Goal: Task Accomplishment & Management: Manage account settings

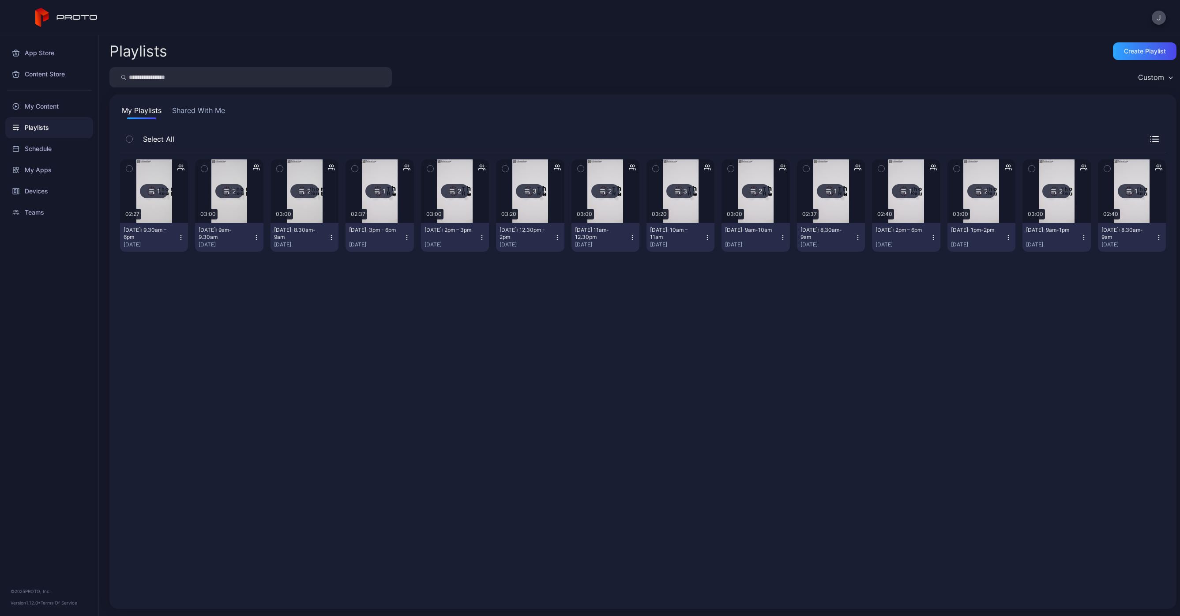
click at [474, 289] on div "1 02:27 [DATE]: 9.30am – 6pm [DATE] 2 03:00 [DATE]: 9am-9.30am [DATE] 2 03:00 […" at bounding box center [643, 375] width 1046 height 446
click at [1130, 50] on div "Create Playlist" at bounding box center [1145, 51] width 42 height 7
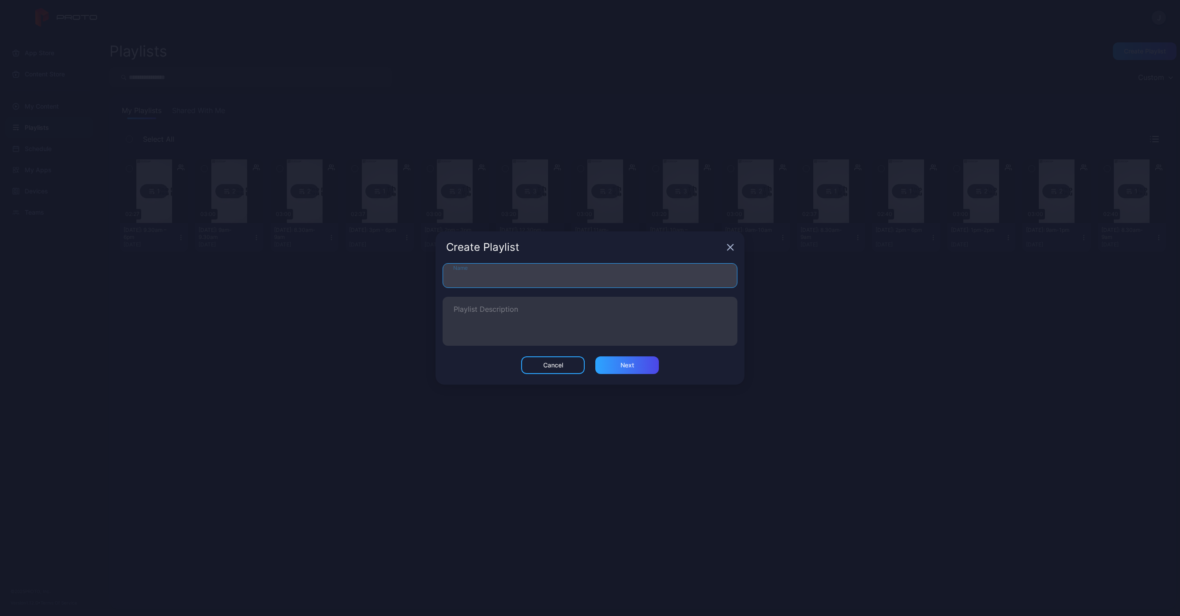
click at [593, 278] on input "Name" at bounding box center [590, 275] width 295 height 25
type input "**********"
click at [619, 366] on div "Next" at bounding box center [627, 365] width 64 height 18
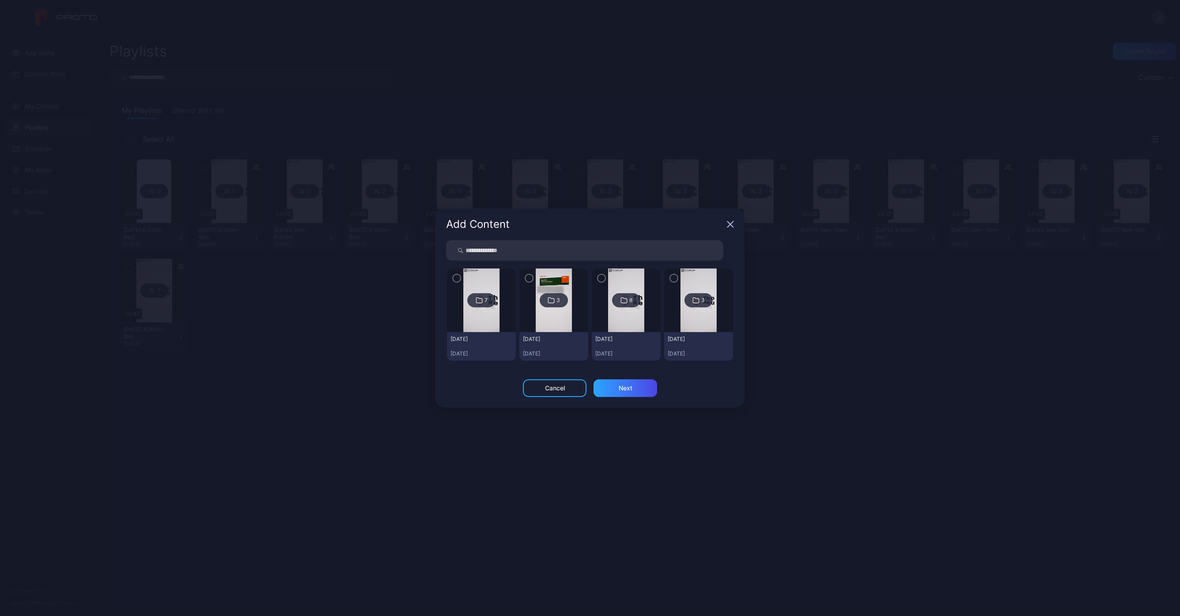
click at [478, 313] on img at bounding box center [481, 300] width 36 height 64
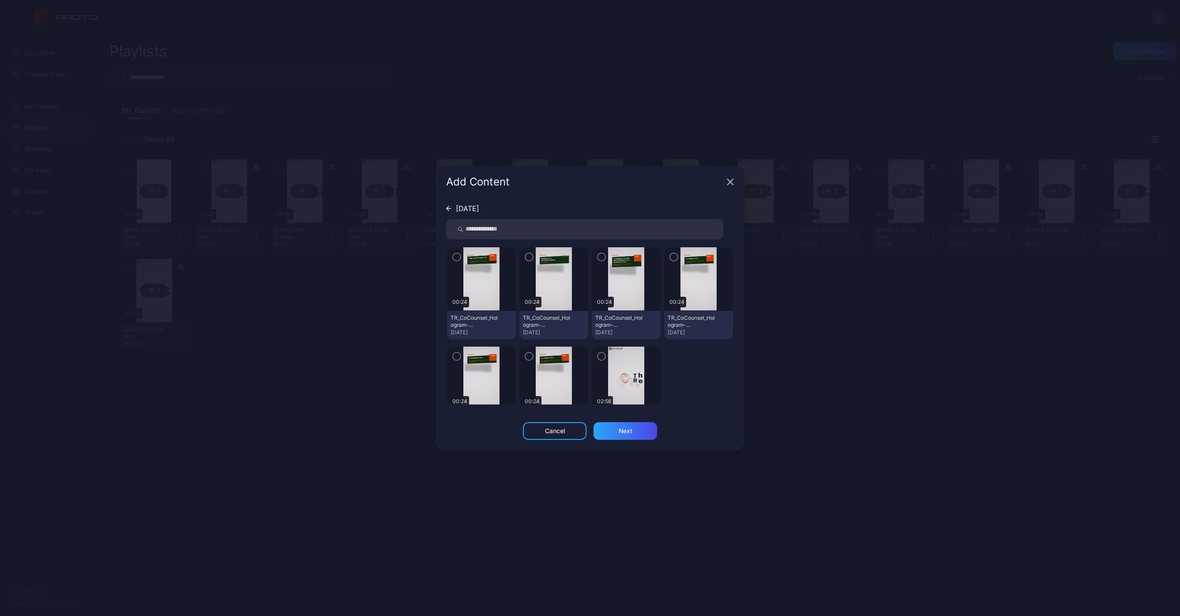
click at [634, 390] on img at bounding box center [626, 378] width 36 height 64
drag, startPoint x: 596, startPoint y: 354, endPoint x: 609, endPoint y: 393, distance: 40.3
click at [598, 354] on icon "button" at bounding box center [601, 356] width 7 height 10
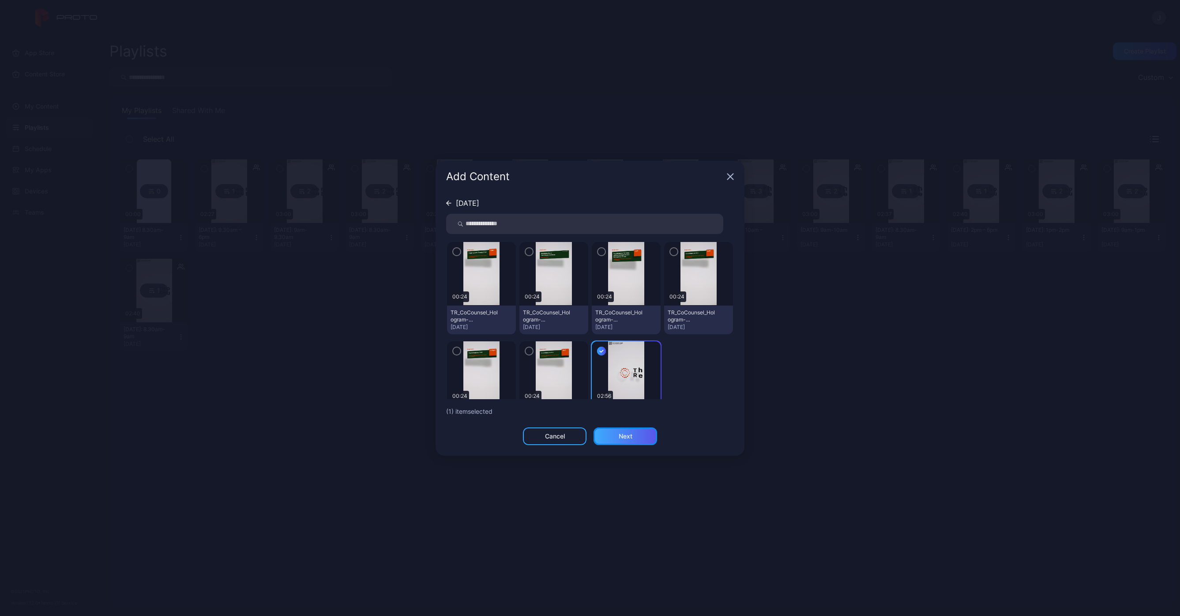
click at [628, 437] on div "Next" at bounding box center [626, 436] width 14 height 7
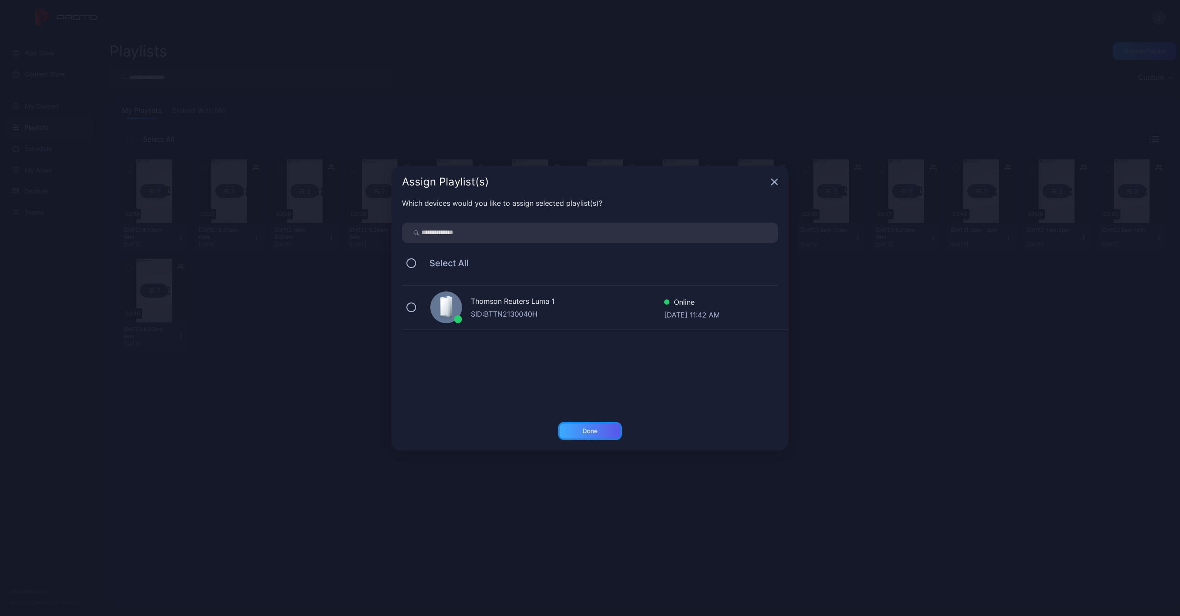
click at [586, 431] on div "Done" at bounding box center [590, 430] width 15 height 7
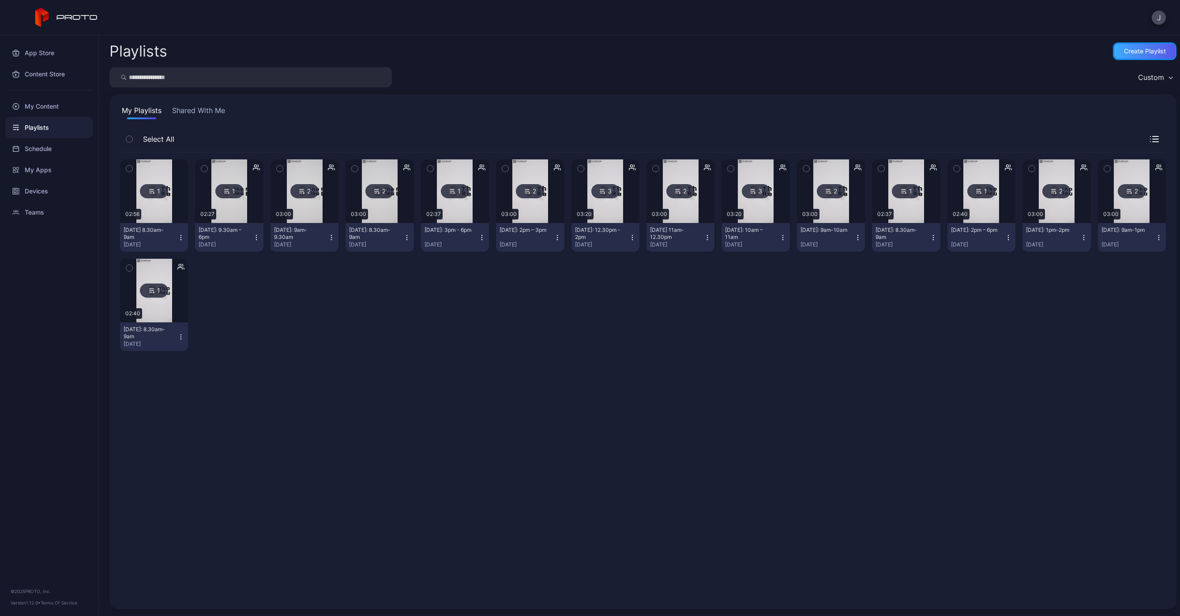
click at [1130, 50] on div "Create Playlist" at bounding box center [1145, 51] width 42 height 7
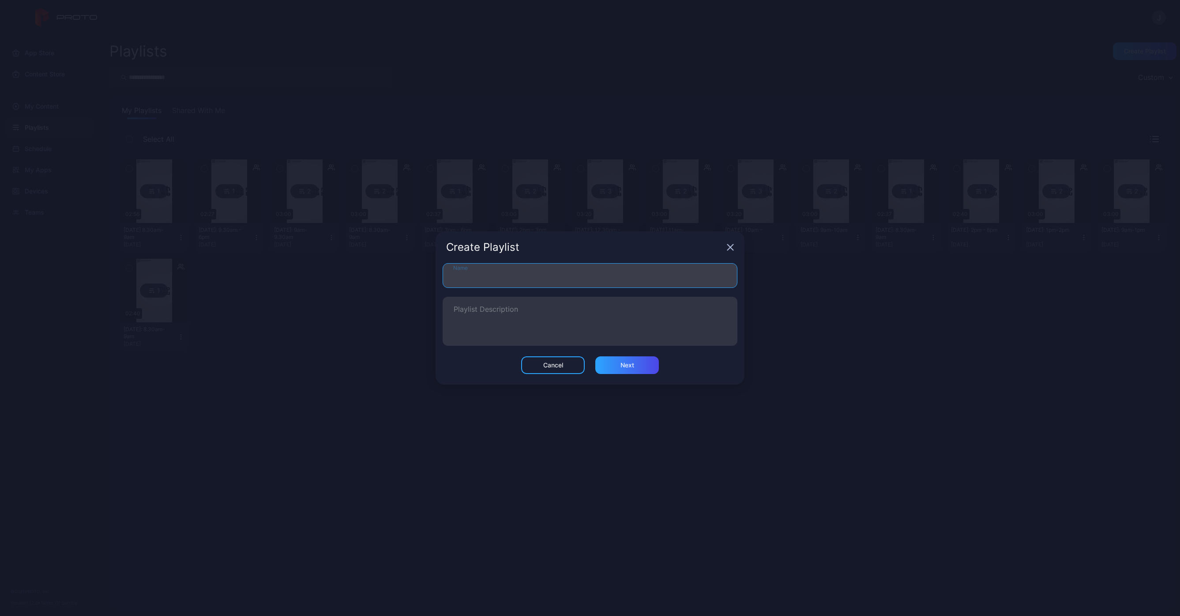
click at [518, 278] on input "Name" at bounding box center [590, 275] width 295 height 25
type input "**********"
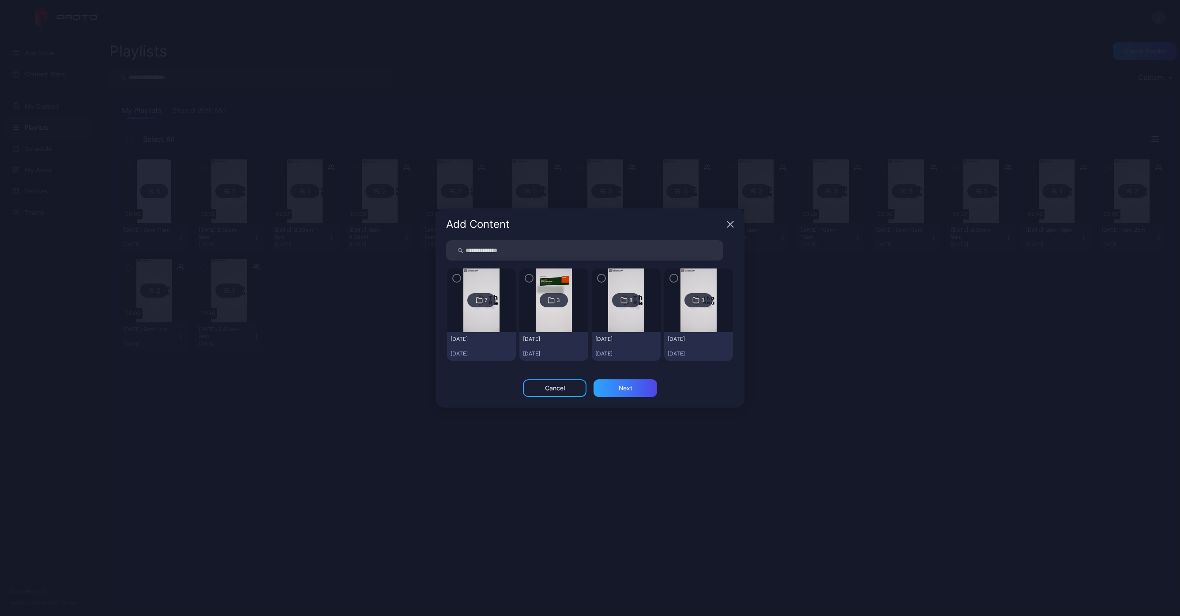
click at [458, 280] on icon "button" at bounding box center [456, 278] width 7 height 10
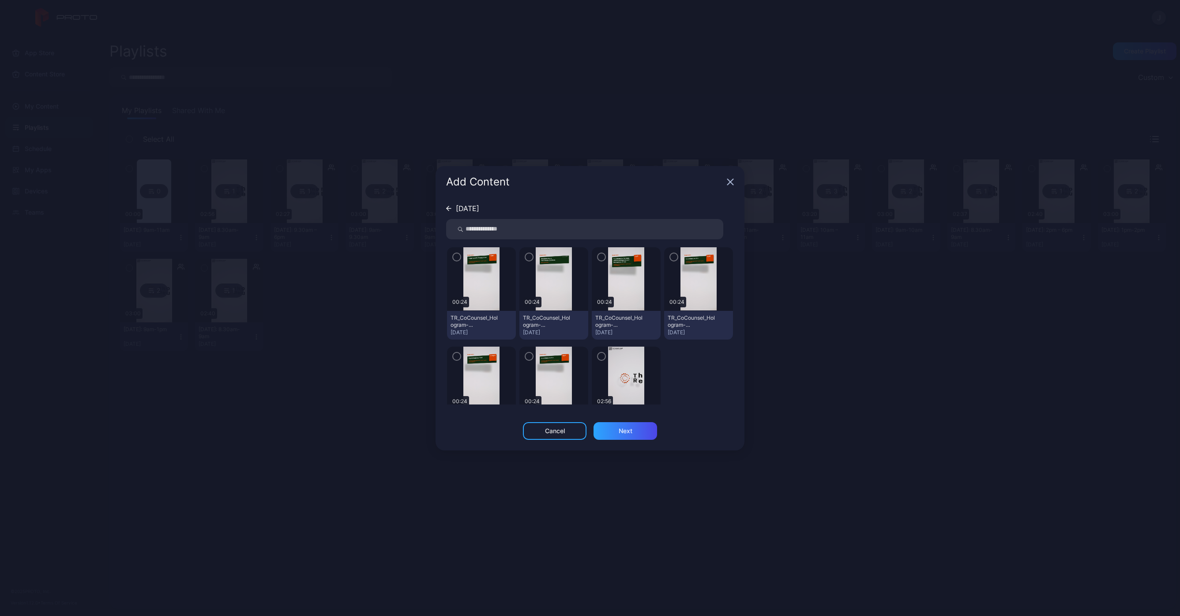
click at [618, 368] on img at bounding box center [626, 378] width 36 height 64
click at [598, 355] on icon "button" at bounding box center [601, 356] width 7 height 10
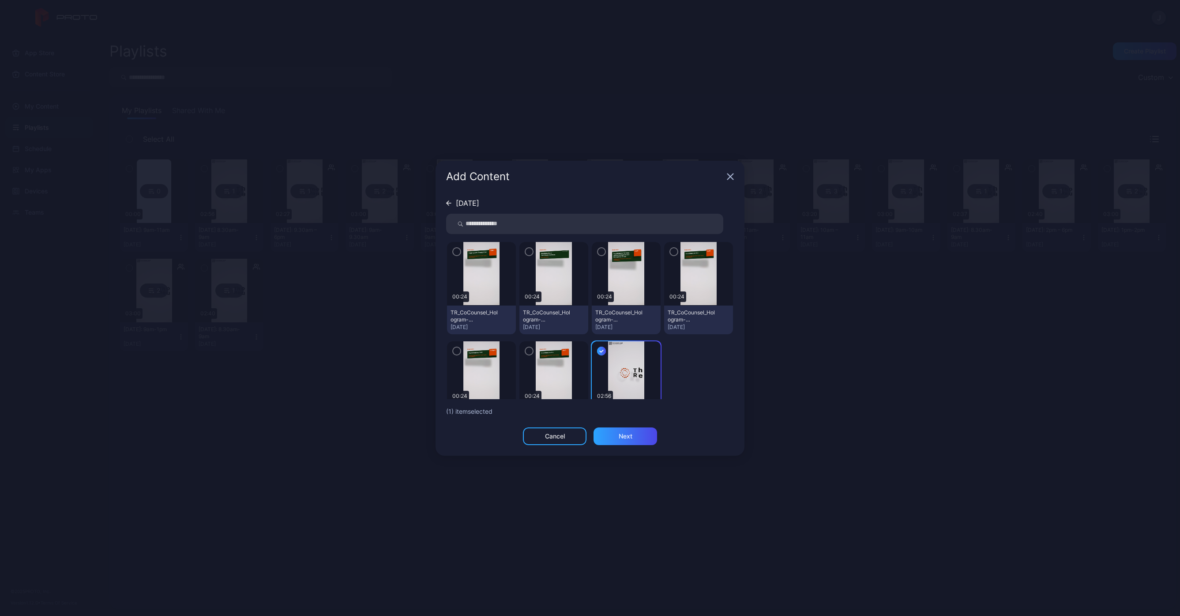
click at [526, 350] on icon "button" at bounding box center [529, 351] width 7 height 10
click at [633, 435] on div "Next" at bounding box center [626, 436] width 64 height 18
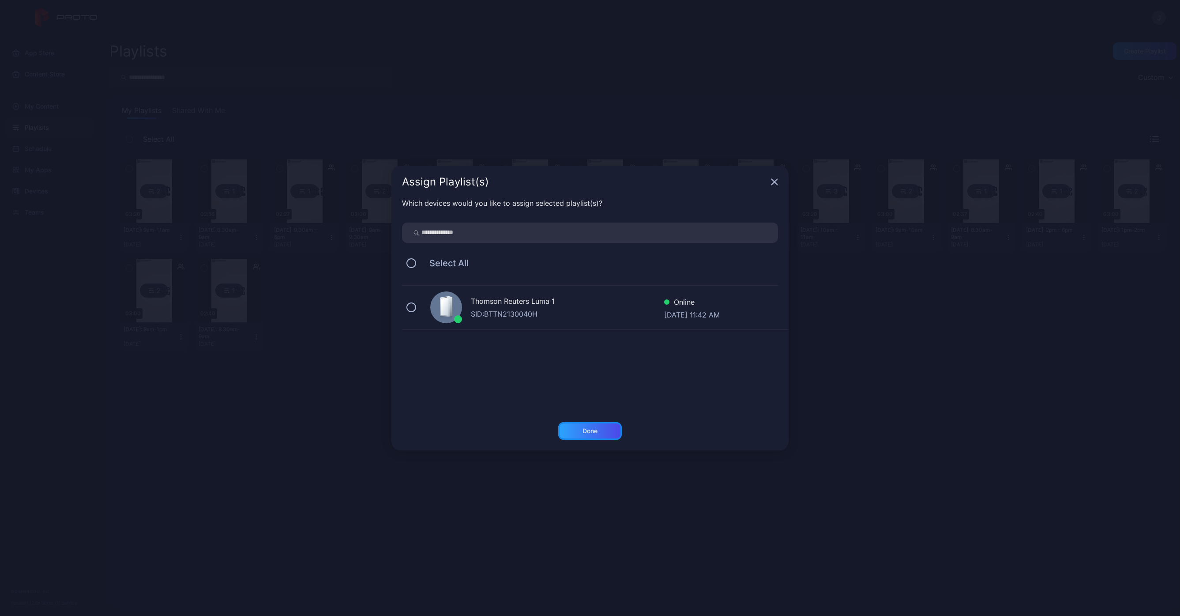
click at [586, 429] on div "Done" at bounding box center [590, 430] width 15 height 7
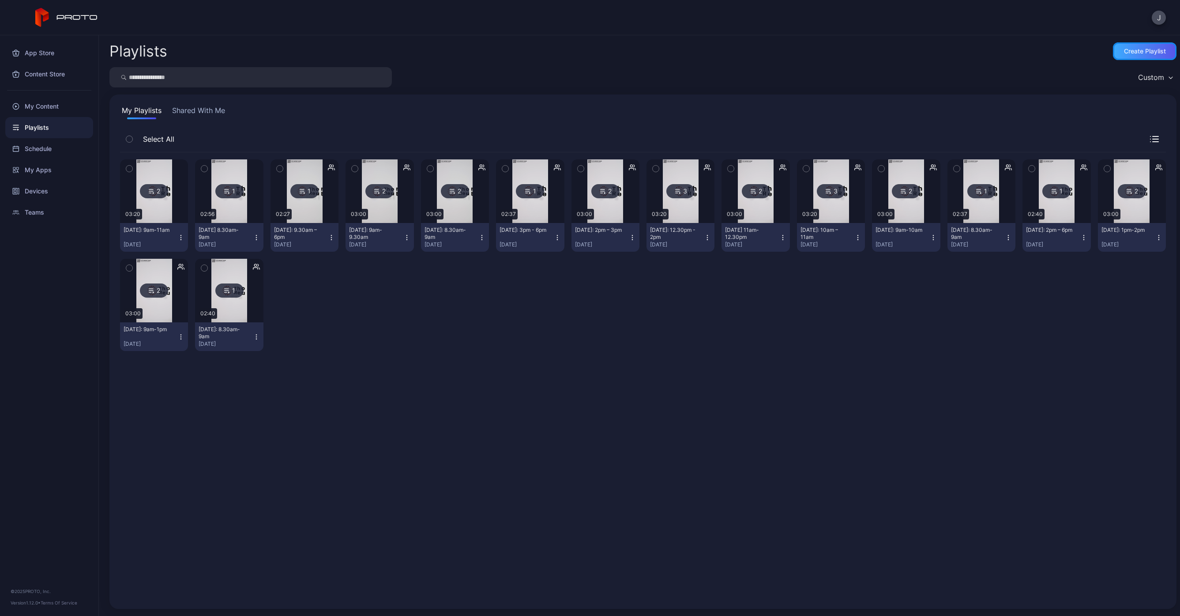
click at [1151, 54] on div "Create Playlist" at bounding box center [1145, 51] width 42 height 7
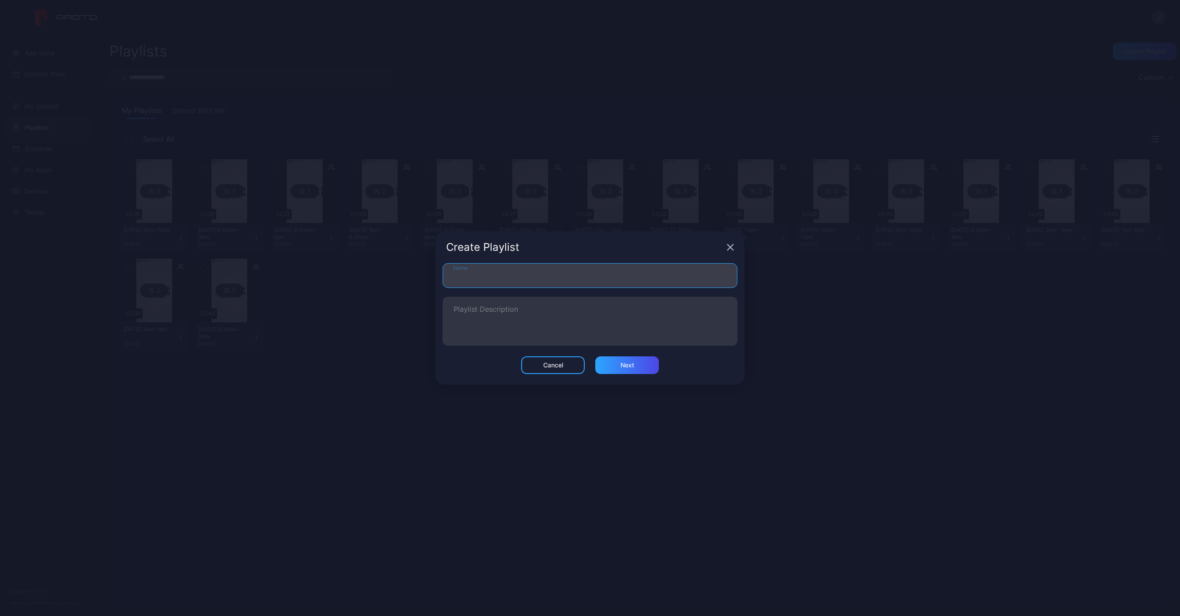
click at [479, 278] on input "Name" at bounding box center [590, 275] width 295 height 25
type input "**********"
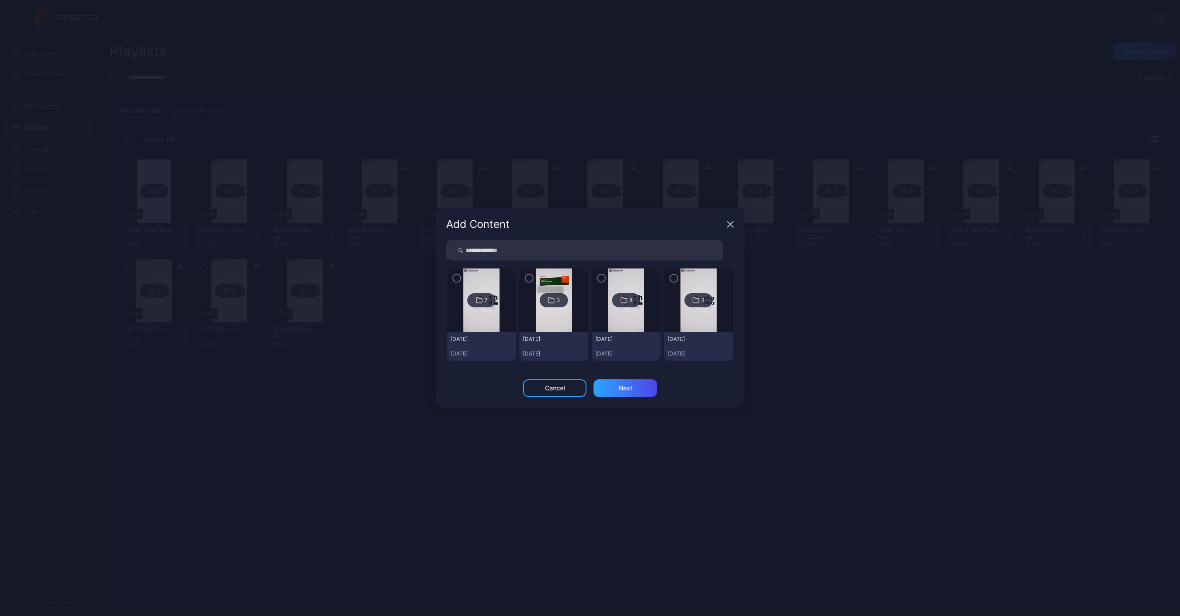
click at [478, 278] on img at bounding box center [481, 300] width 36 height 64
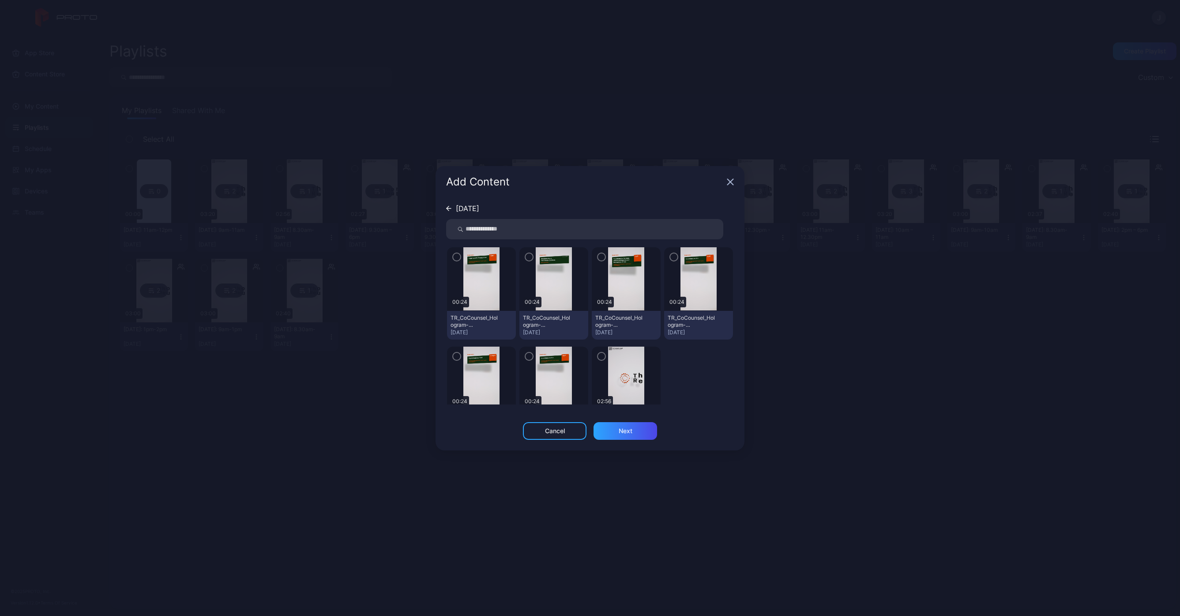
click at [623, 364] on img at bounding box center [626, 378] width 36 height 64
click at [598, 355] on icon "button" at bounding box center [601, 356] width 7 height 10
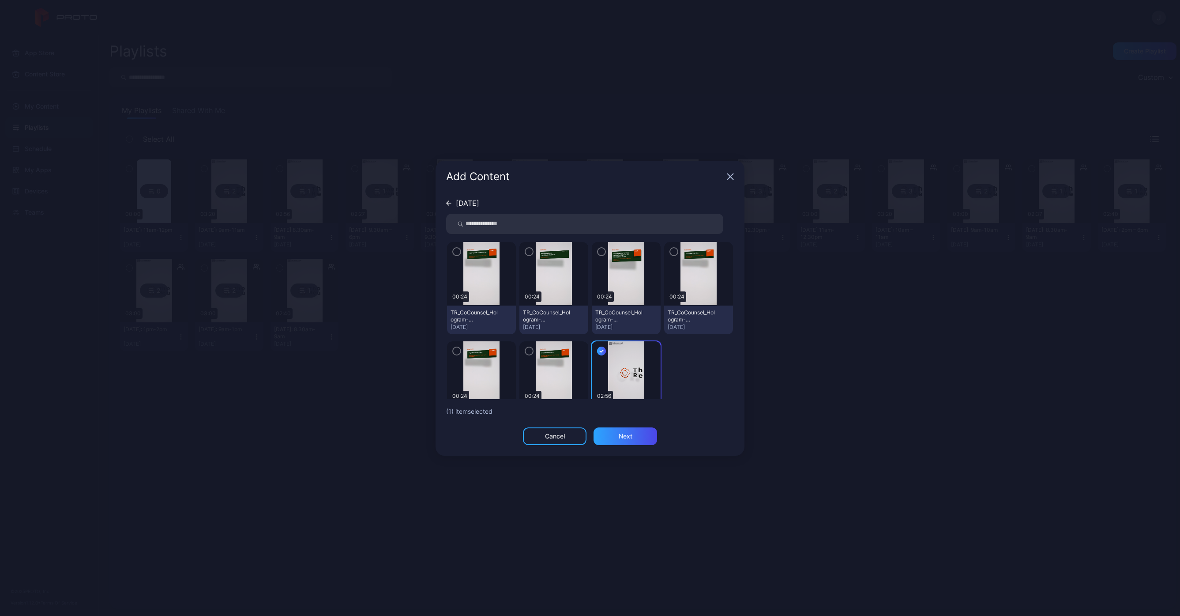
click at [456, 252] on icon "button" at bounding box center [456, 252] width 7 height 10
click at [642, 436] on div "Next" at bounding box center [626, 436] width 64 height 18
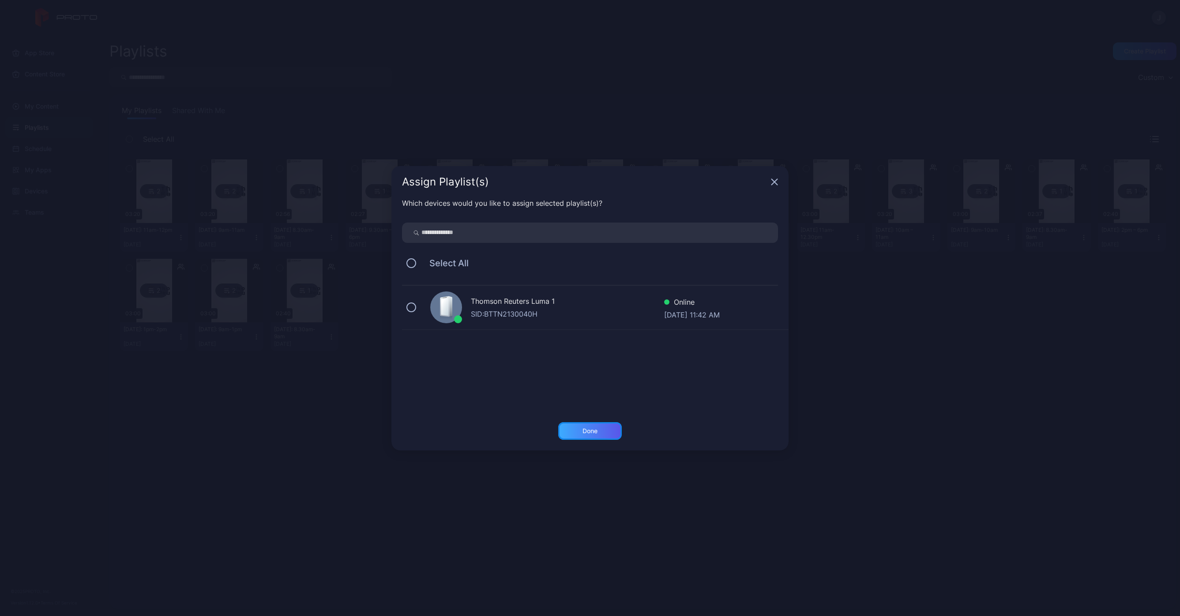
click at [605, 431] on div "Done" at bounding box center [590, 431] width 64 height 18
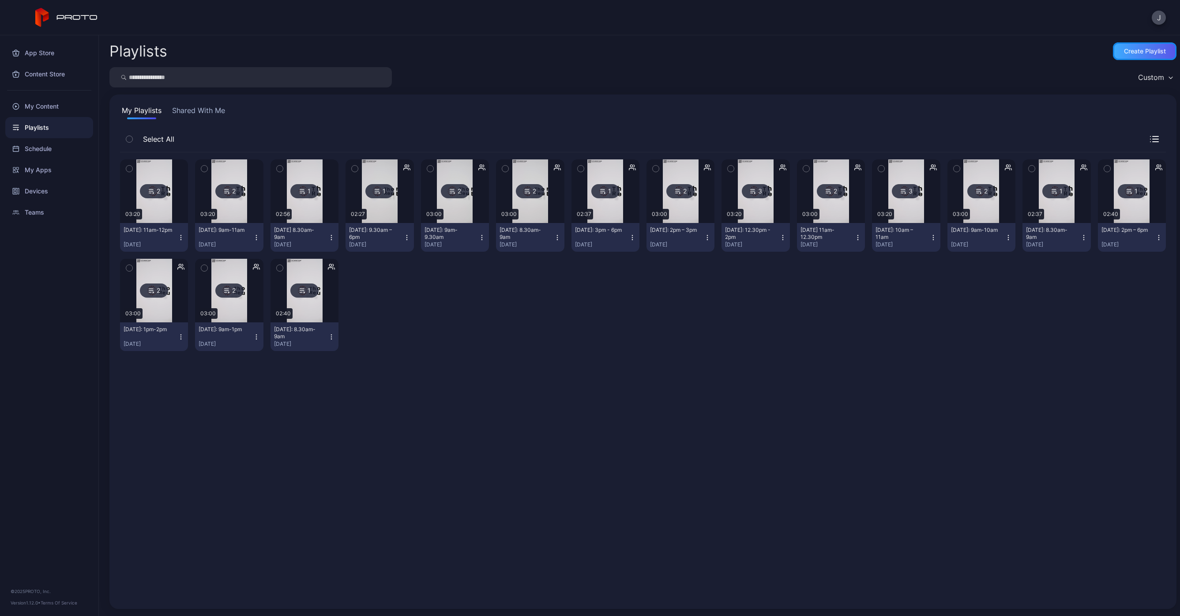
click at [1131, 49] on div "Create Playlist" at bounding box center [1145, 51] width 42 height 7
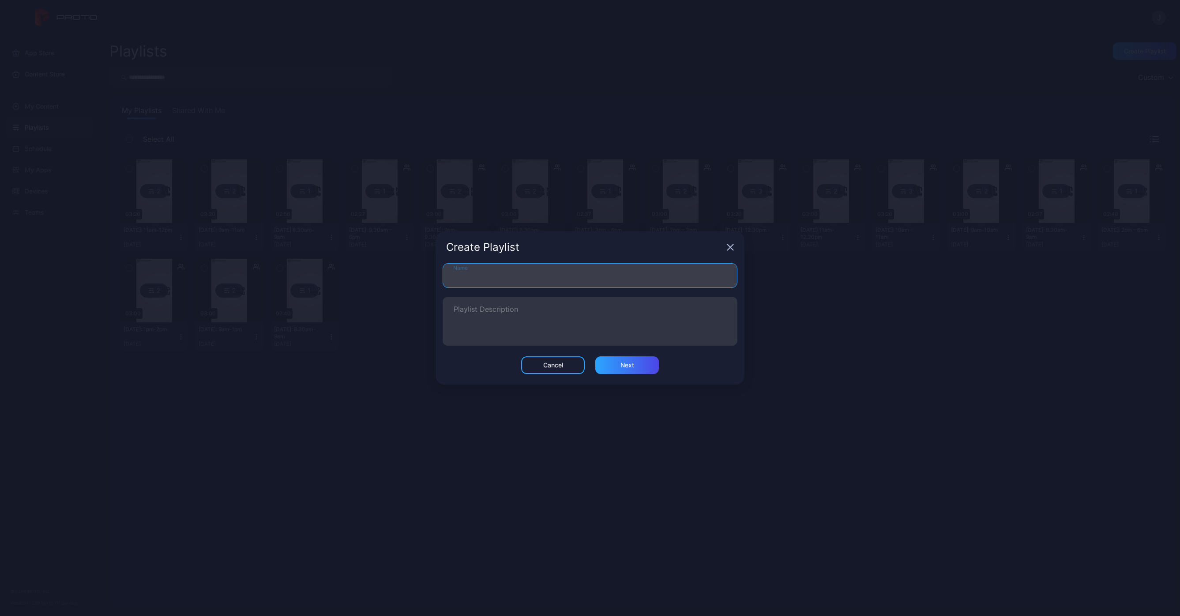
click at [615, 281] on input "Name" at bounding box center [590, 275] width 295 height 25
click at [632, 268] on input "Name" at bounding box center [590, 275] width 295 height 25
type input "**********"
click at [637, 362] on div "Next" at bounding box center [627, 365] width 64 height 18
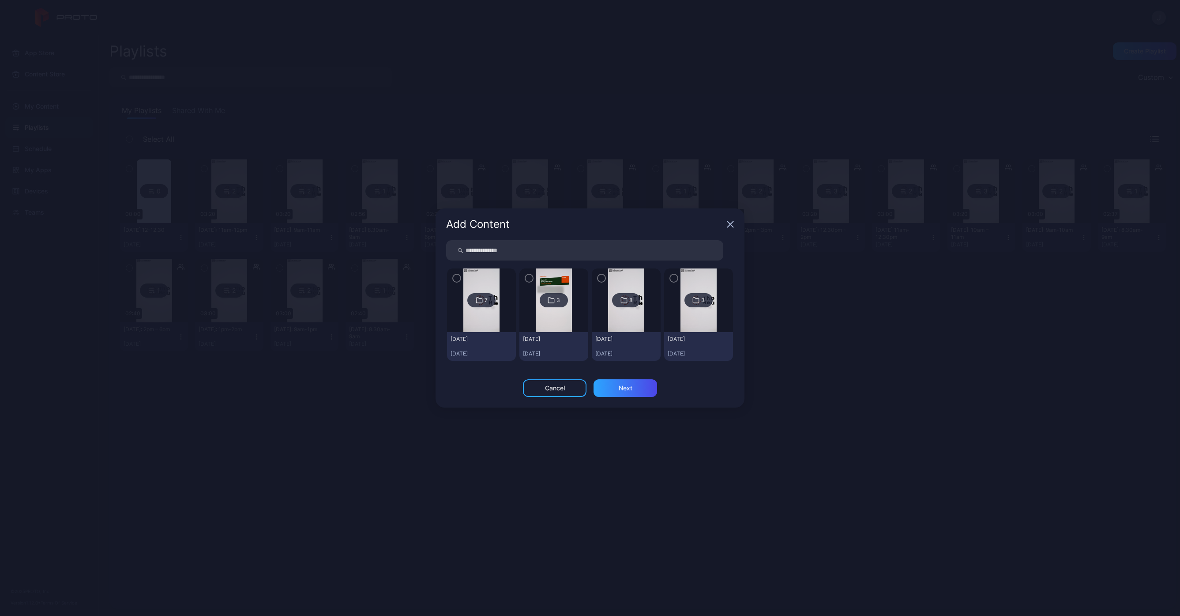
click at [468, 320] on img at bounding box center [481, 300] width 36 height 64
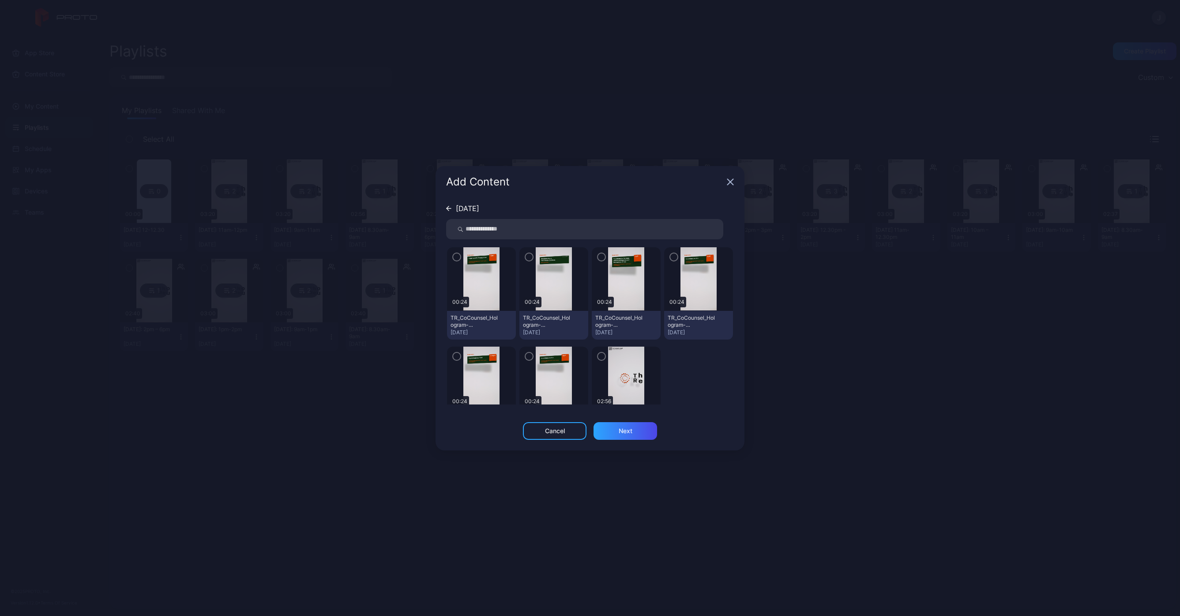
click at [617, 380] on img at bounding box center [626, 378] width 36 height 64
click at [598, 353] on icon "button" at bounding box center [601, 356] width 7 height 10
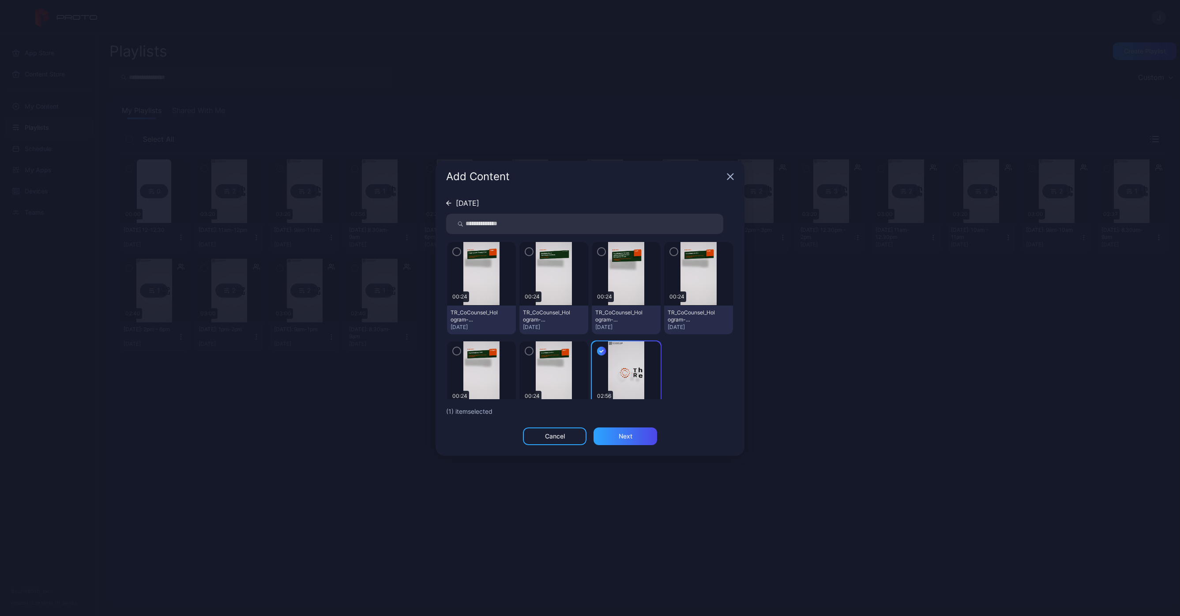
click at [459, 351] on icon "button" at bounding box center [456, 351] width 7 height 10
click at [632, 436] on div "Next" at bounding box center [626, 436] width 64 height 18
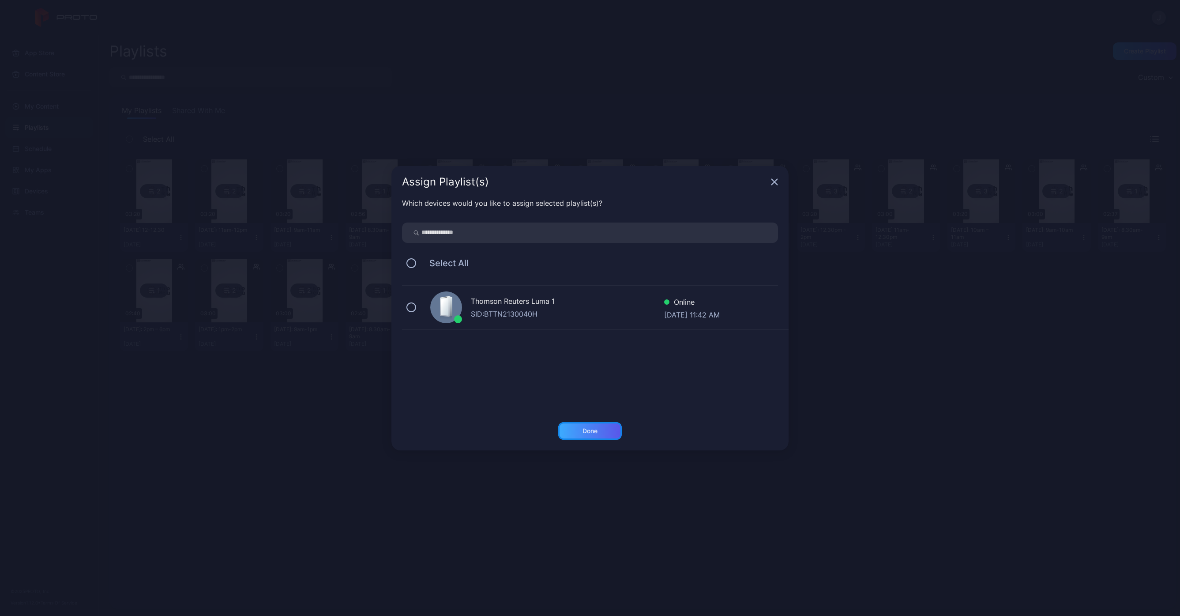
click at [587, 429] on div "Done" at bounding box center [590, 430] width 15 height 7
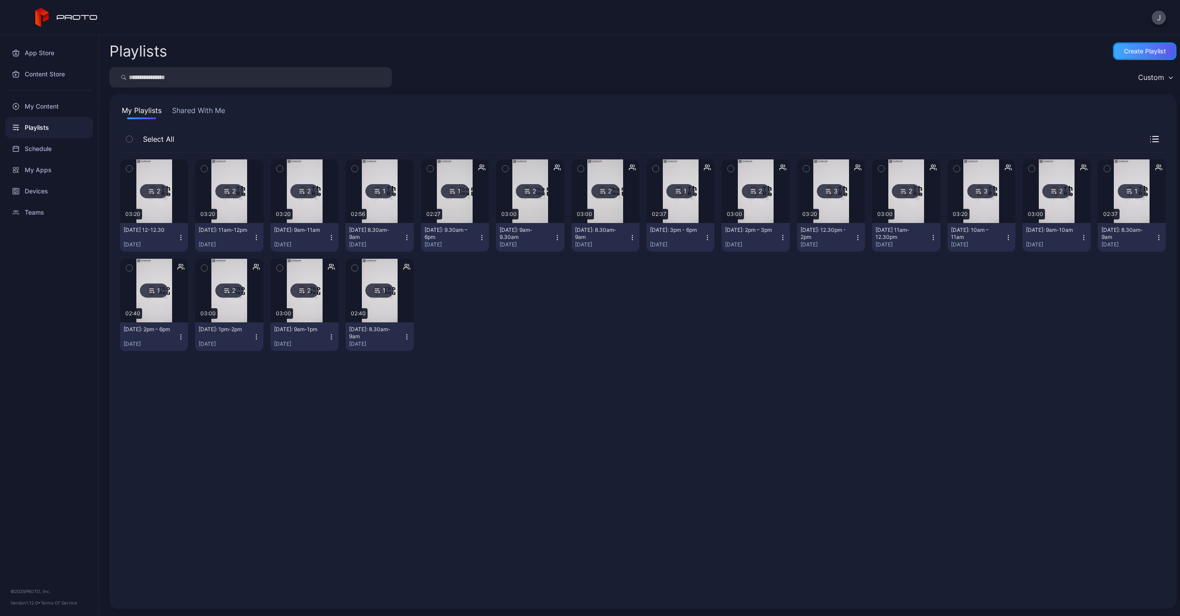
click at [1154, 49] on div "Create Playlist" at bounding box center [1145, 51] width 42 height 7
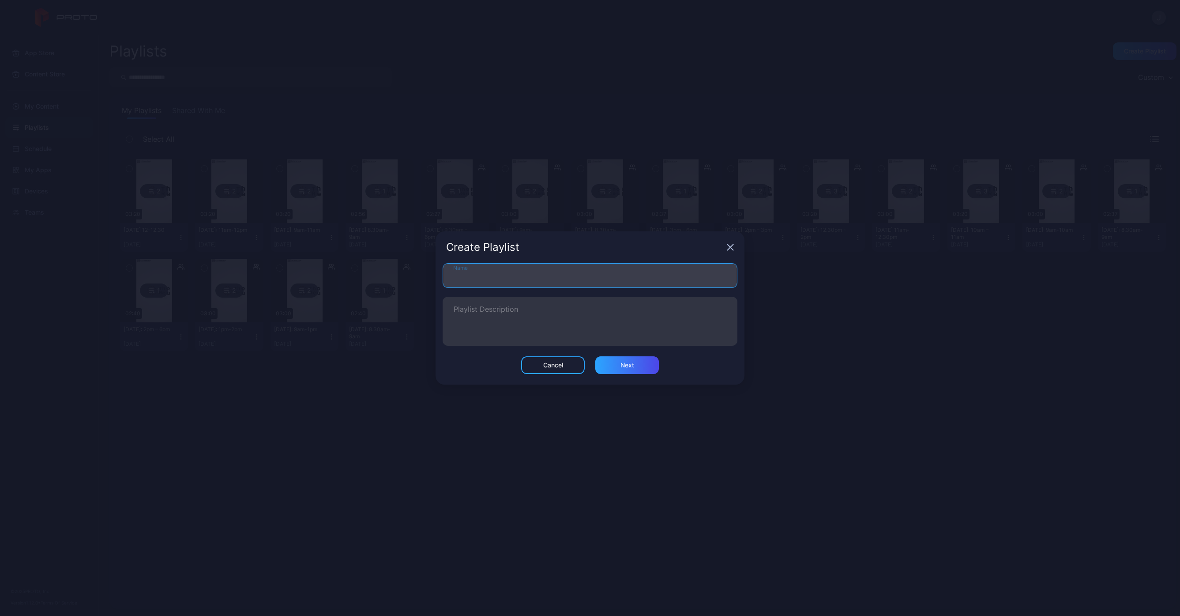
click at [477, 282] on input "Name" at bounding box center [590, 275] width 295 height 25
type input "**********"
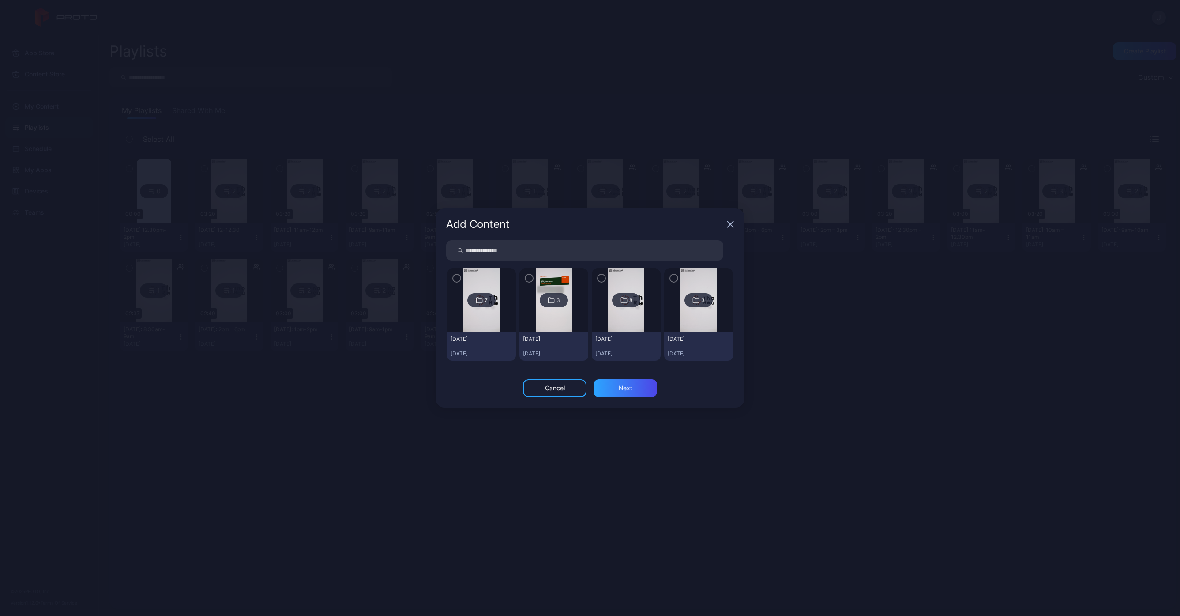
click at [495, 282] on img at bounding box center [481, 300] width 36 height 64
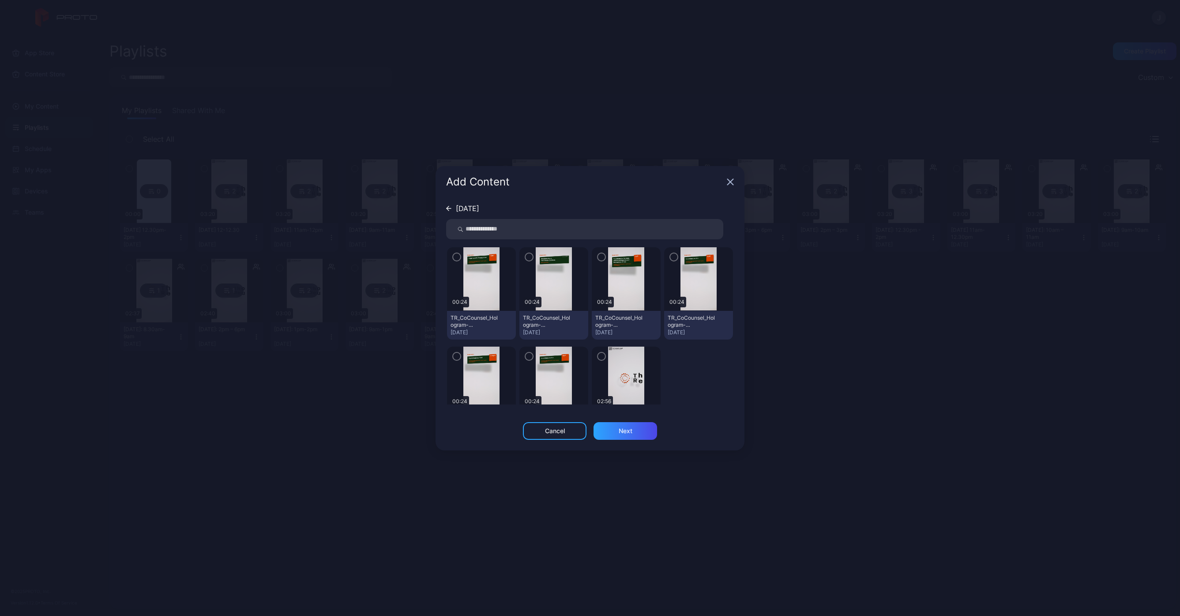
drag, startPoint x: 594, startPoint y: 357, endPoint x: 629, endPoint y: 325, distance: 47.8
click at [598, 357] on icon "button" at bounding box center [601, 356] width 7 height 10
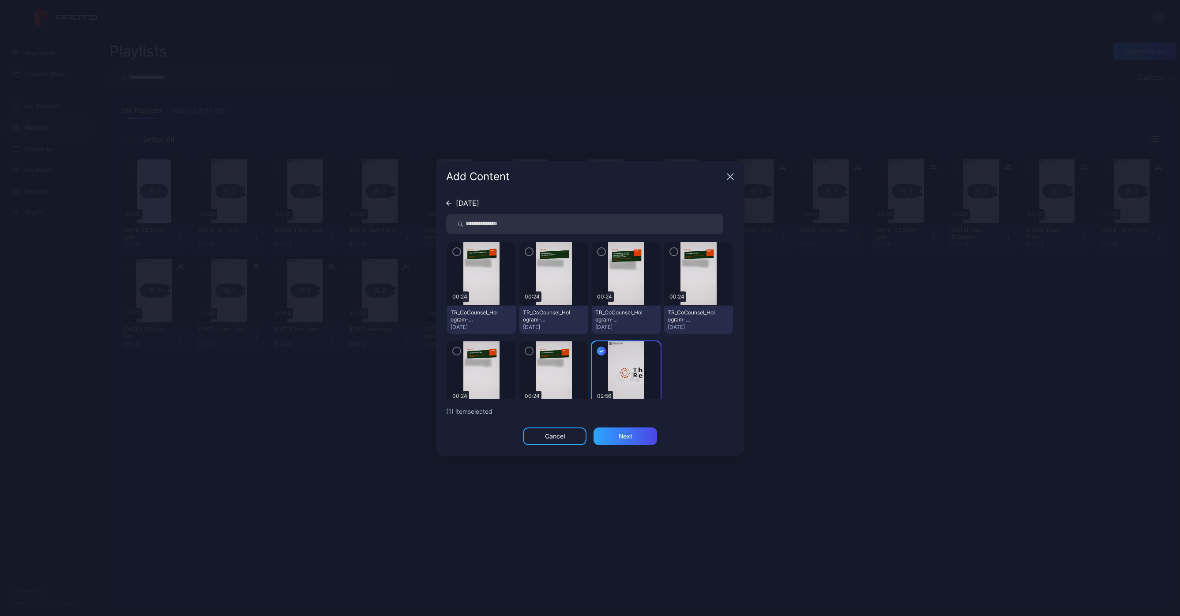
drag, startPoint x: 665, startPoint y: 255, endPoint x: 664, endPoint y: 268, distance: 13.7
click at [670, 255] on icon "button" at bounding box center [673, 252] width 7 height 10
click at [631, 429] on div "Next" at bounding box center [626, 436] width 64 height 18
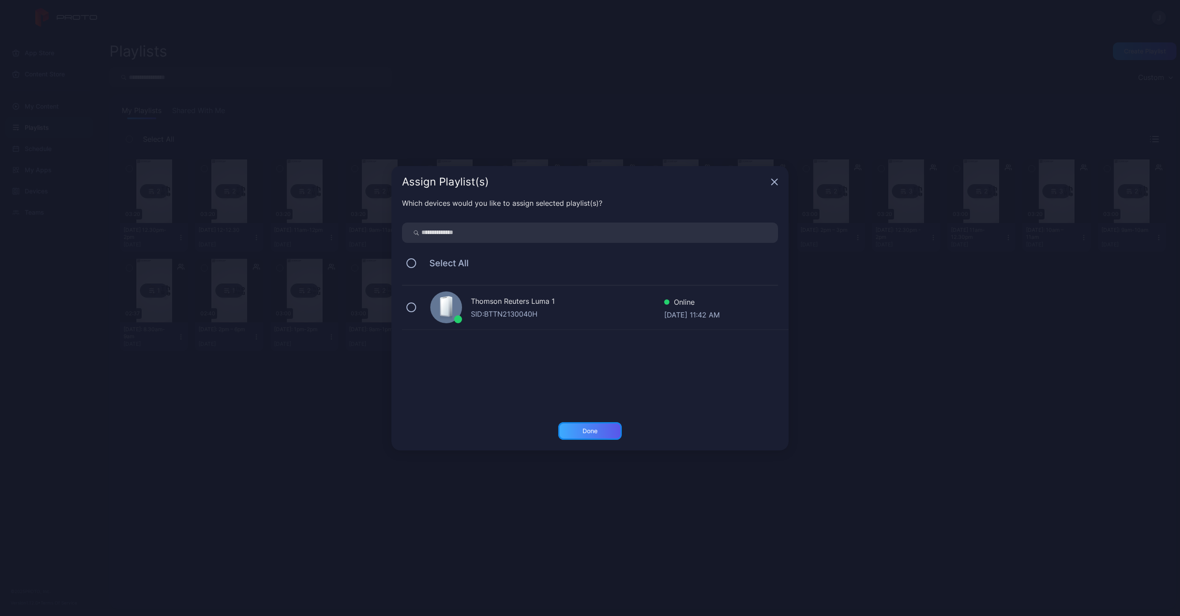
click at [594, 433] on div "Done" at bounding box center [590, 430] width 15 height 7
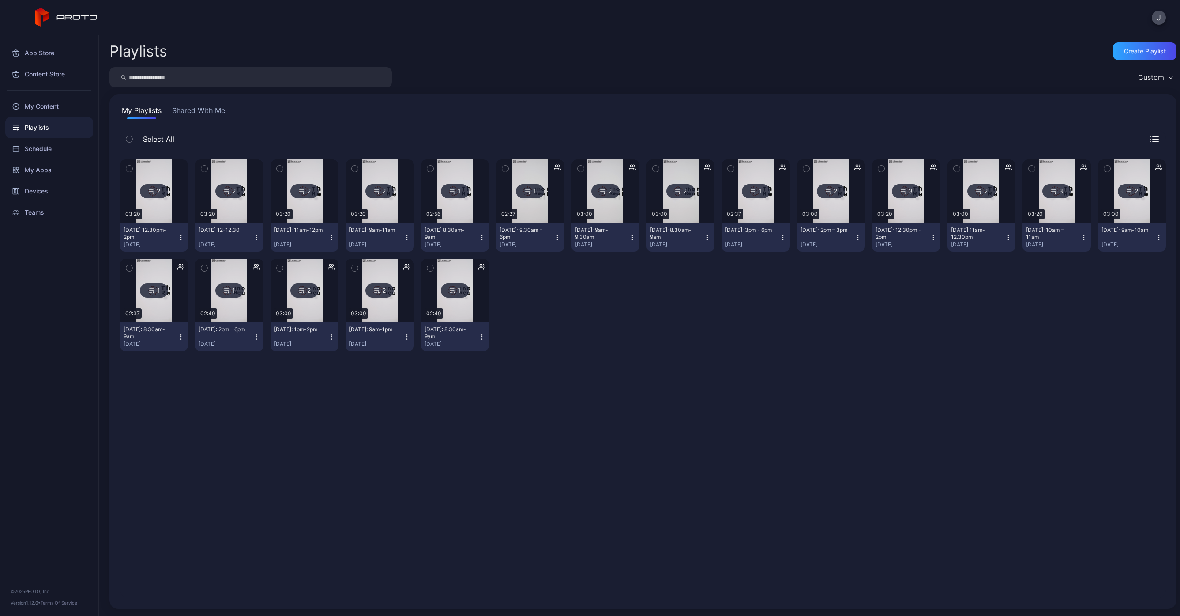
click at [257, 236] on icon "button" at bounding box center [256, 237] width 7 height 7
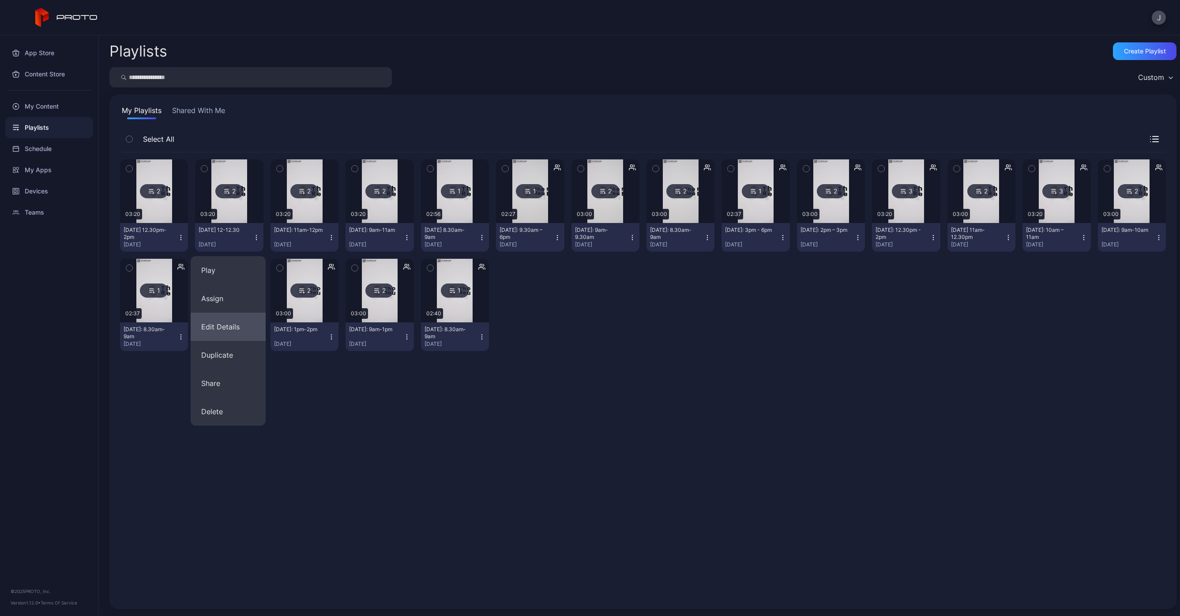
click at [221, 324] on button "Edit Details" at bounding box center [228, 326] width 75 height 28
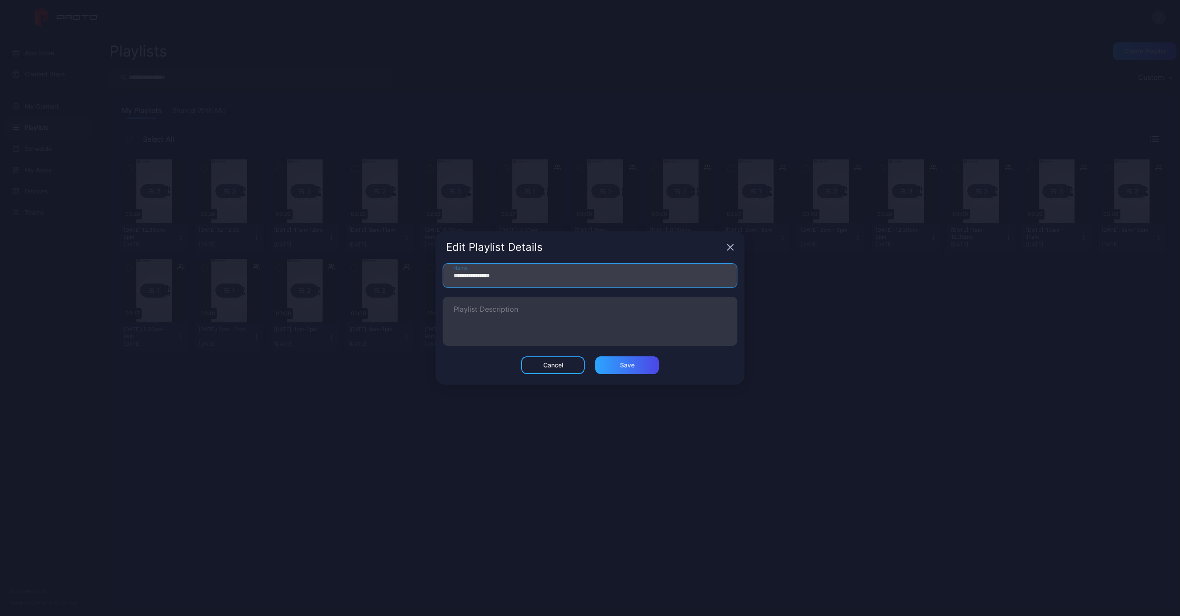
drag, startPoint x: 487, startPoint y: 276, endPoint x: 561, endPoint y: 281, distance: 73.8
click at [488, 276] on input "**********" at bounding box center [590, 275] width 295 height 25
type input "**********"
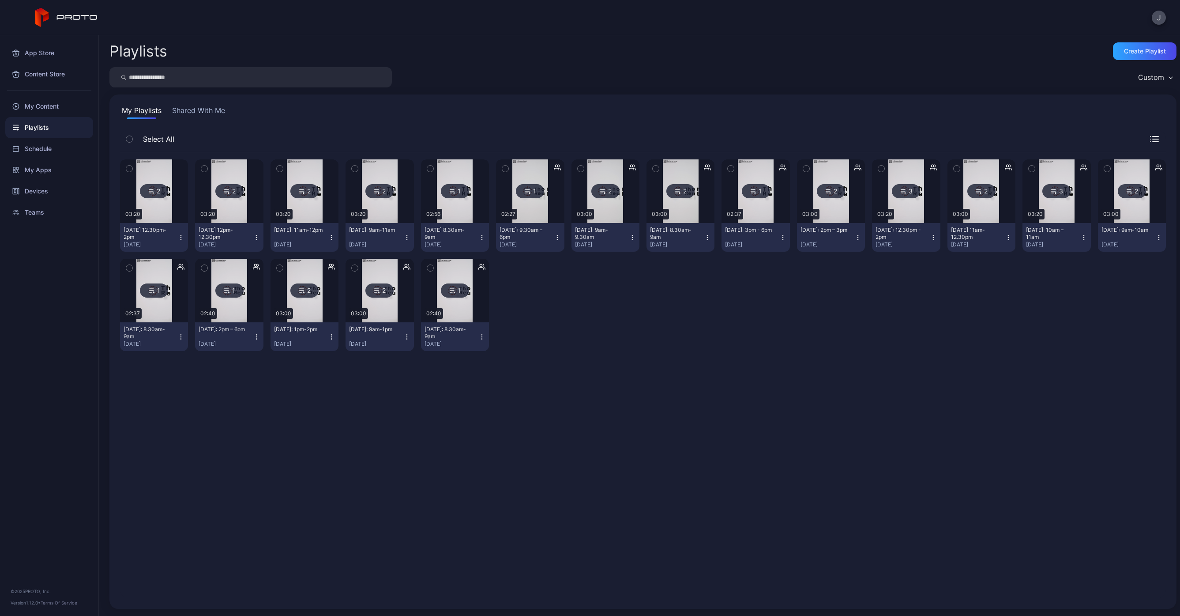
click at [233, 515] on div "2 03:20 [DATE] 12.30pm-2pm [DATE] 2 03:20 [DATE] 12pm-12.30pm [DATE] 2 03:20 [D…" at bounding box center [643, 375] width 1046 height 446
click at [1124, 53] on div "Create Playlist" at bounding box center [1145, 51] width 42 height 7
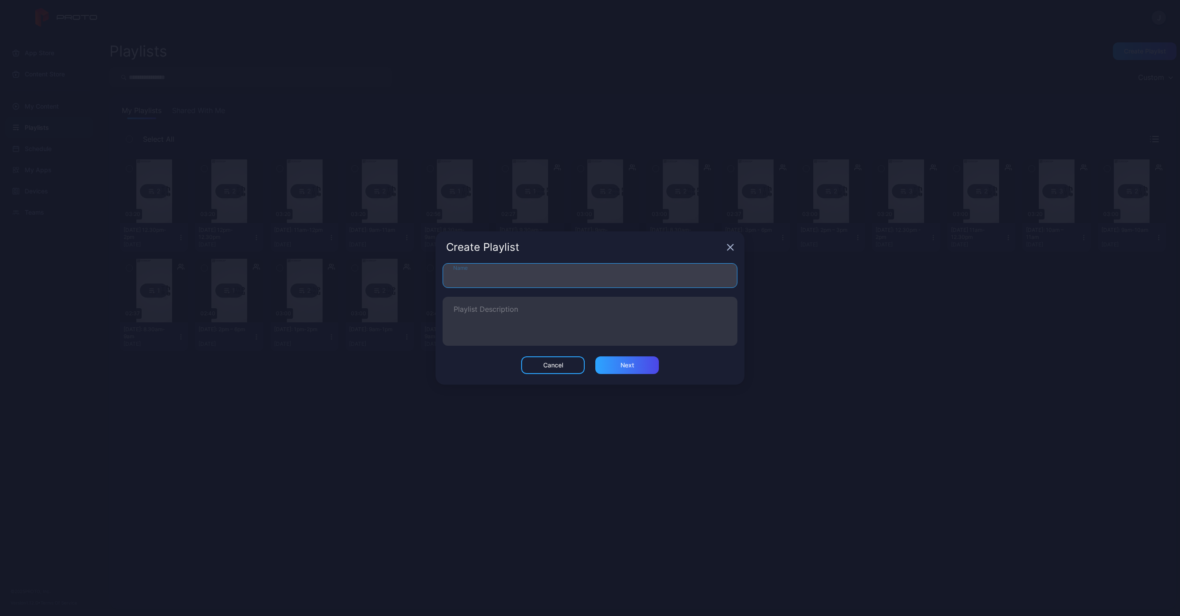
click at [553, 274] on input "Name" at bounding box center [590, 275] width 295 height 25
type input "**********"
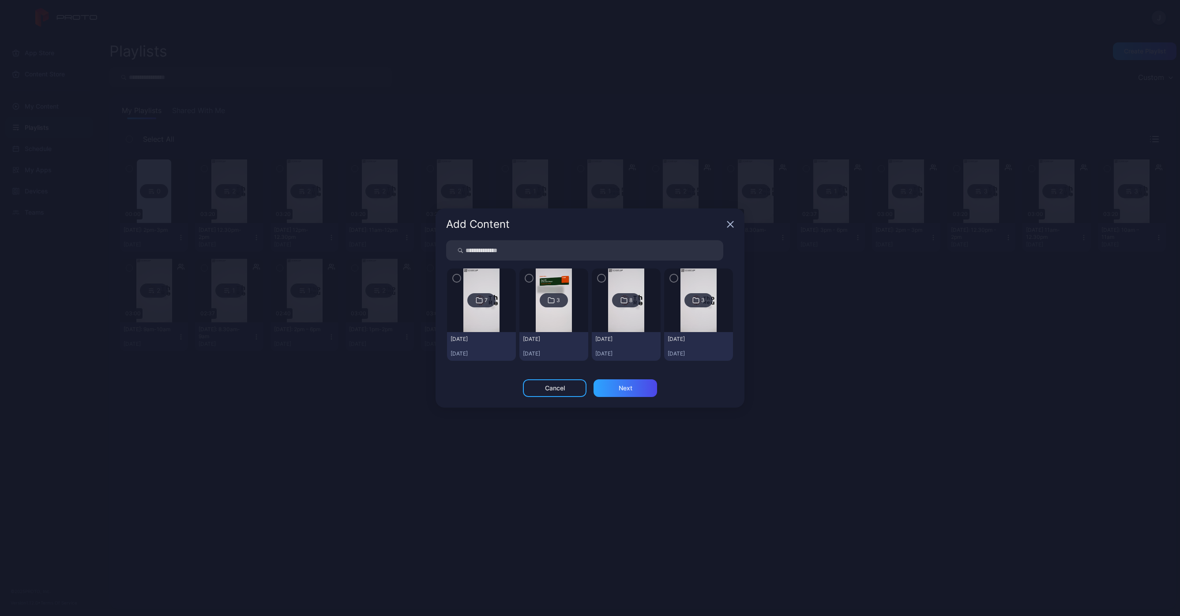
click at [483, 280] on img at bounding box center [481, 300] width 36 height 64
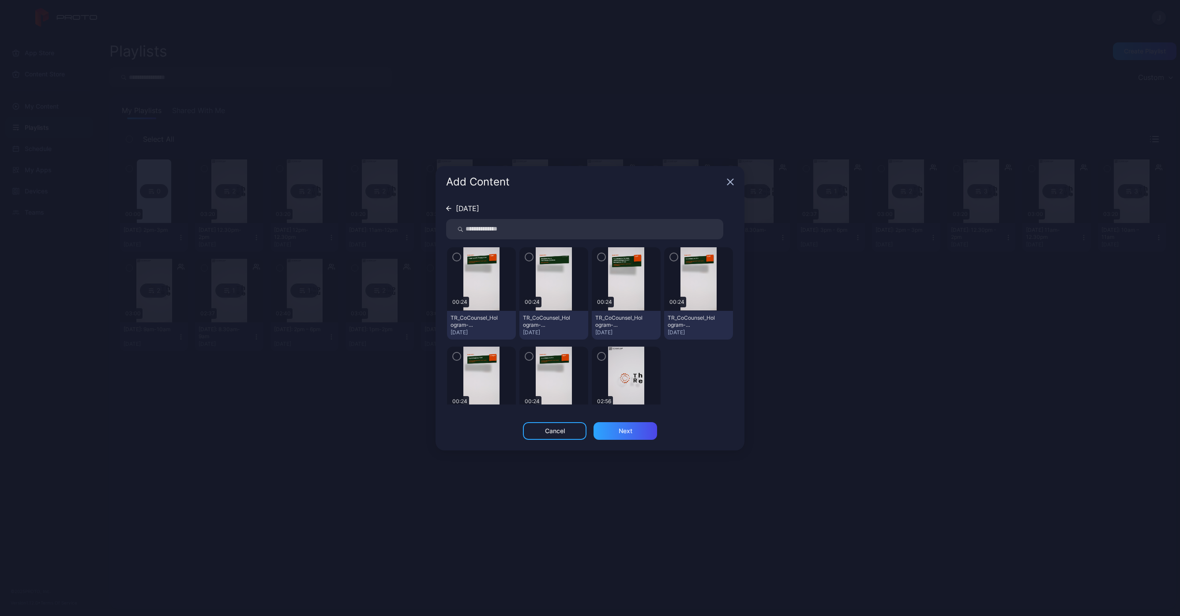
click at [598, 360] on icon "button" at bounding box center [601, 356] width 7 height 10
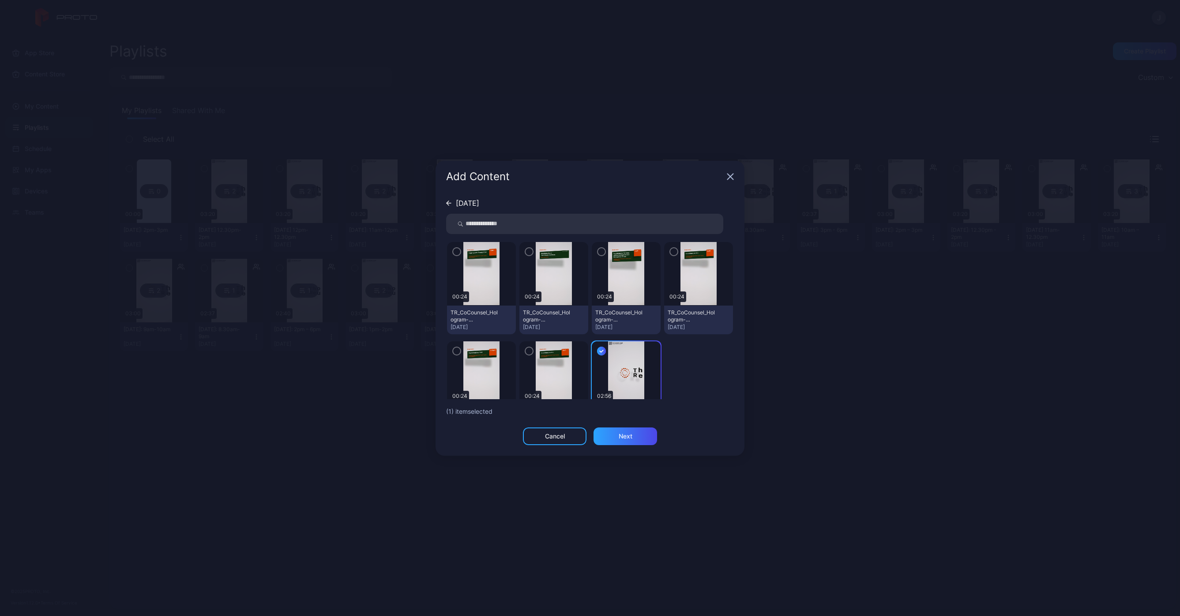
click at [600, 250] on div "button" at bounding box center [601, 251] width 9 height 9
click at [627, 438] on div "Next" at bounding box center [626, 436] width 14 height 7
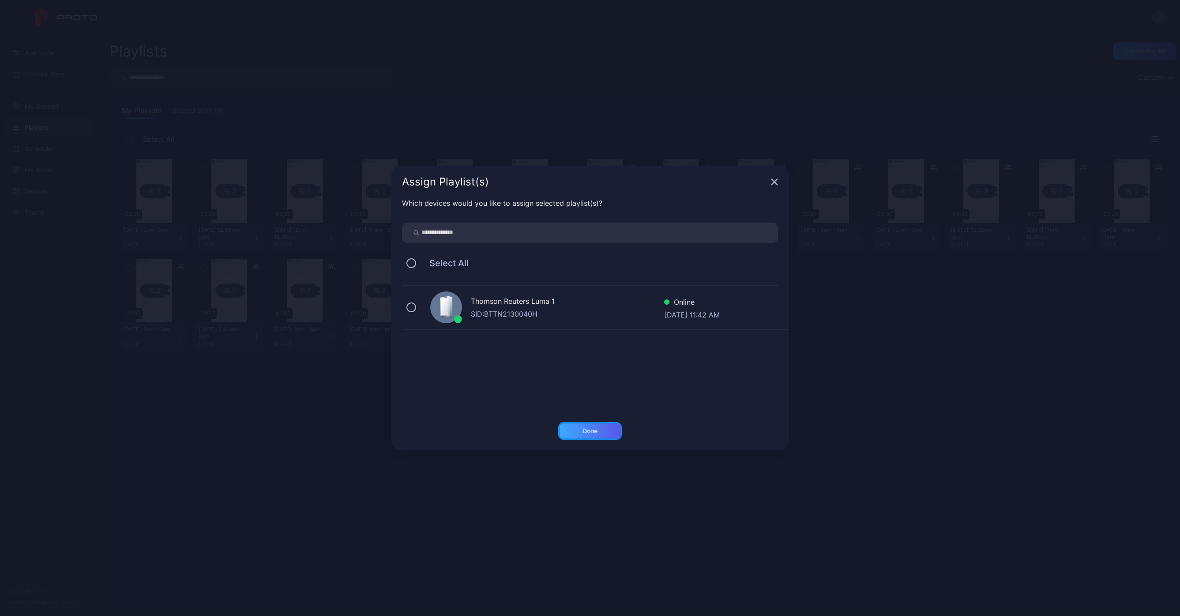
click at [605, 429] on div "Done" at bounding box center [590, 431] width 64 height 18
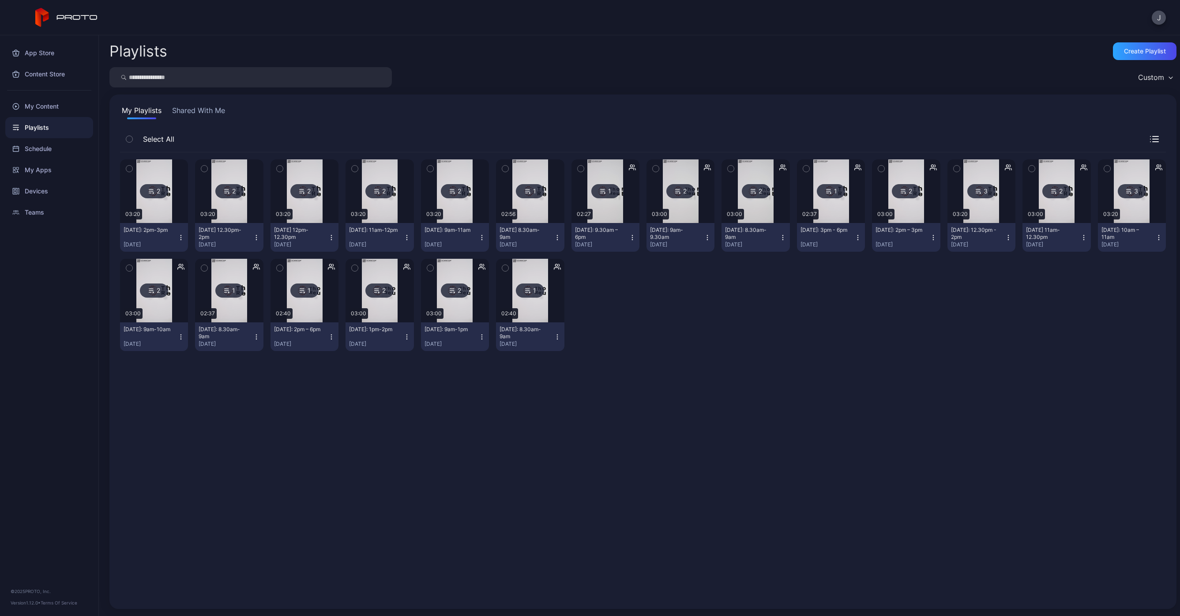
drag, startPoint x: 488, startPoint y: 539, endPoint x: 531, endPoint y: 499, distance: 59.3
click at [489, 539] on div "2 03:20 [DATE]: 2pm-3pm [DATE] 2 03:20 [DATE] 12.30pm-2pm [DATE] 2 03:20 [DATE]…" at bounding box center [643, 375] width 1046 height 446
click at [1124, 51] on div "Create Playlist" at bounding box center [1145, 51] width 42 height 7
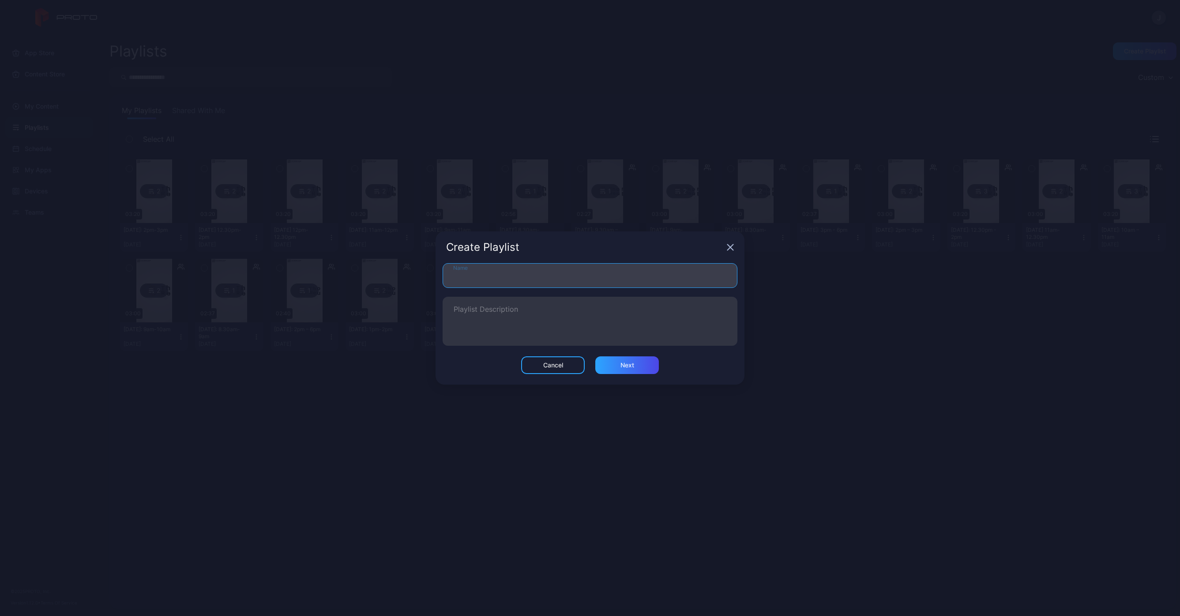
click at [515, 277] on input "Name" at bounding box center [590, 275] width 295 height 25
type input "**********"
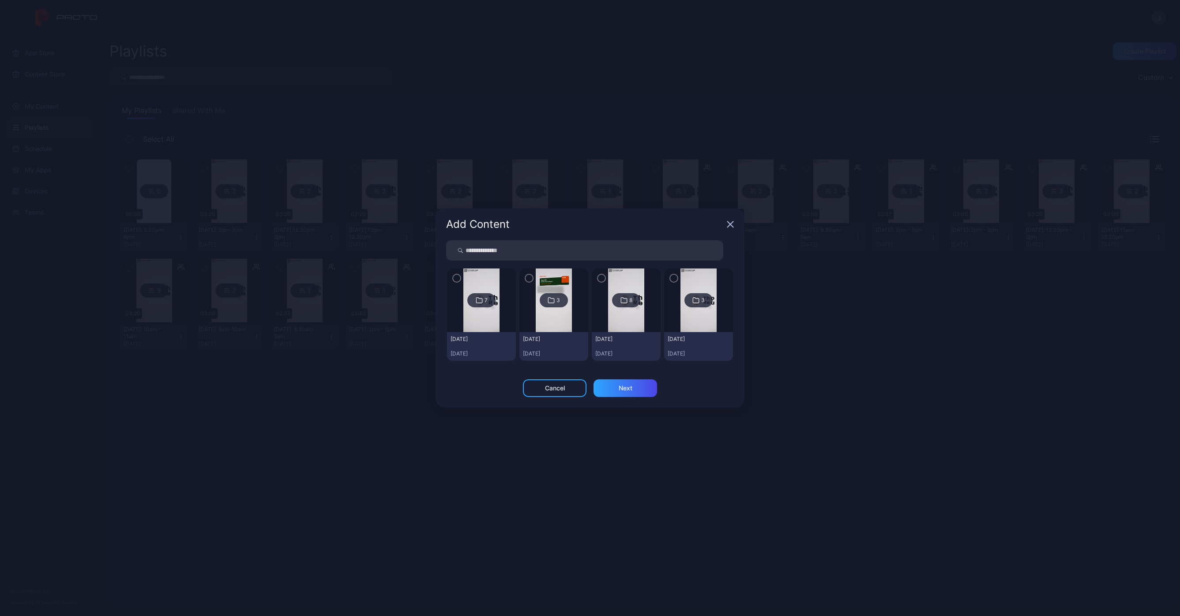
click at [478, 333] on div "[DATE]" at bounding box center [481, 346] width 69 height 29
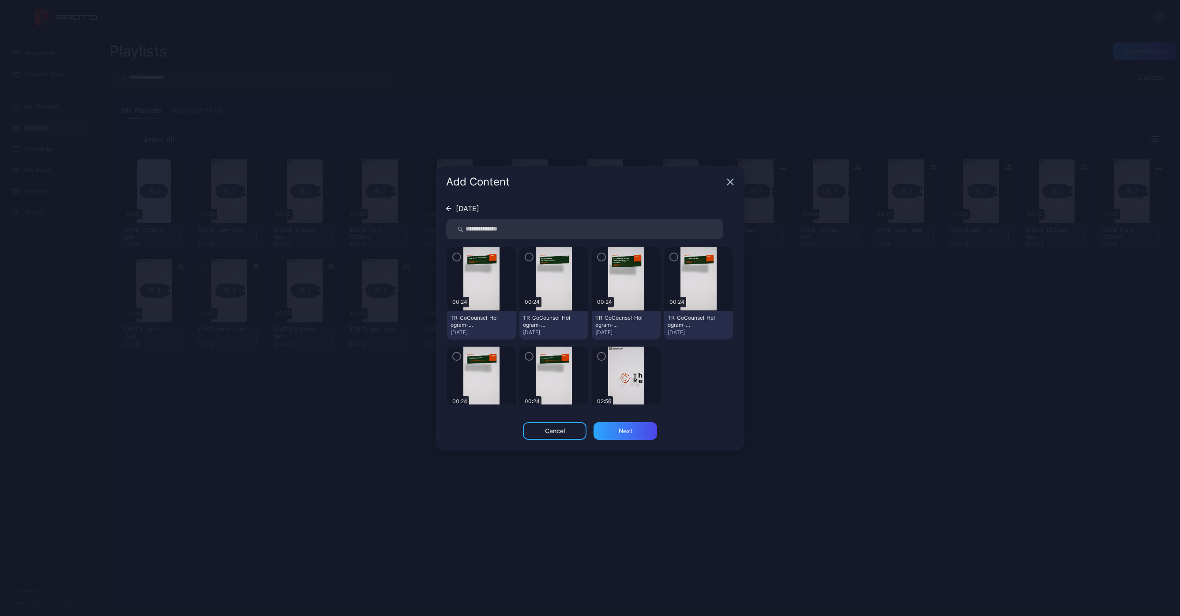
click at [617, 361] on img at bounding box center [626, 378] width 36 height 64
click at [616, 430] on div "Next" at bounding box center [626, 431] width 64 height 18
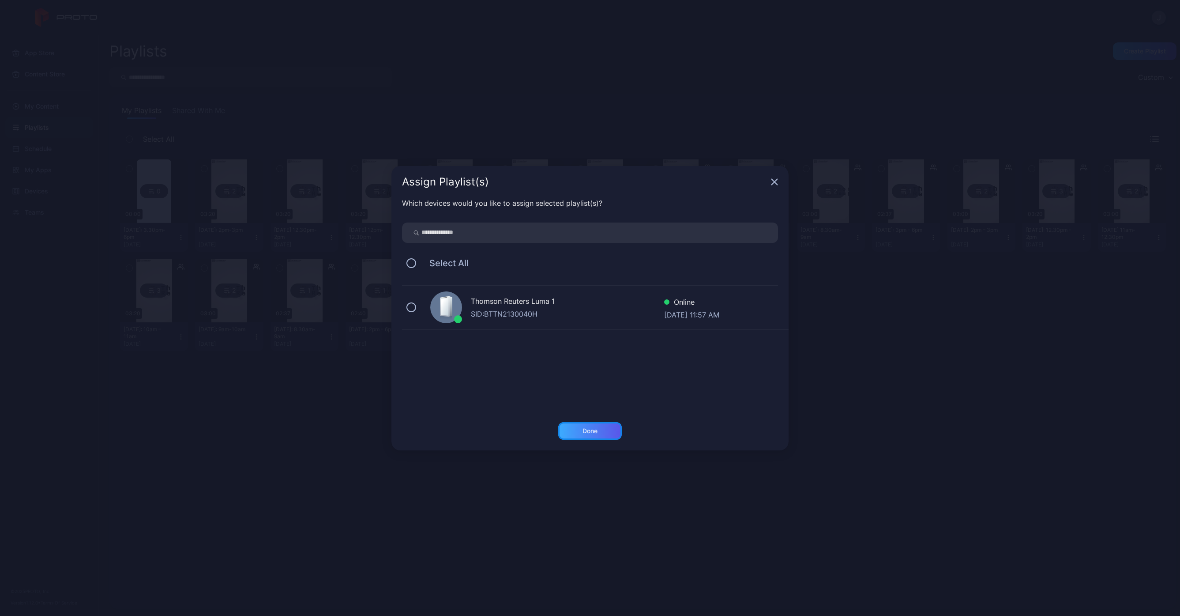
click at [605, 436] on div "Done" at bounding box center [590, 431] width 64 height 18
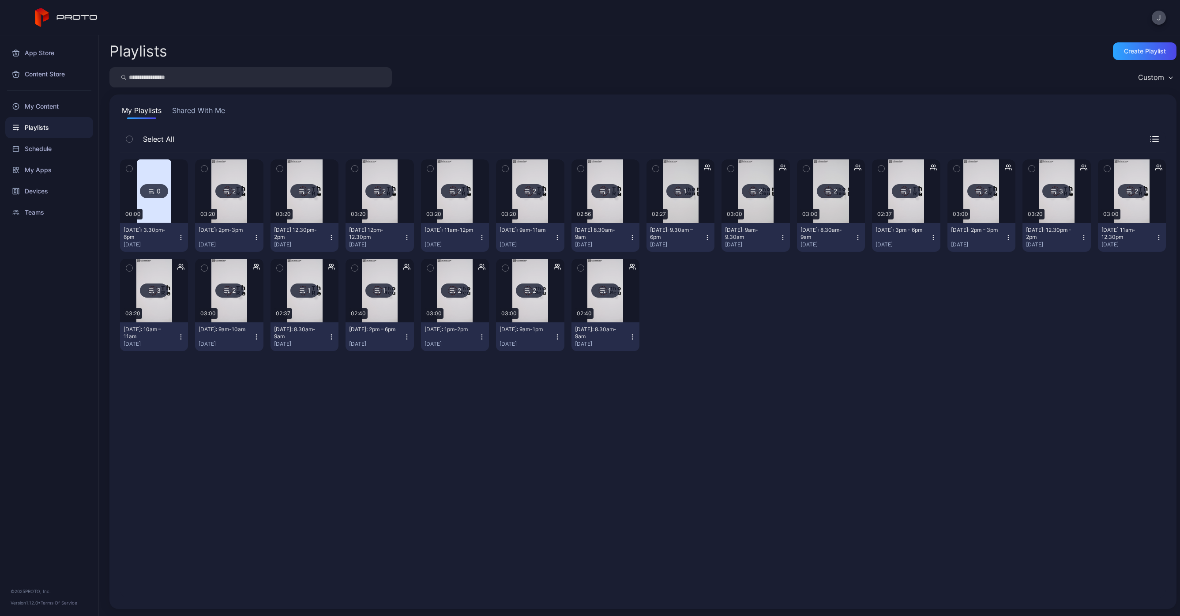
click at [354, 422] on div "0 00:00 [DATE]: 3.30pm-6pm [DATE] 2 03:20 [DATE]: 2pm-3pm [DATE] 2 03:20 [DATE]…" at bounding box center [643, 375] width 1046 height 446
click at [529, 208] on img at bounding box center [530, 191] width 36 height 64
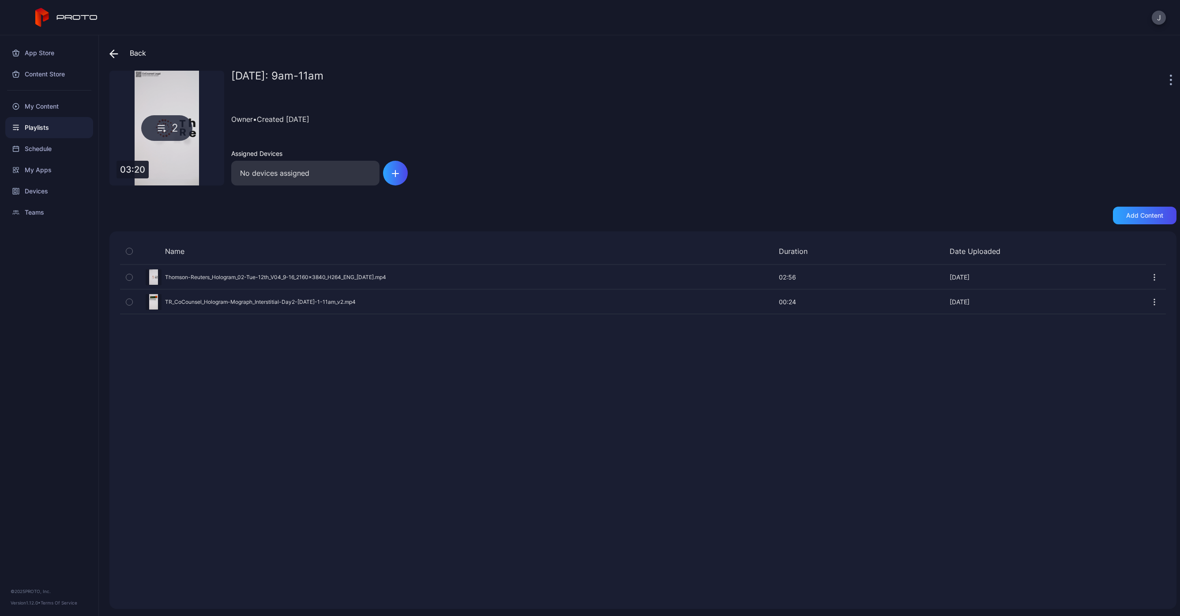
click at [221, 300] on div "Preview" at bounding box center [643, 301] width 1046 height 23
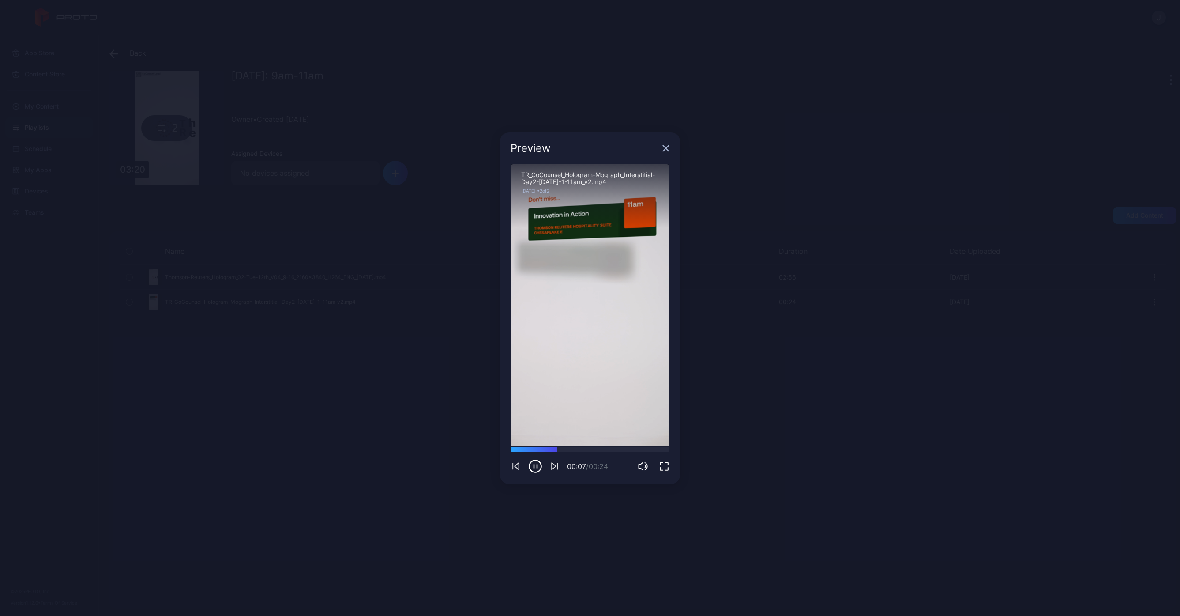
click at [664, 151] on icon "button" at bounding box center [665, 148] width 7 height 7
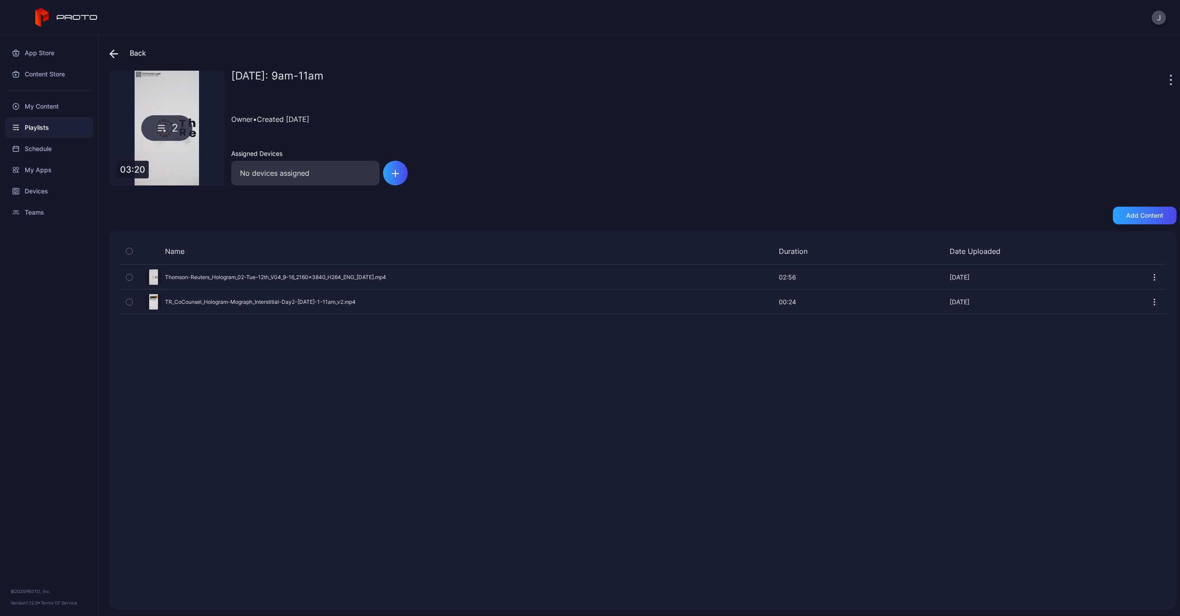
click at [141, 55] on div "Back" at bounding box center [127, 52] width 37 height 21
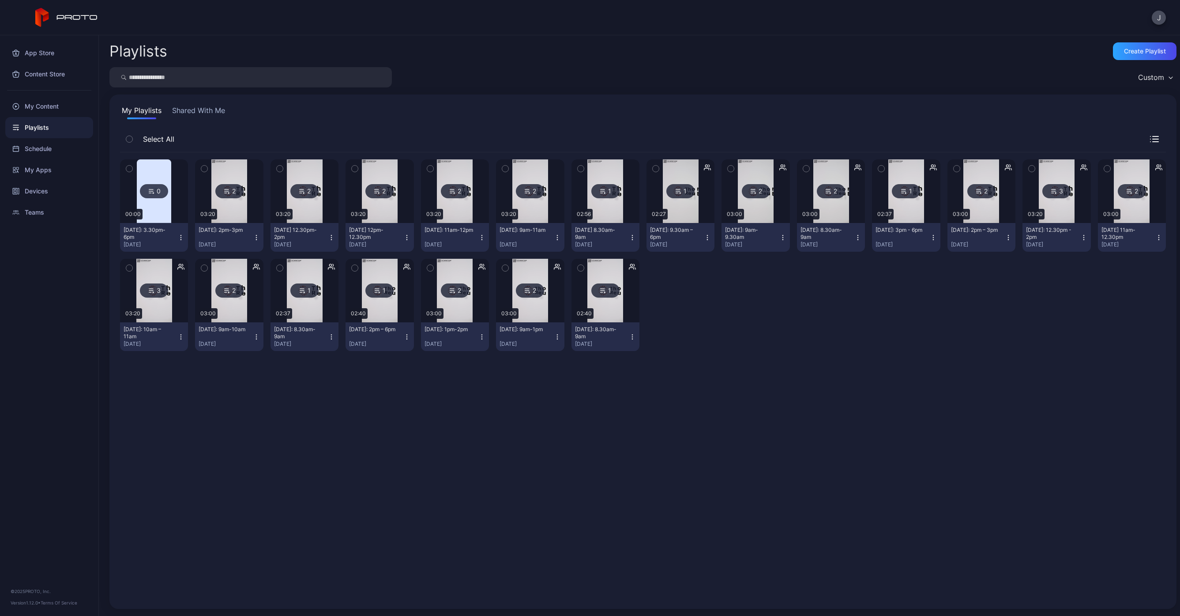
click at [448, 228] on div "[DATE]: 11am-12pm" at bounding box center [449, 229] width 49 height 7
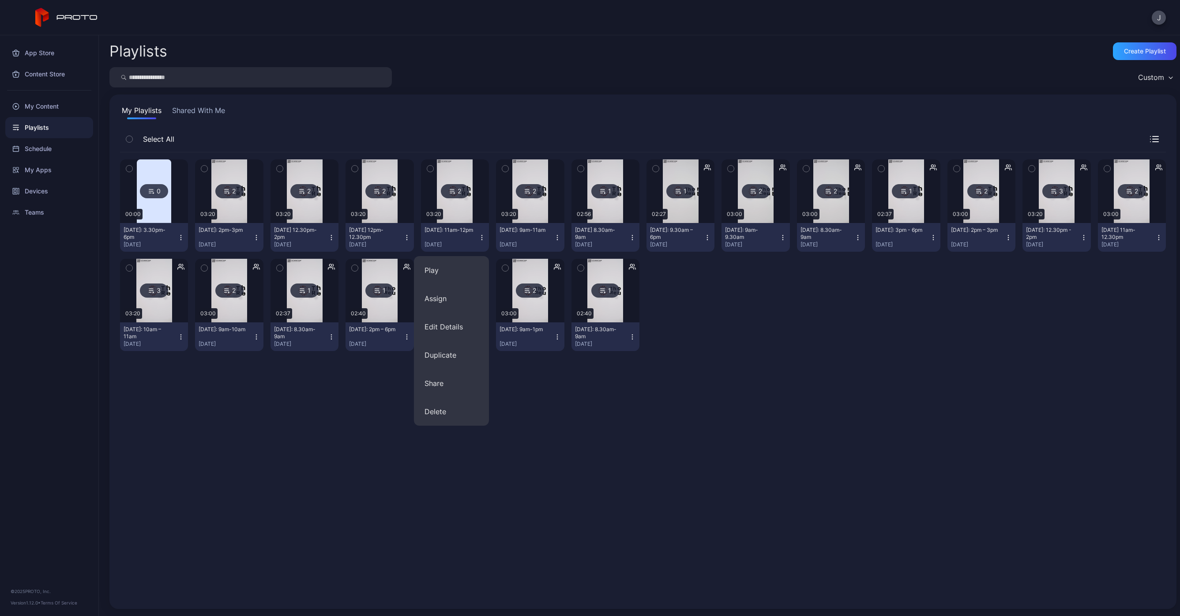
click at [454, 212] on img at bounding box center [455, 191] width 36 height 64
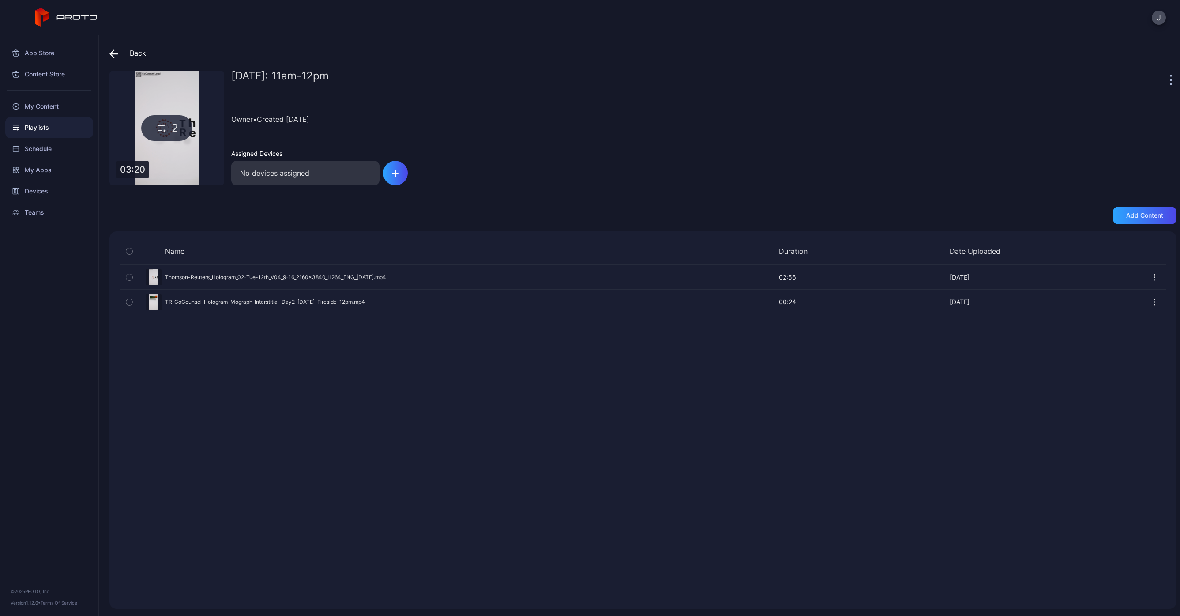
click at [188, 303] on div "Preview" at bounding box center [643, 301] width 1046 height 23
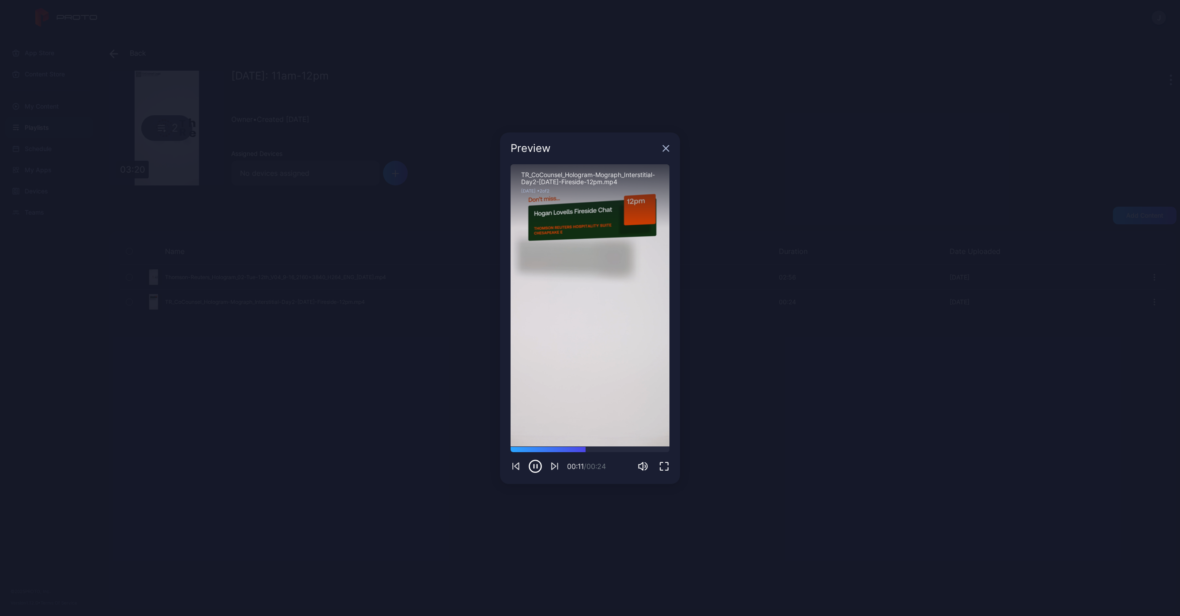
click at [664, 149] on icon "button" at bounding box center [665, 148] width 7 height 7
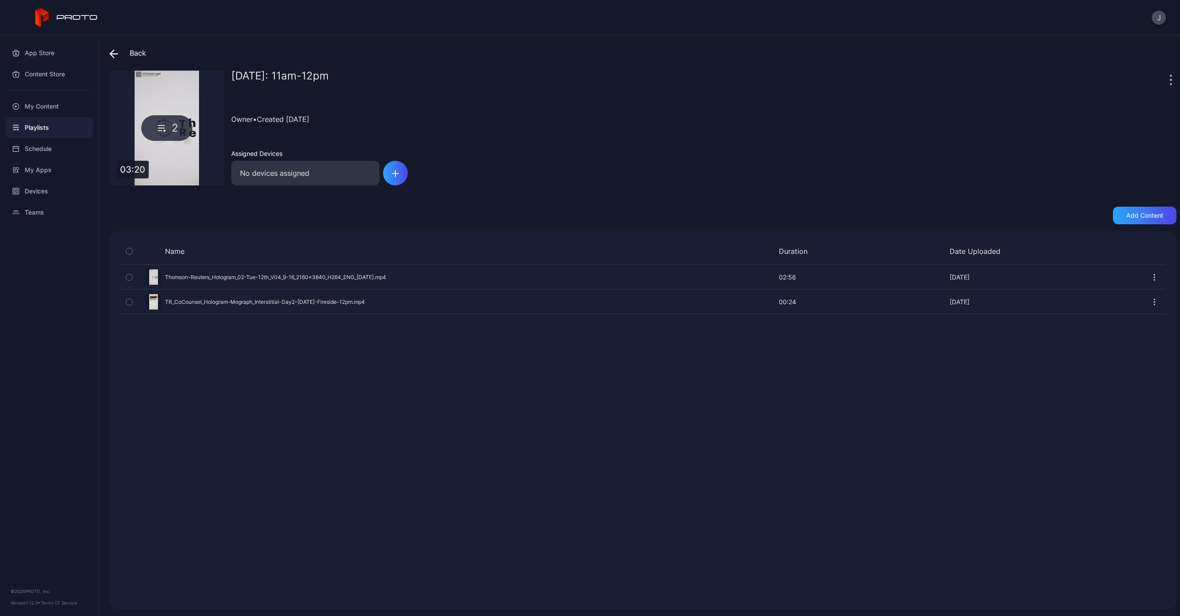
click at [117, 55] on icon at bounding box center [113, 53] width 9 height 9
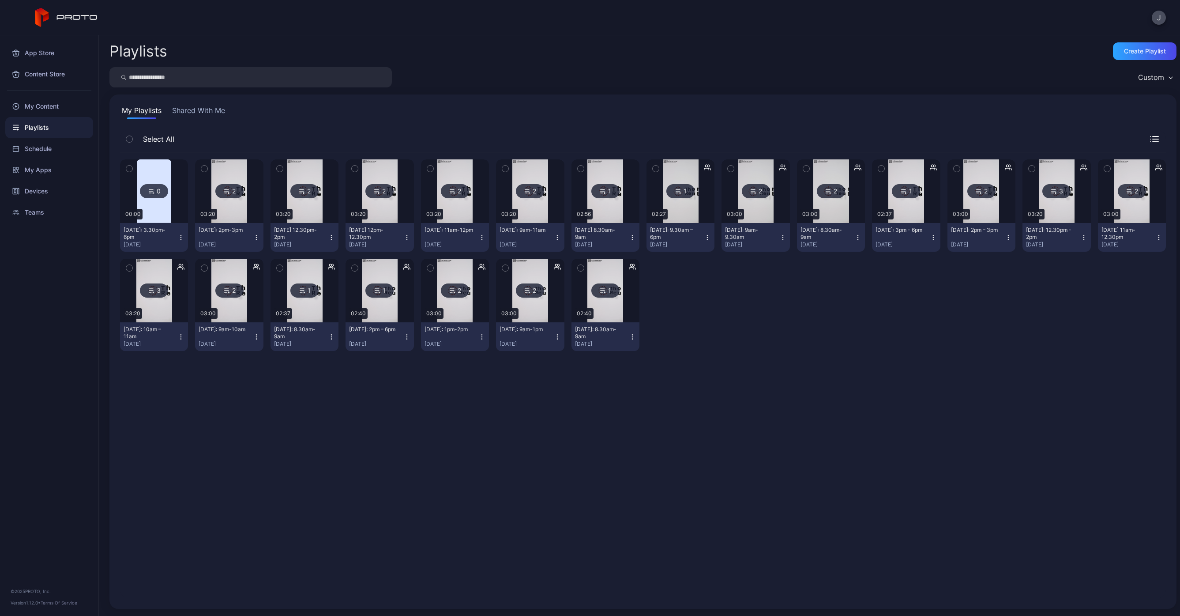
click at [375, 212] on img at bounding box center [380, 191] width 36 height 64
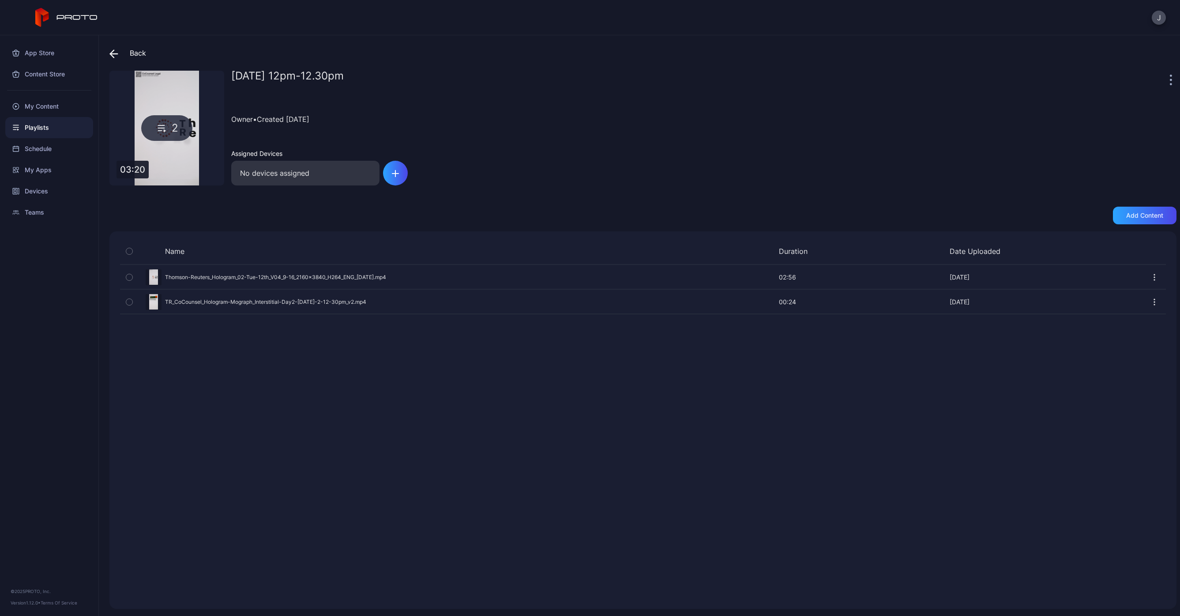
click at [174, 162] on div "2" at bounding box center [166, 128] width 115 height 115
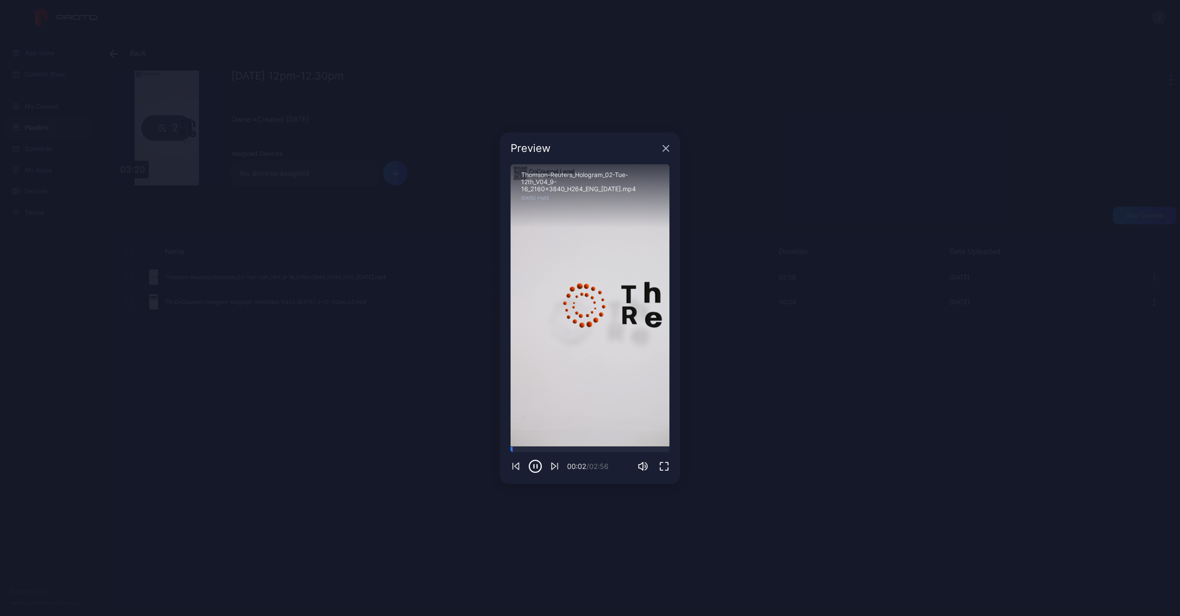
drag, startPoint x: 666, startPoint y: 150, endPoint x: 659, endPoint y: 159, distance: 11.0
click at [666, 150] on icon "button" at bounding box center [665, 148] width 7 height 7
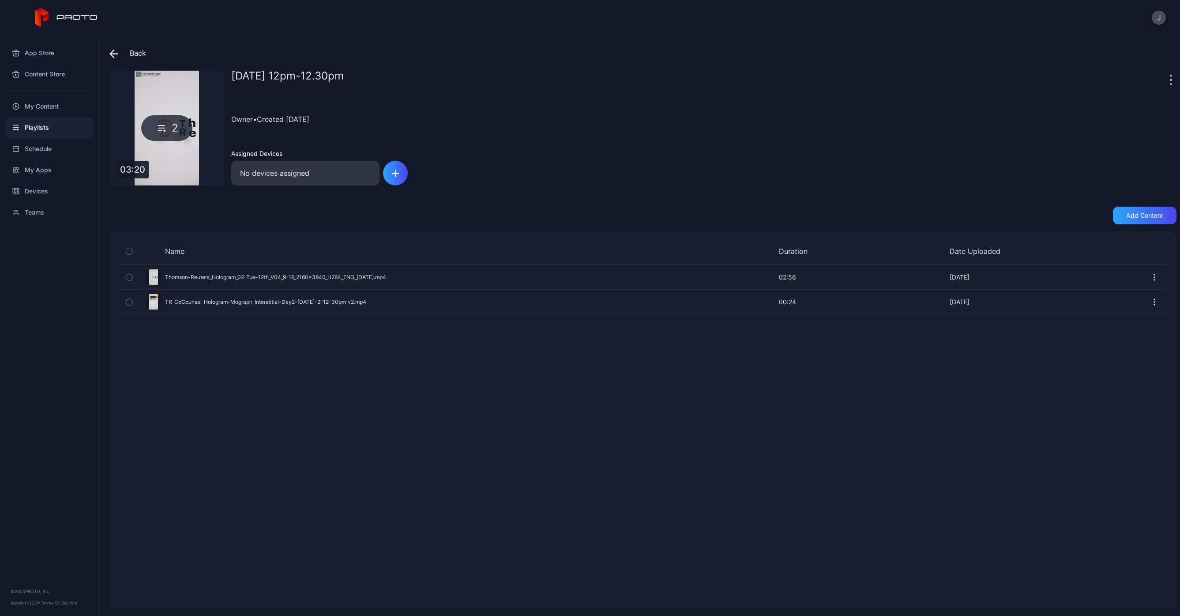
click at [301, 301] on div "Preview" at bounding box center [643, 301] width 1046 height 23
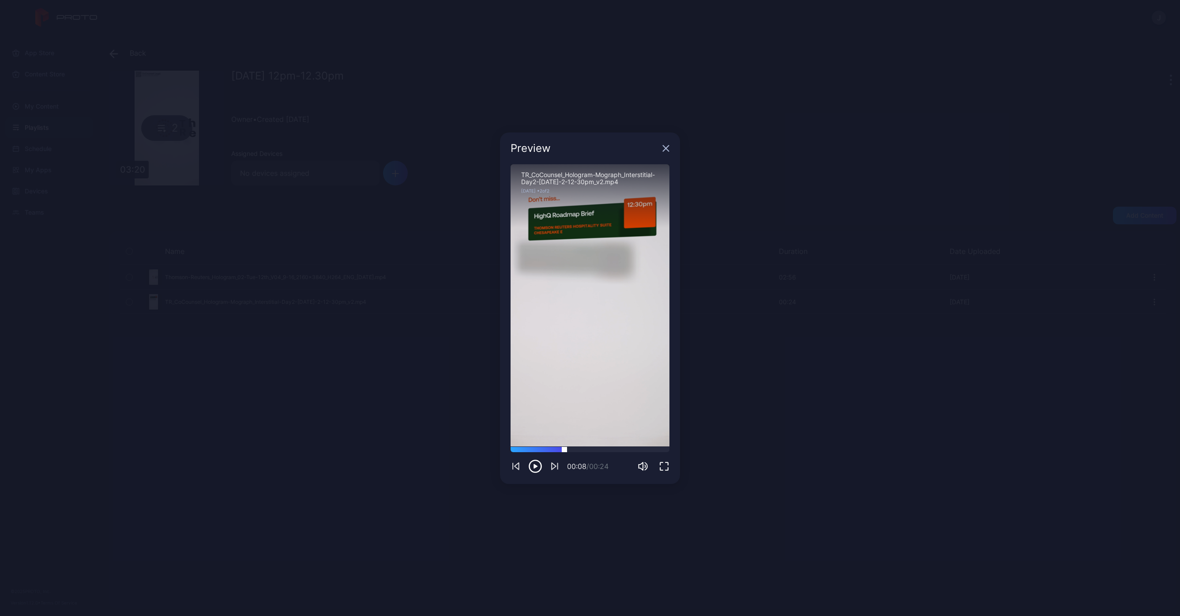
click at [564, 449] on div at bounding box center [590, 449] width 159 height 5
click at [666, 148] on icon "button" at bounding box center [666, 148] width 6 height 6
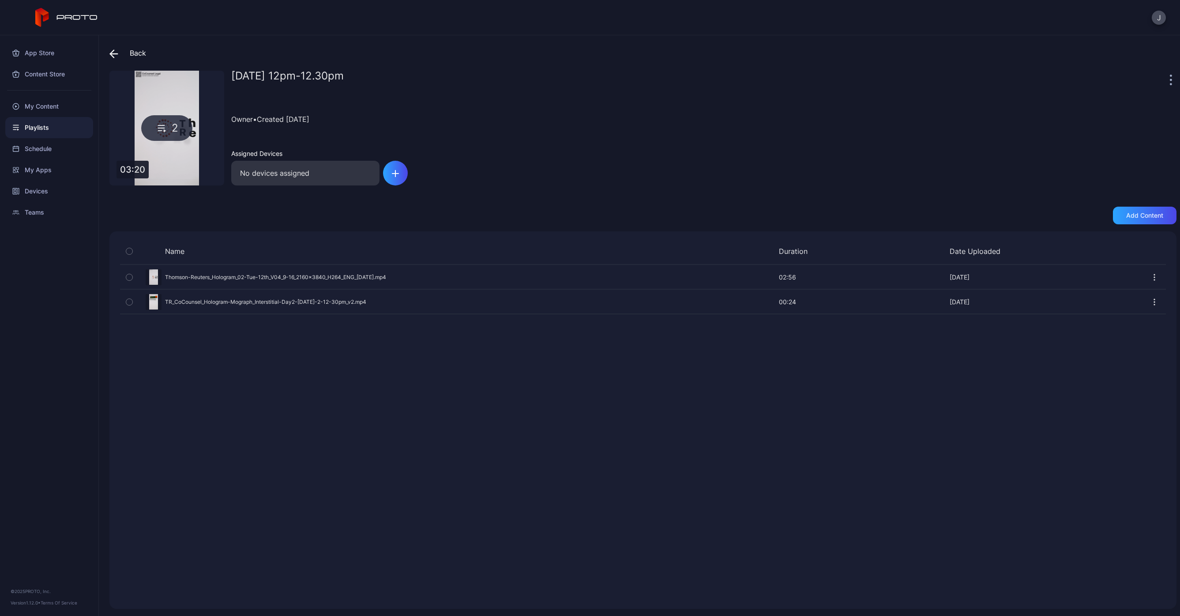
click at [112, 54] on icon at bounding box center [113, 53] width 9 height 9
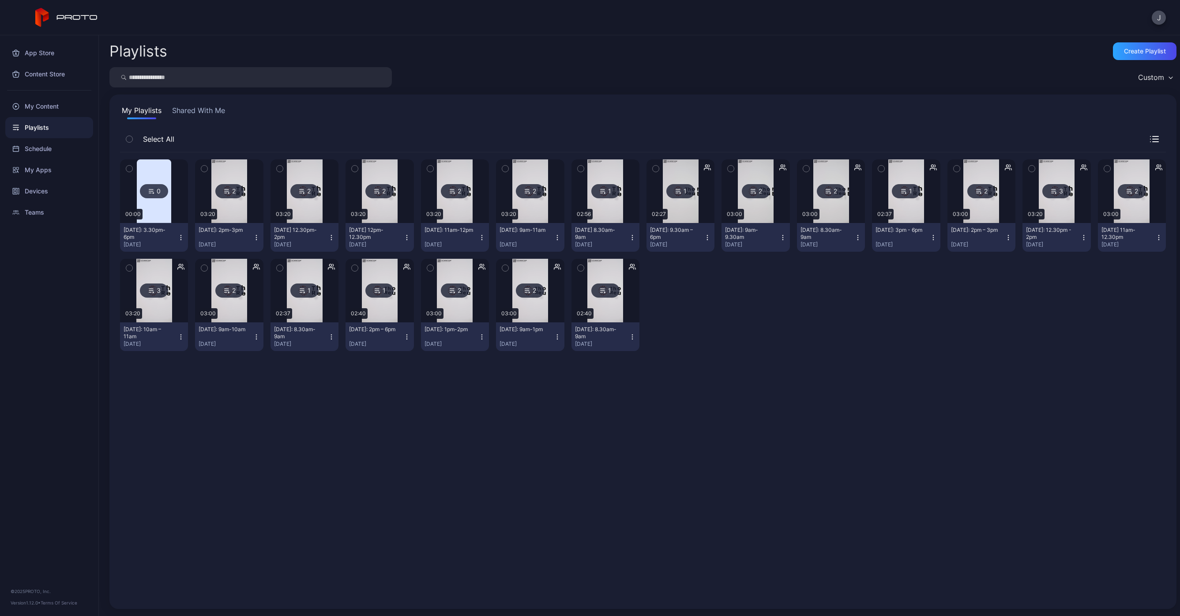
click at [304, 219] on img at bounding box center [305, 191] width 36 height 64
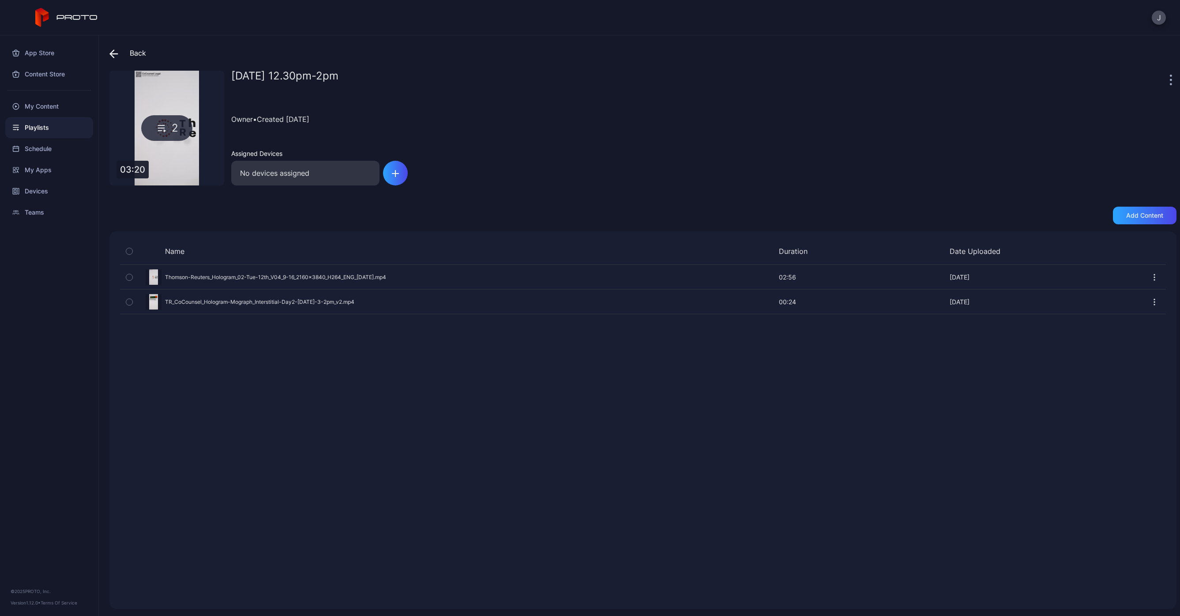
click at [184, 298] on div "Preview" at bounding box center [643, 301] width 1046 height 23
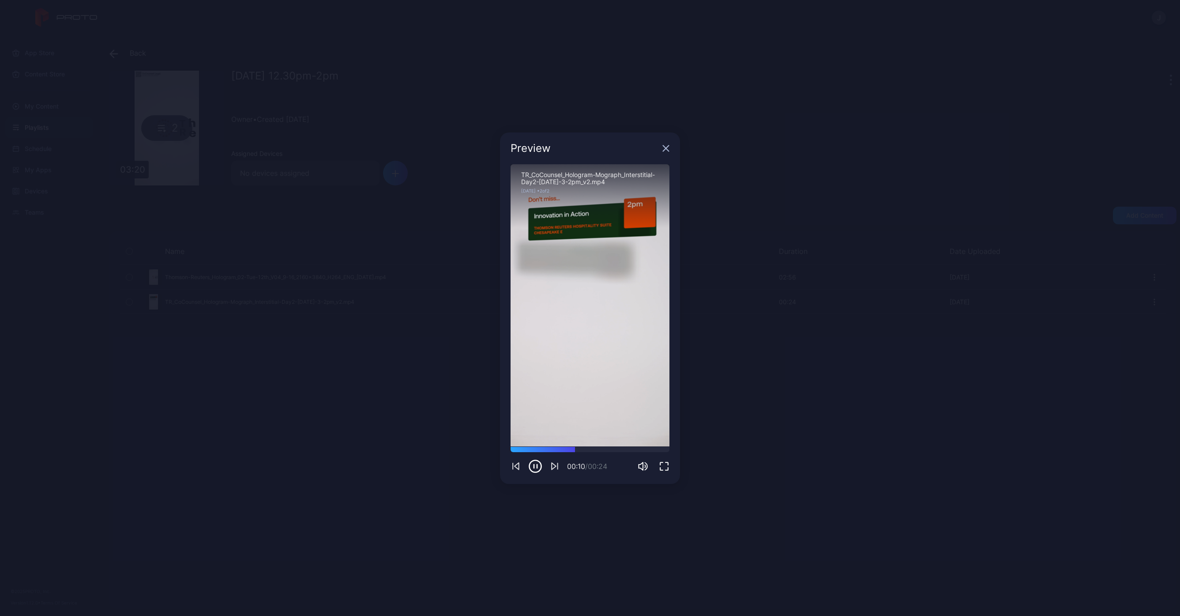
click at [666, 147] on icon "button" at bounding box center [666, 148] width 6 height 6
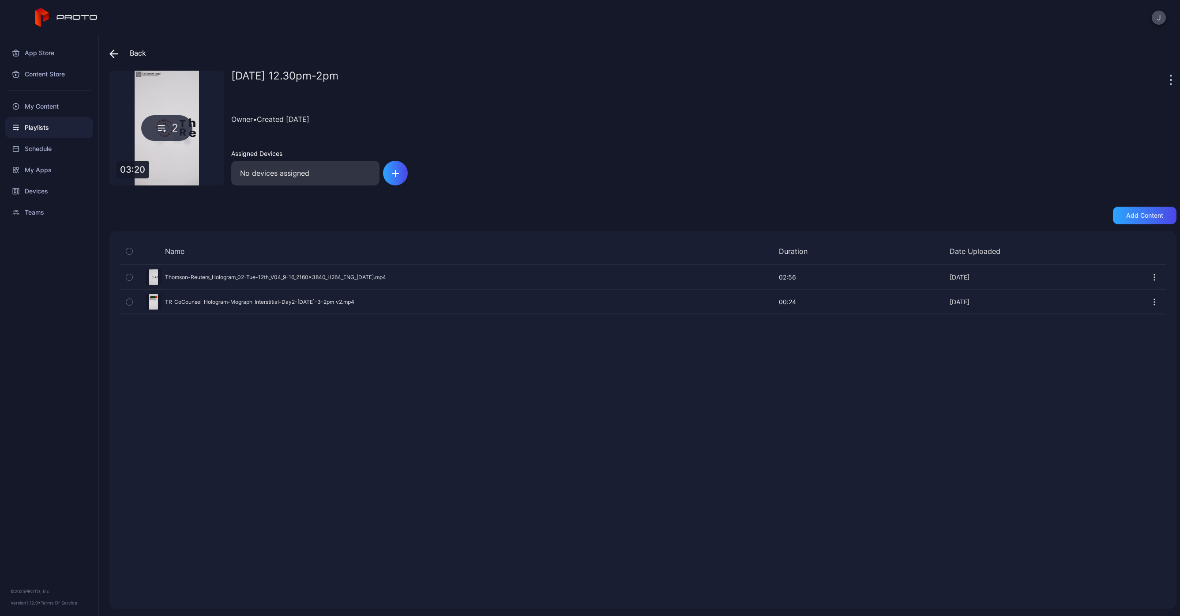
click at [115, 54] on icon at bounding box center [114, 54] width 8 height 0
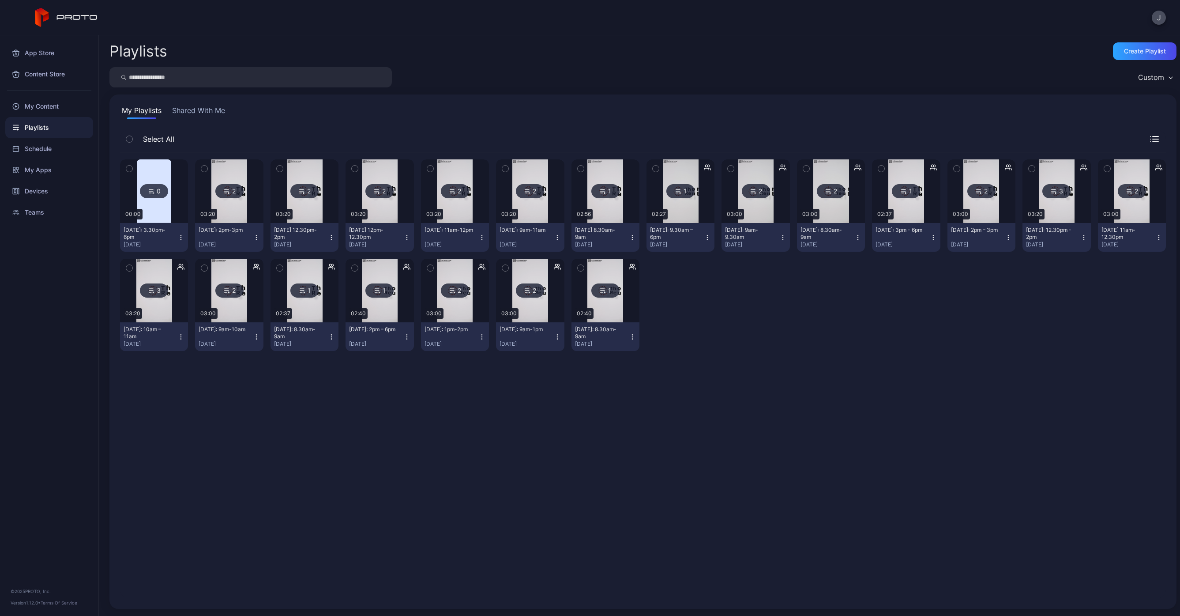
click at [227, 216] on img at bounding box center [229, 191] width 36 height 64
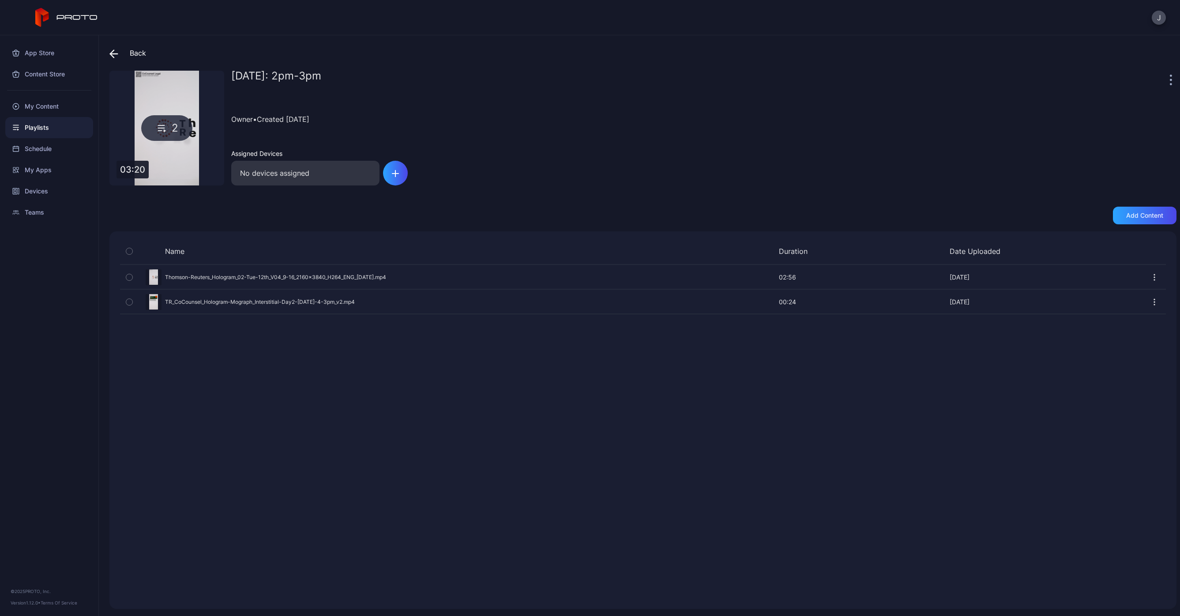
click at [227, 300] on div "Preview" at bounding box center [643, 301] width 1046 height 23
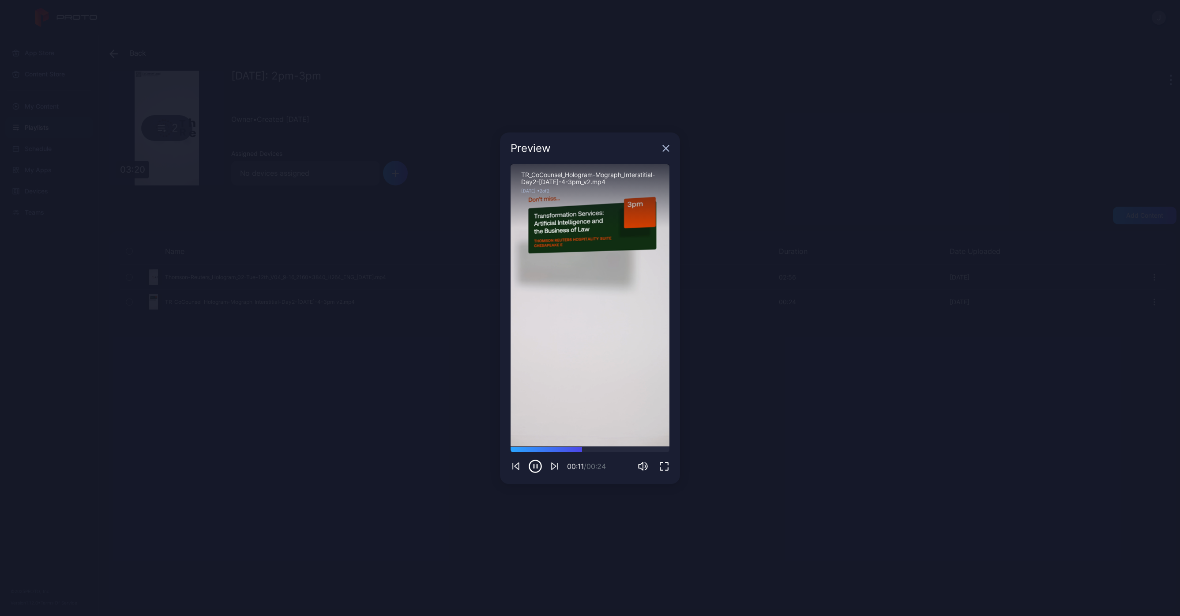
click at [668, 148] on icon "button" at bounding box center [665, 148] width 7 height 7
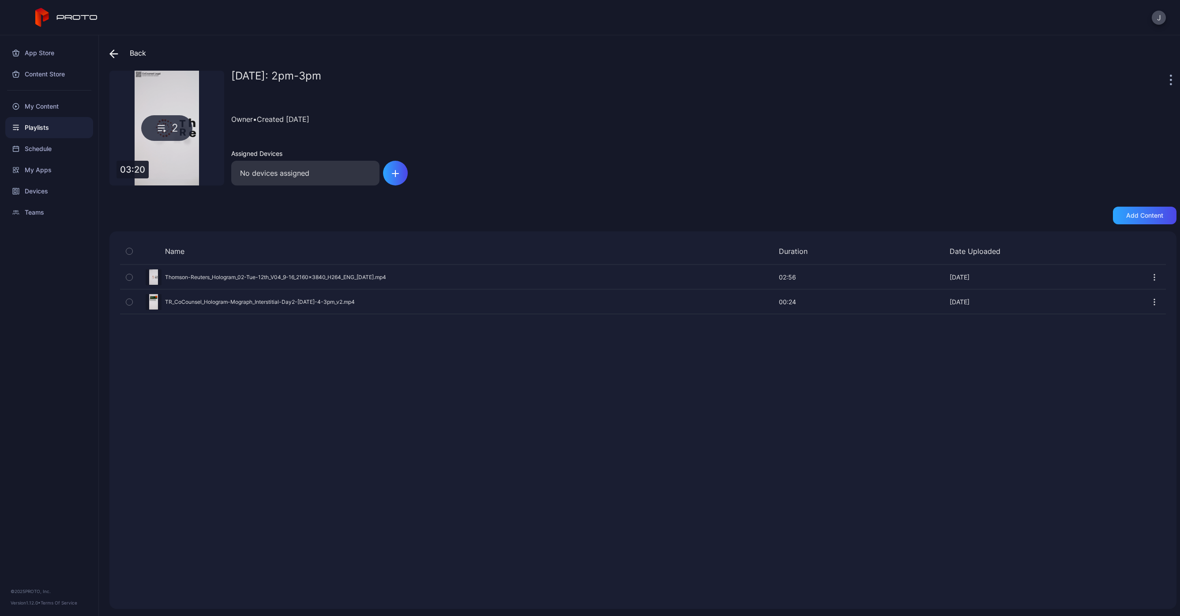
click at [130, 54] on div "Back" at bounding box center [127, 52] width 37 height 21
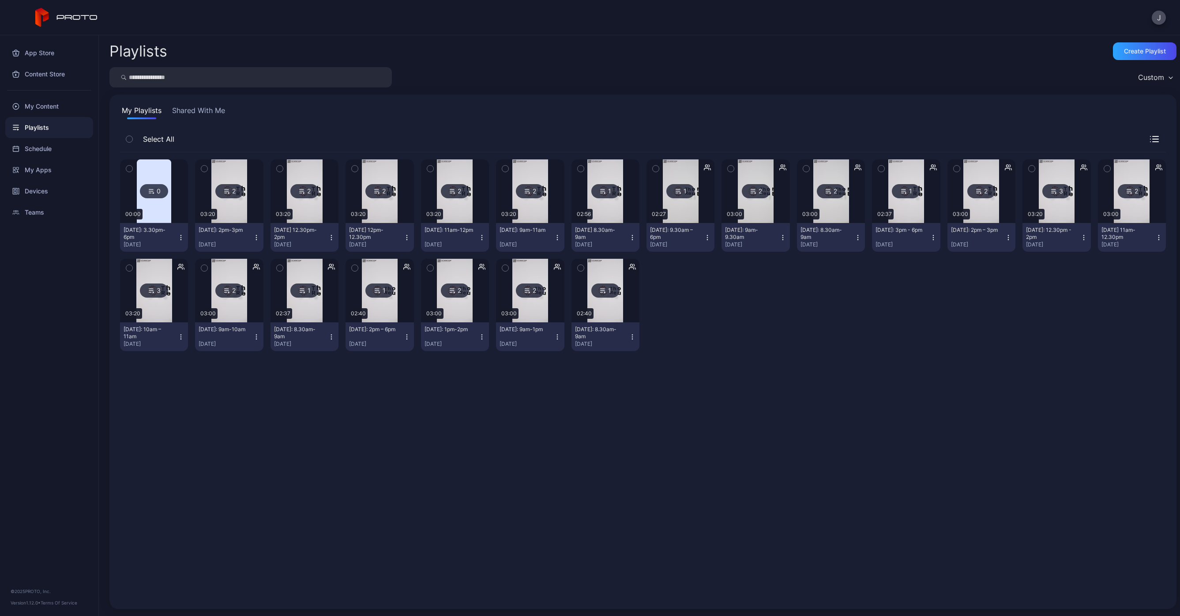
click at [155, 231] on div "[DATE]: 3.30pm-6pm" at bounding box center [148, 233] width 49 height 14
click at [156, 217] on img at bounding box center [154, 191] width 34 height 64
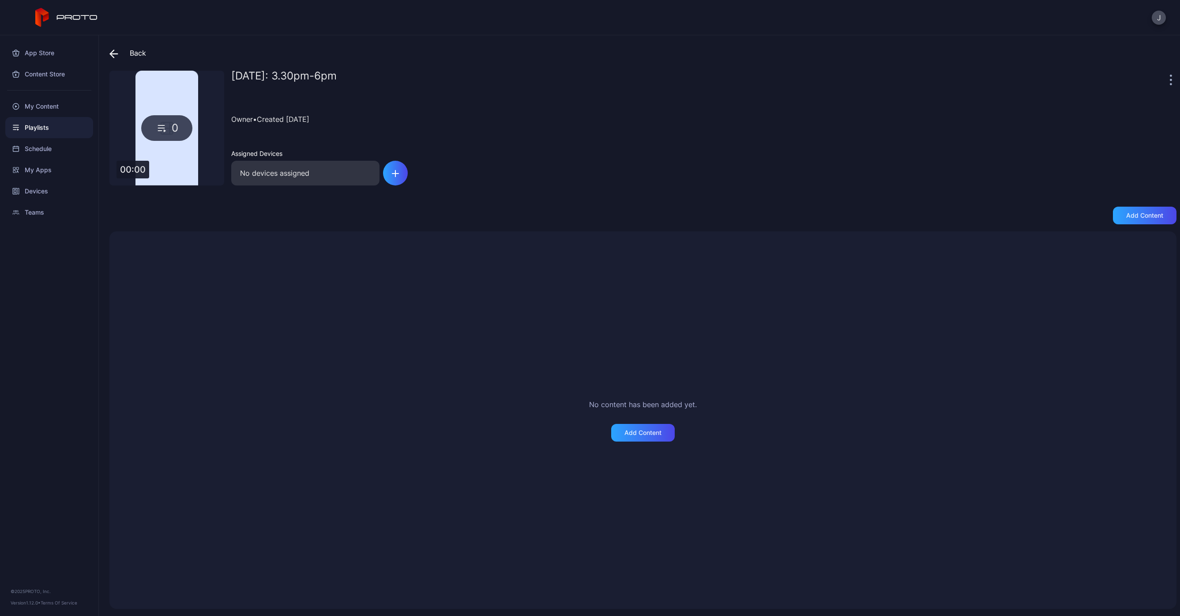
click at [190, 88] on div "0" at bounding box center [166, 128] width 115 height 115
click at [123, 53] on div "Back" at bounding box center [127, 52] width 37 height 21
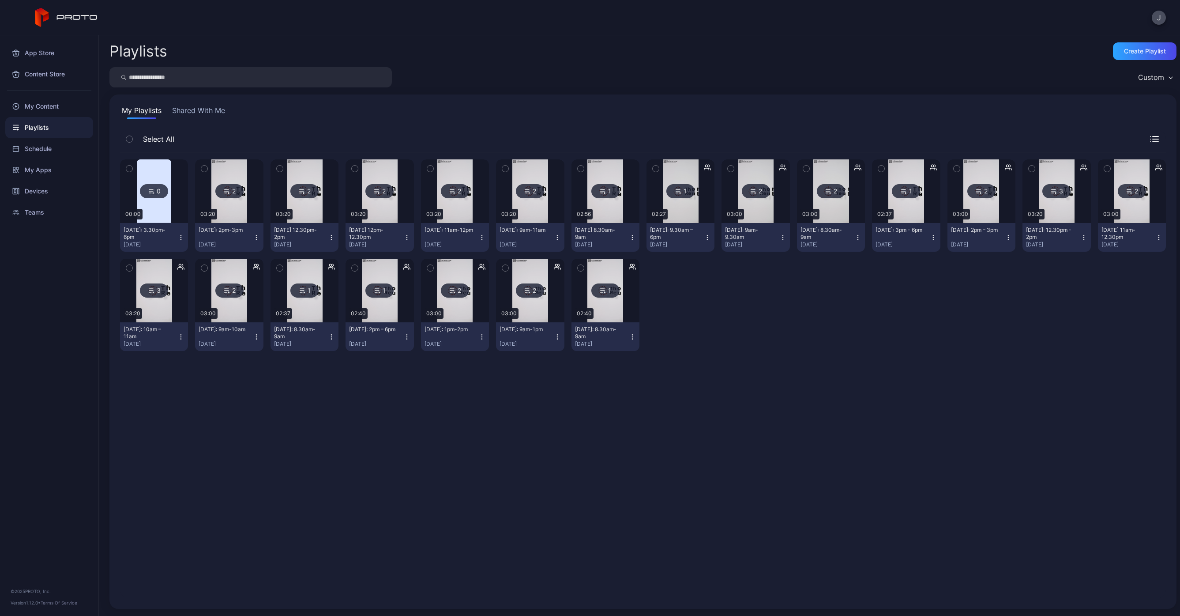
click at [155, 211] on img at bounding box center [154, 191] width 34 height 64
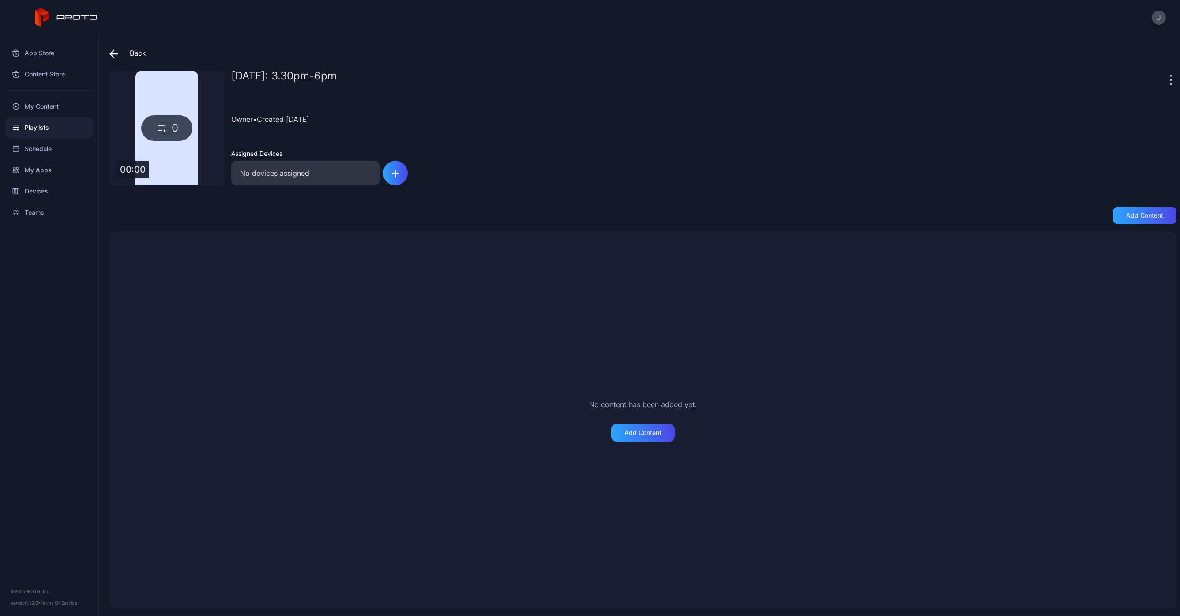
click at [113, 55] on icon at bounding box center [113, 53] width 9 height 9
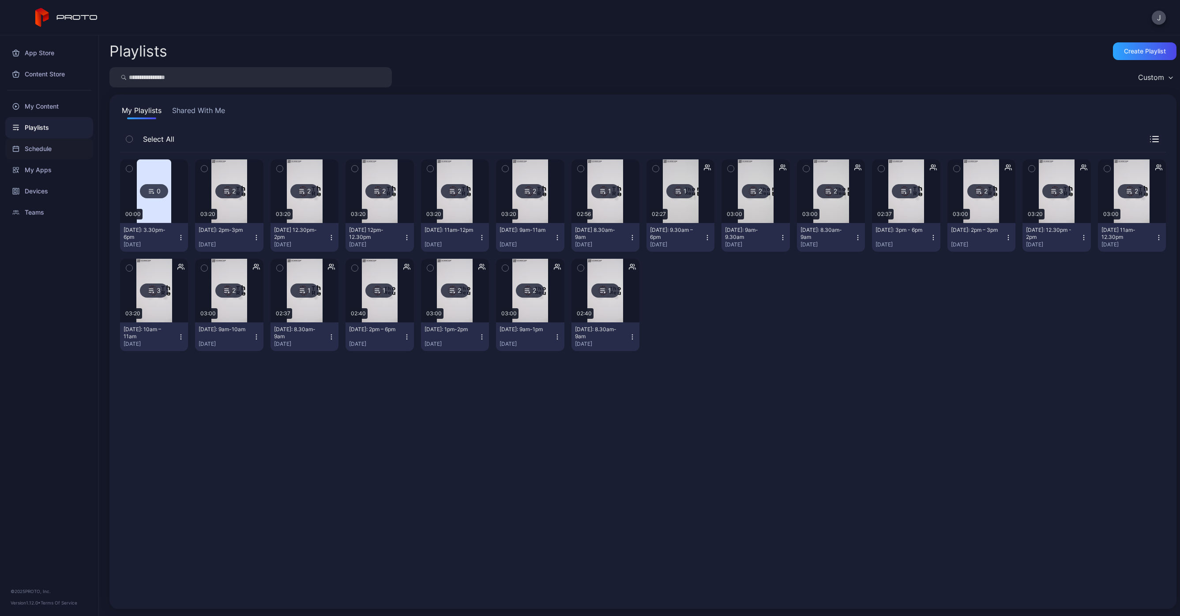
click at [41, 150] on div "Schedule" at bounding box center [49, 148] width 88 height 21
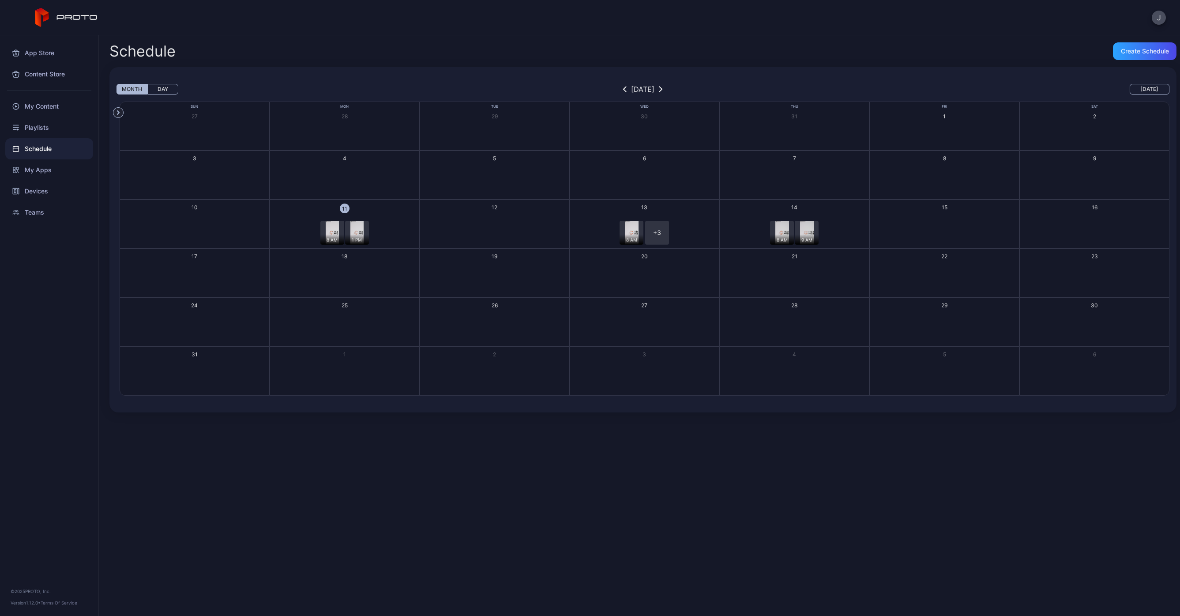
click at [484, 223] on button "12" at bounding box center [495, 223] width 150 height 49
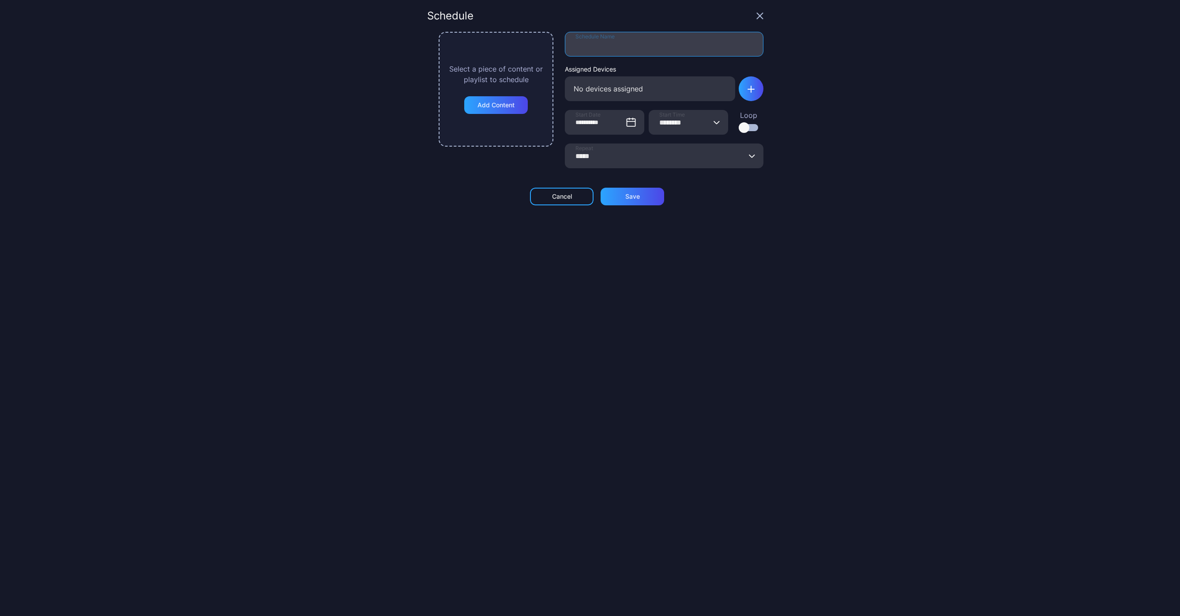
click at [624, 42] on input "Schedule Name" at bounding box center [664, 44] width 199 height 25
type input "**********"
click at [614, 119] on input "**********" at bounding box center [604, 122] width 79 height 25
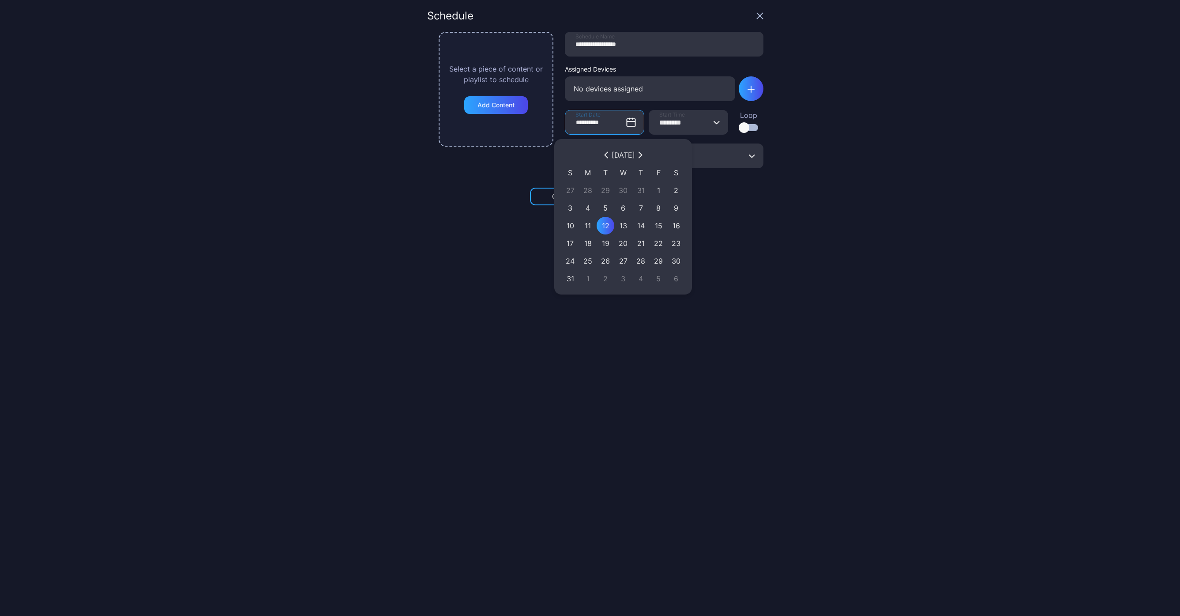
click at [604, 224] on div "12" at bounding box center [605, 225] width 9 height 11
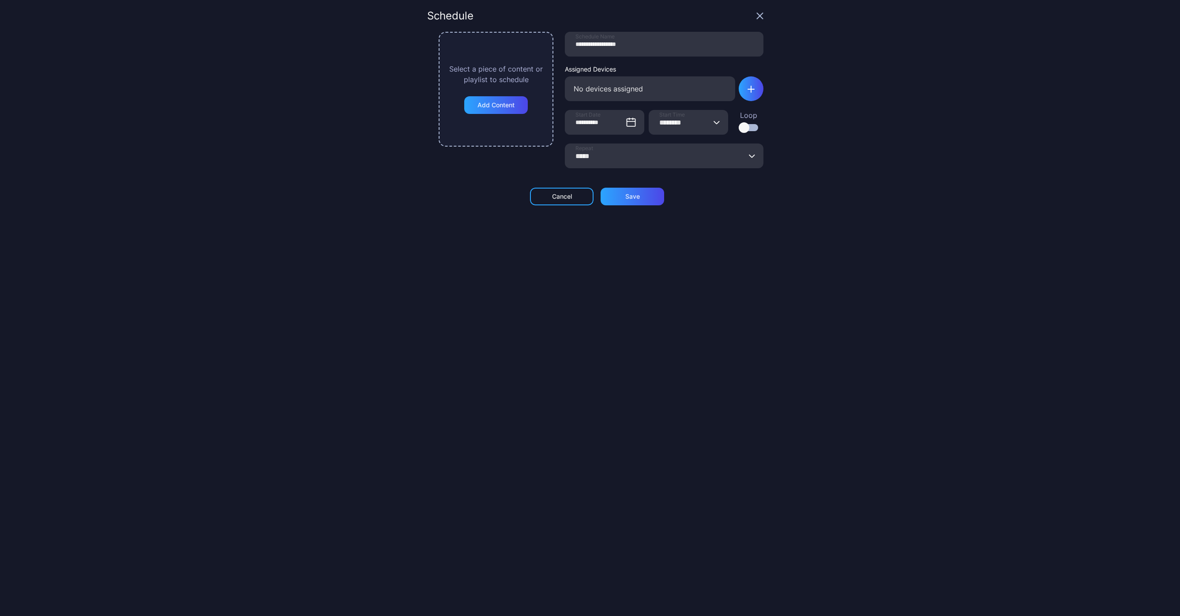
click at [714, 124] on icon "button" at bounding box center [717, 122] width 7 height 4
click at [680, 240] on button "08:30 AM" at bounding box center [688, 245] width 79 height 25
type input "********"
click at [739, 124] on div at bounding box center [744, 127] width 11 height 11
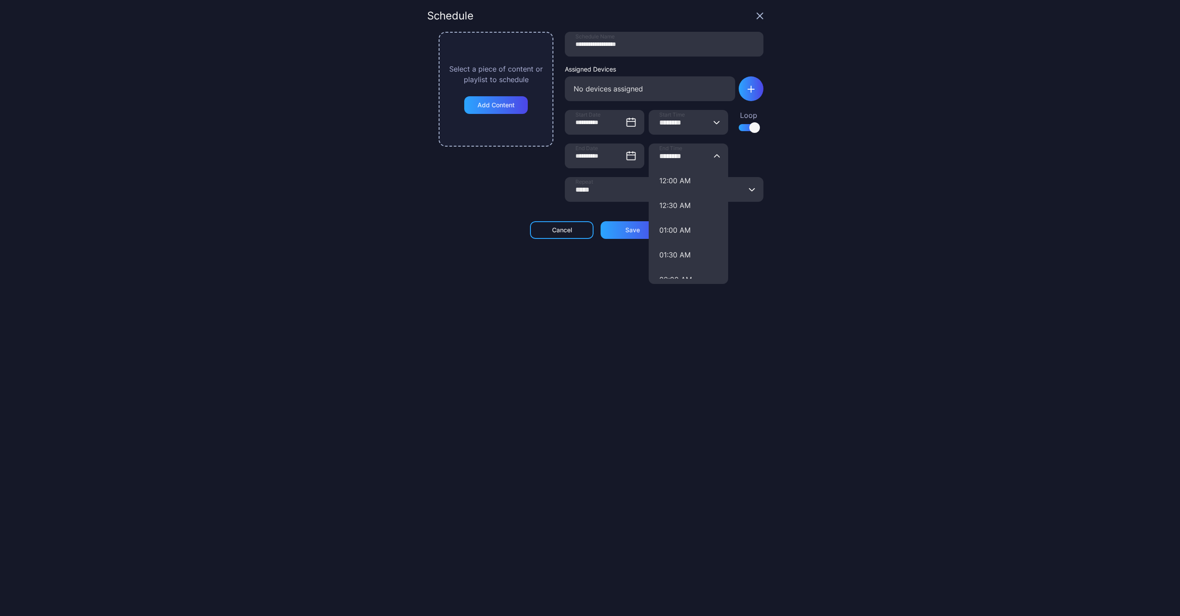
click at [673, 158] on input "********" at bounding box center [688, 155] width 79 height 25
click at [872, 166] on div "**********" at bounding box center [590, 308] width 1180 height 616
click at [696, 154] on input "********" at bounding box center [688, 155] width 79 height 25
click at [678, 232] on button "09:00 AM" at bounding box center [688, 238] width 79 height 25
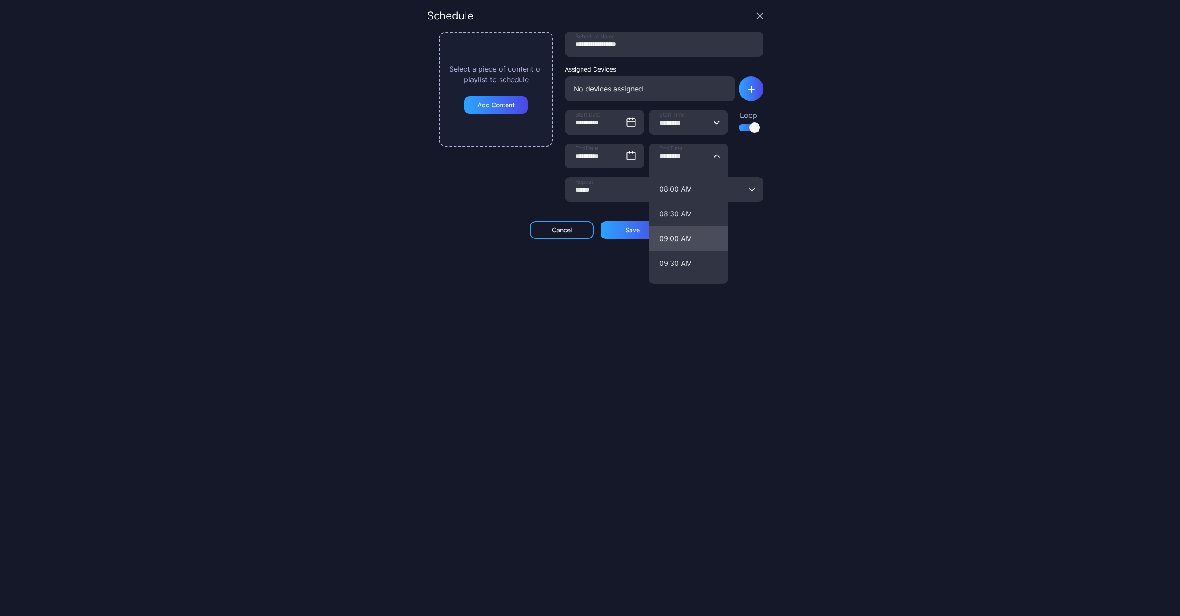
type input "********"
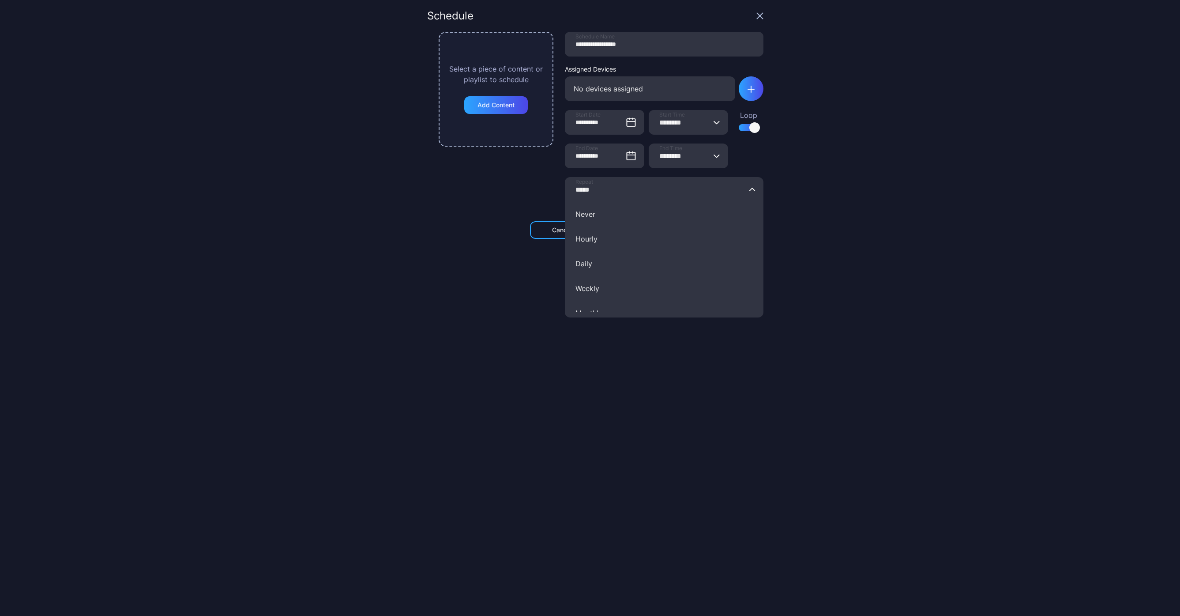
click at [586, 184] on input "*****" at bounding box center [664, 189] width 199 height 25
click at [491, 185] on div "Select a piece of content or playlist to schedule Add Content" at bounding box center [496, 116] width 115 height 168
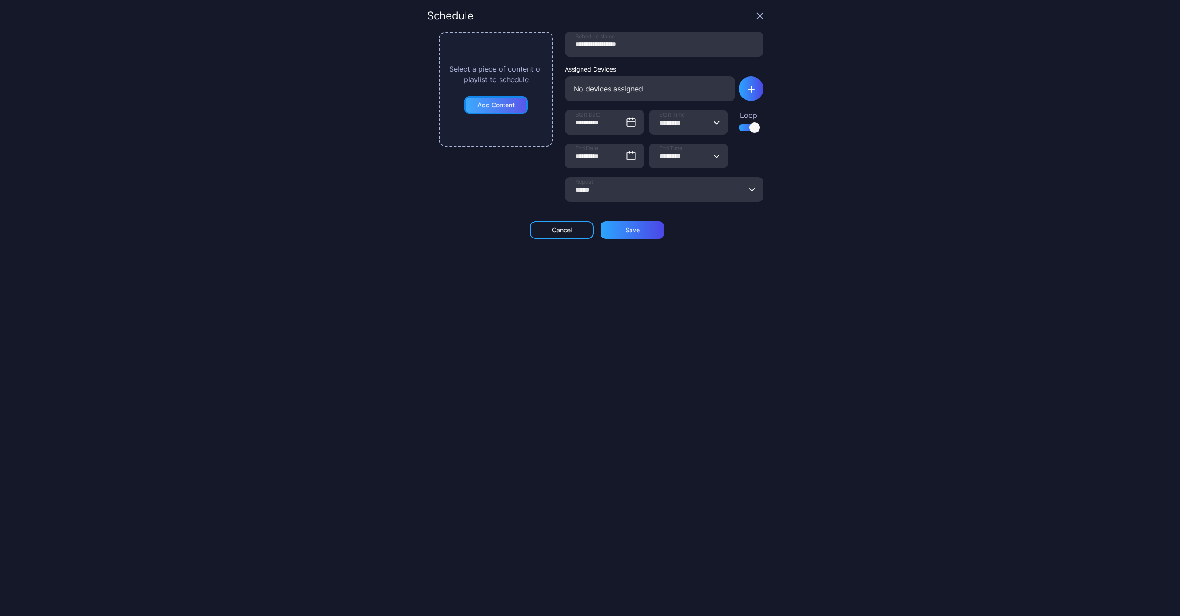
click at [480, 109] on div "Add Content" at bounding box center [496, 105] width 64 height 18
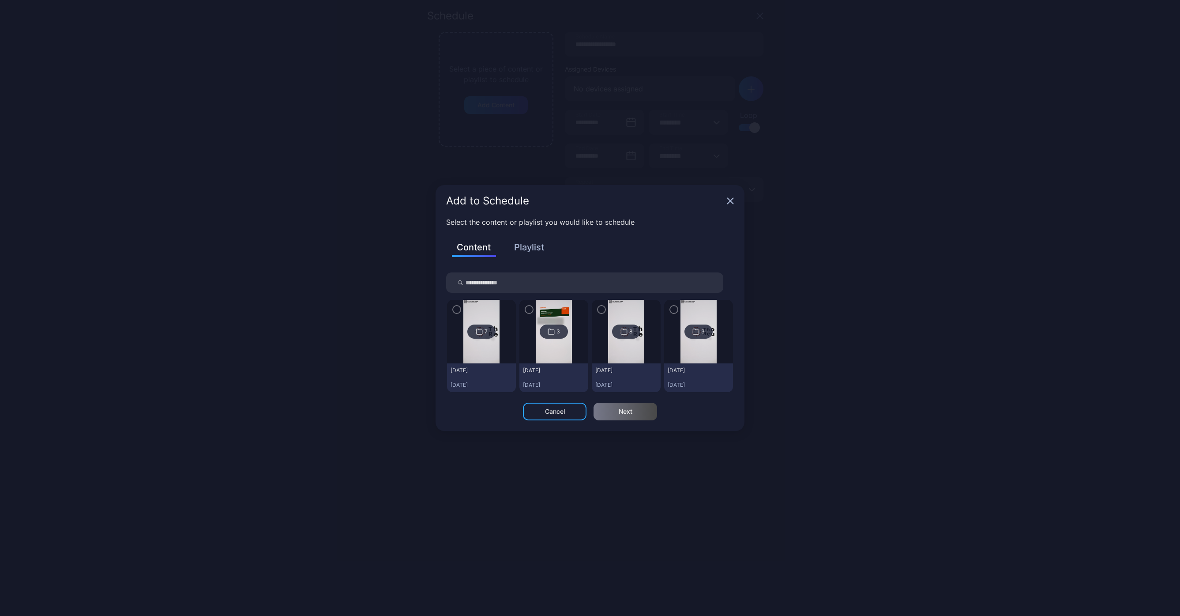
click at [456, 310] on icon "button" at bounding box center [456, 310] width 3 height 2
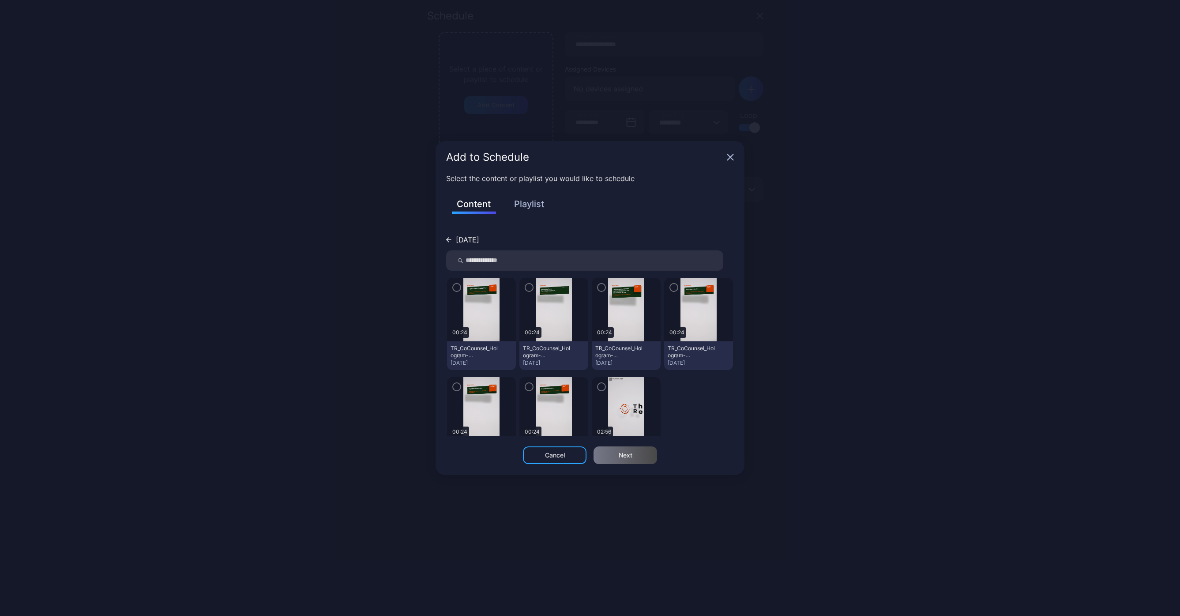
scroll to position [33, 0]
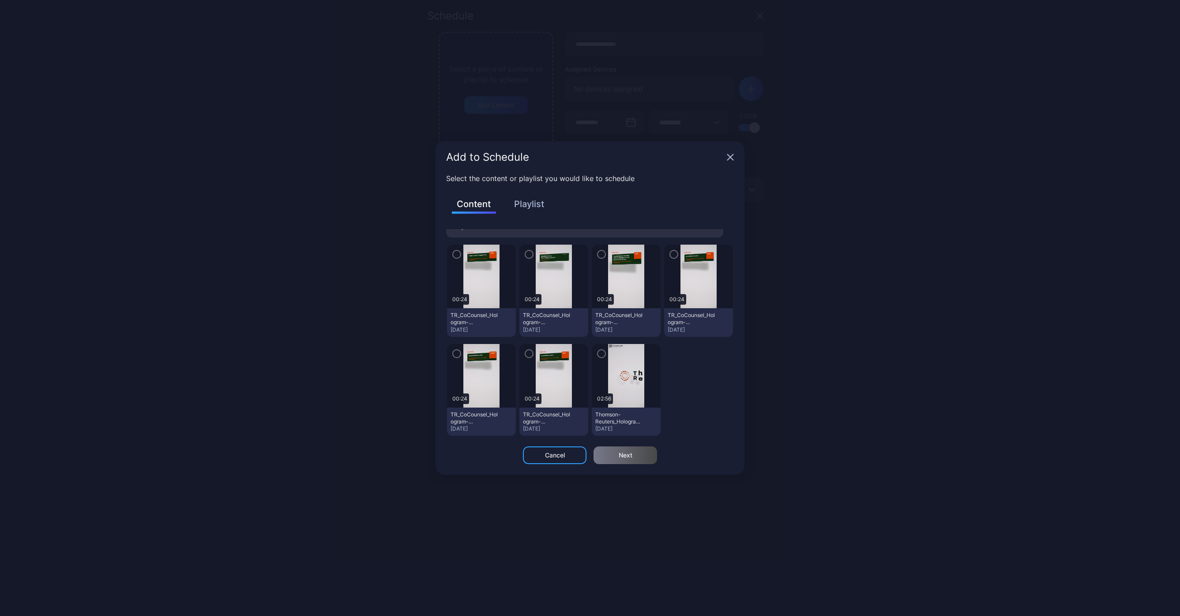
click at [598, 354] on icon "button" at bounding box center [601, 354] width 7 height 10
click at [524, 203] on button "Playlist" at bounding box center [529, 203] width 44 height 15
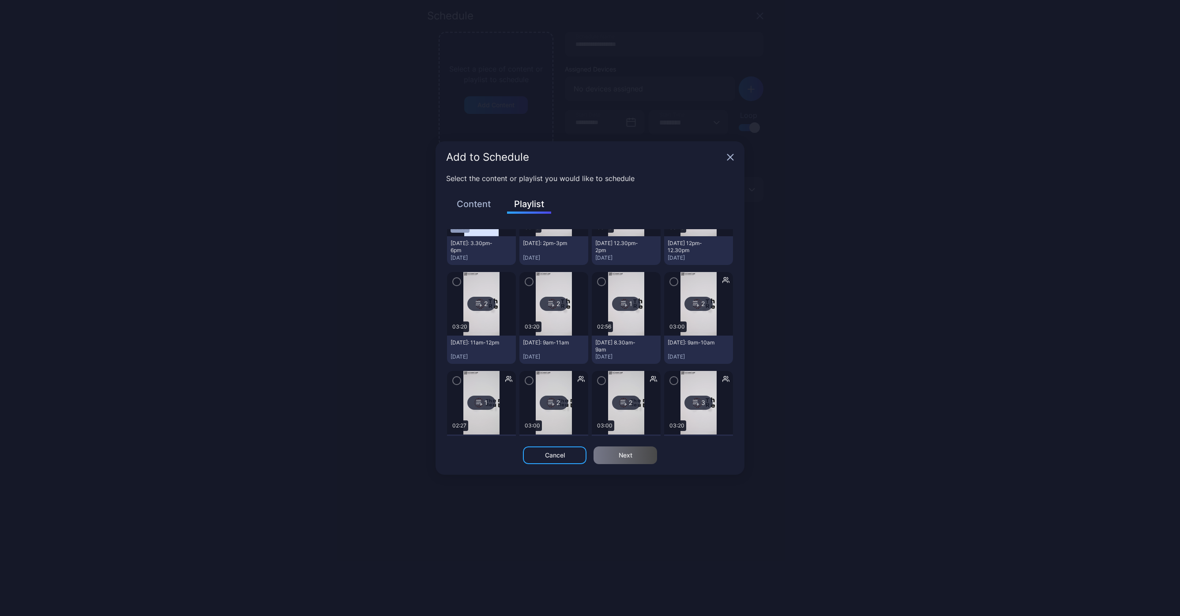
scroll to position [87, 0]
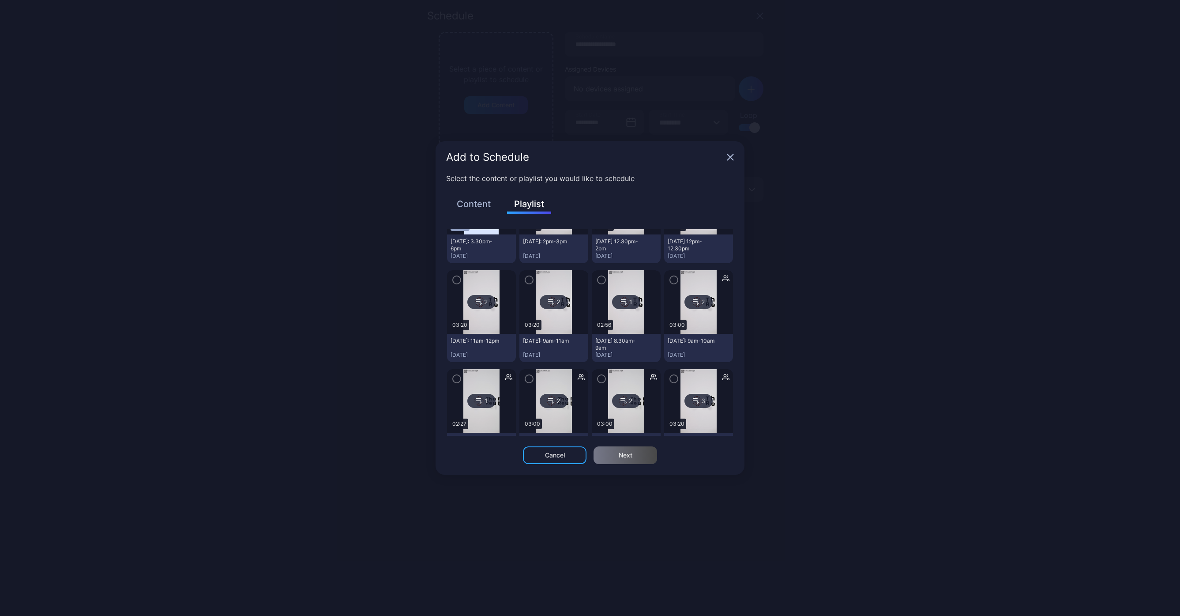
click at [598, 279] on icon "button" at bounding box center [601, 280] width 7 height 10
click at [649, 455] on div "Next" at bounding box center [626, 455] width 64 height 18
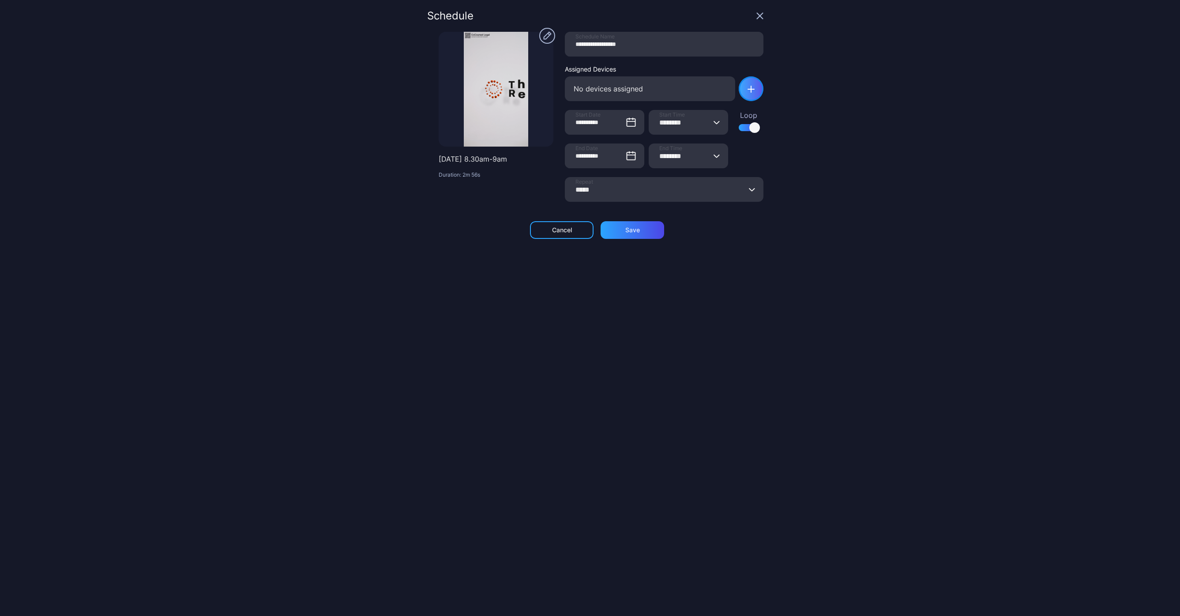
click at [739, 80] on div "button" at bounding box center [751, 88] width 25 height 25
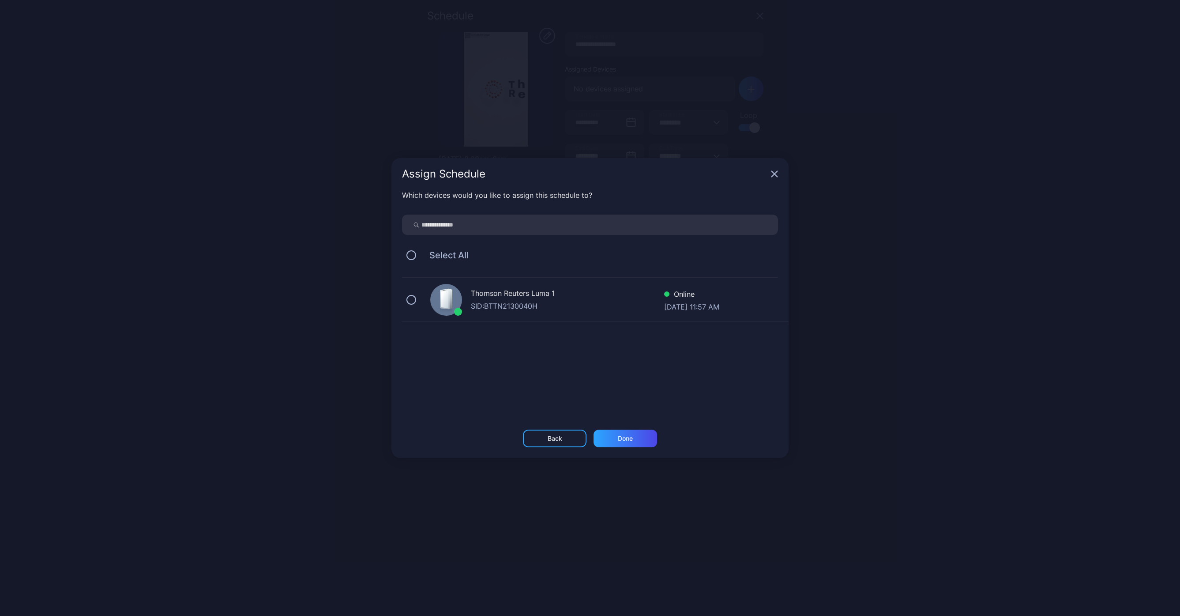
click at [538, 297] on div "Thomson Reuters Luma 1" at bounding box center [567, 294] width 193 height 13
click at [640, 439] on div "Done" at bounding box center [626, 438] width 64 height 18
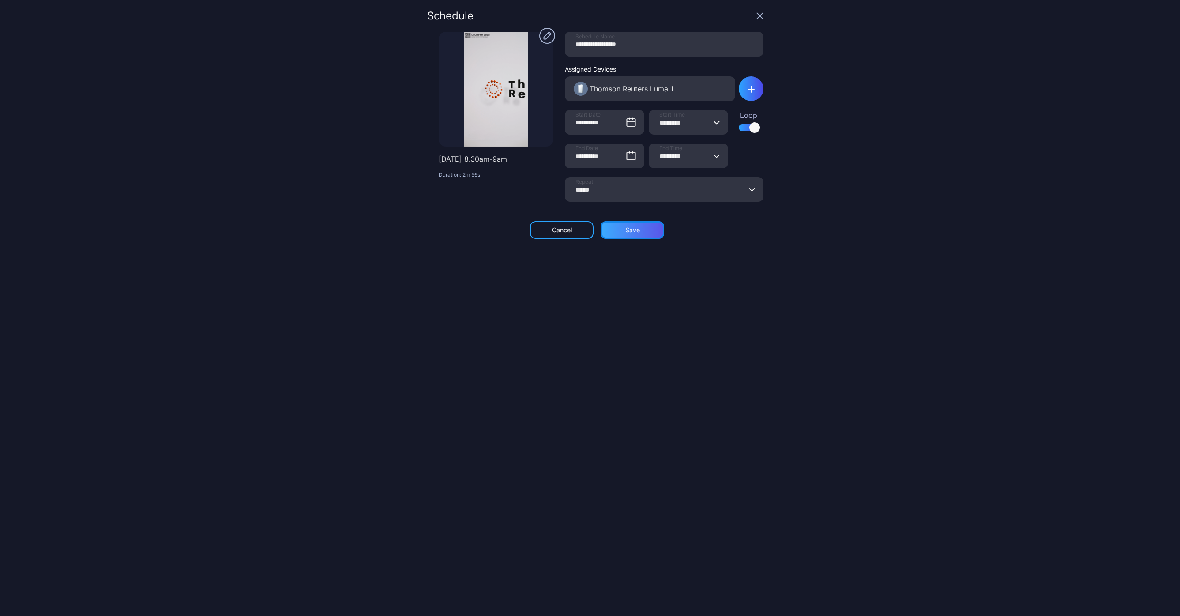
click at [618, 230] on div "Save" at bounding box center [633, 230] width 64 height 18
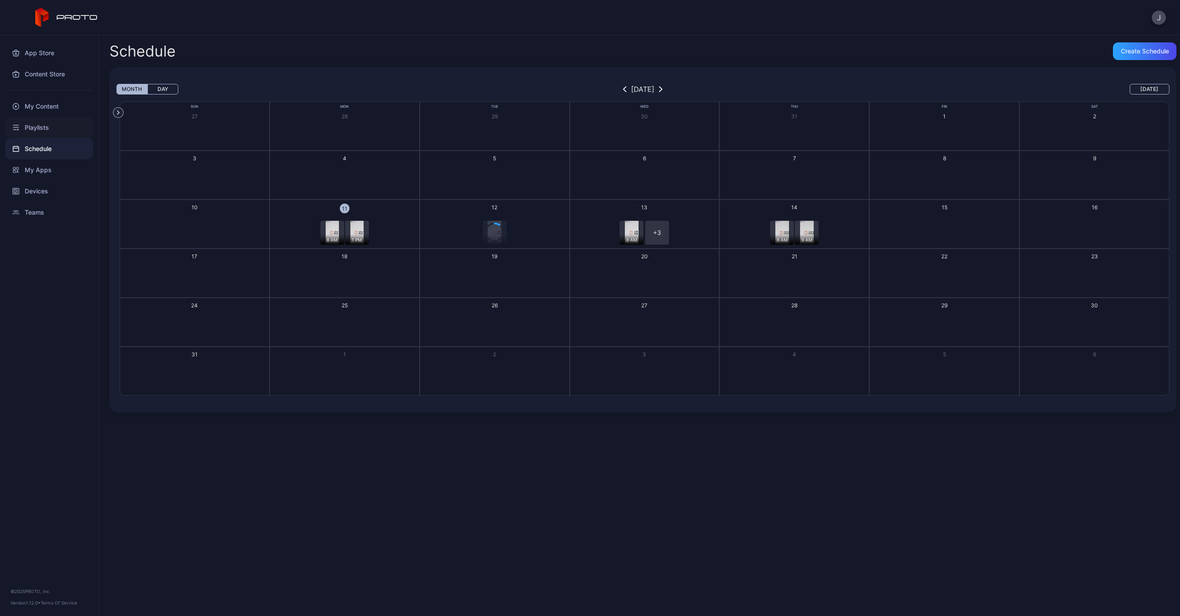
click at [47, 124] on div "Playlists" at bounding box center [49, 127] width 88 height 21
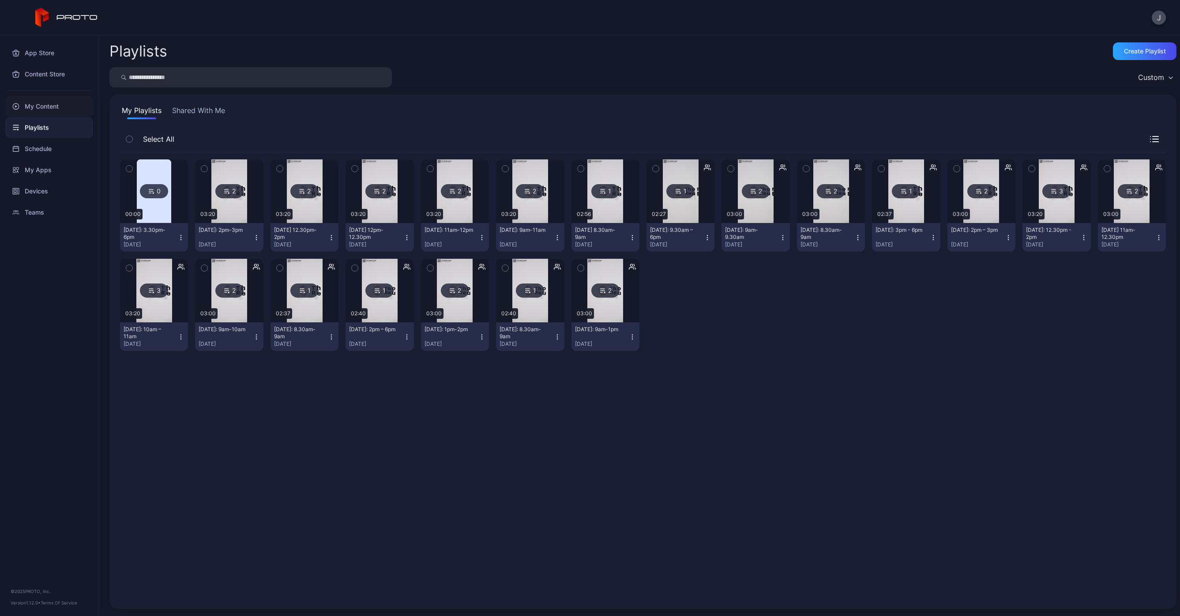
click at [36, 108] on div "My Content" at bounding box center [49, 106] width 88 height 21
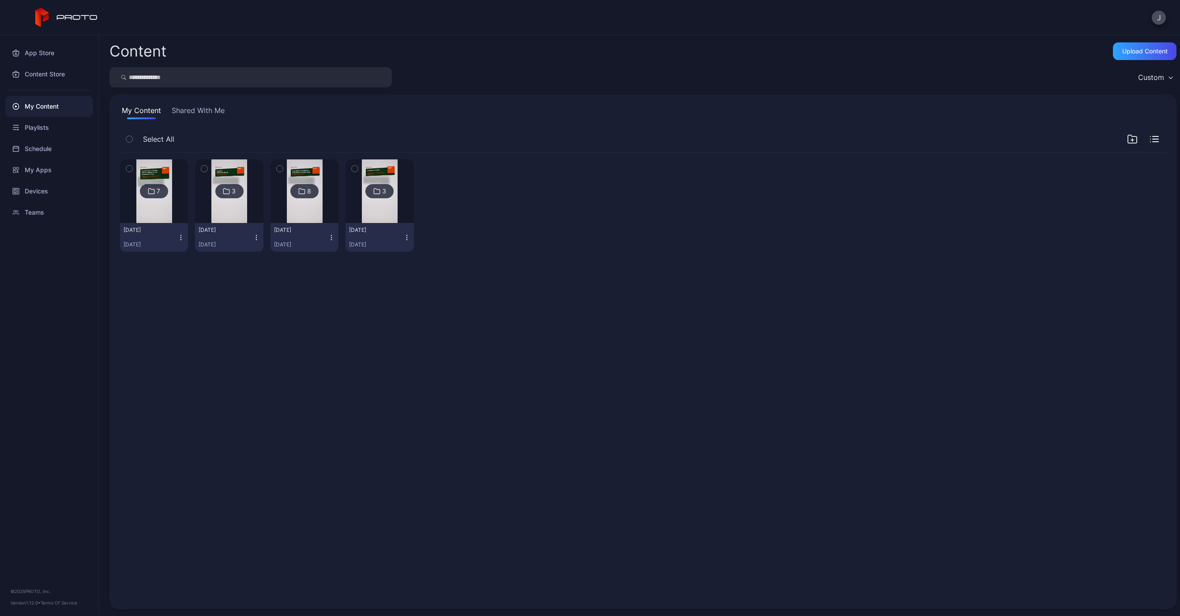
click at [151, 165] on img at bounding box center [154, 191] width 36 height 64
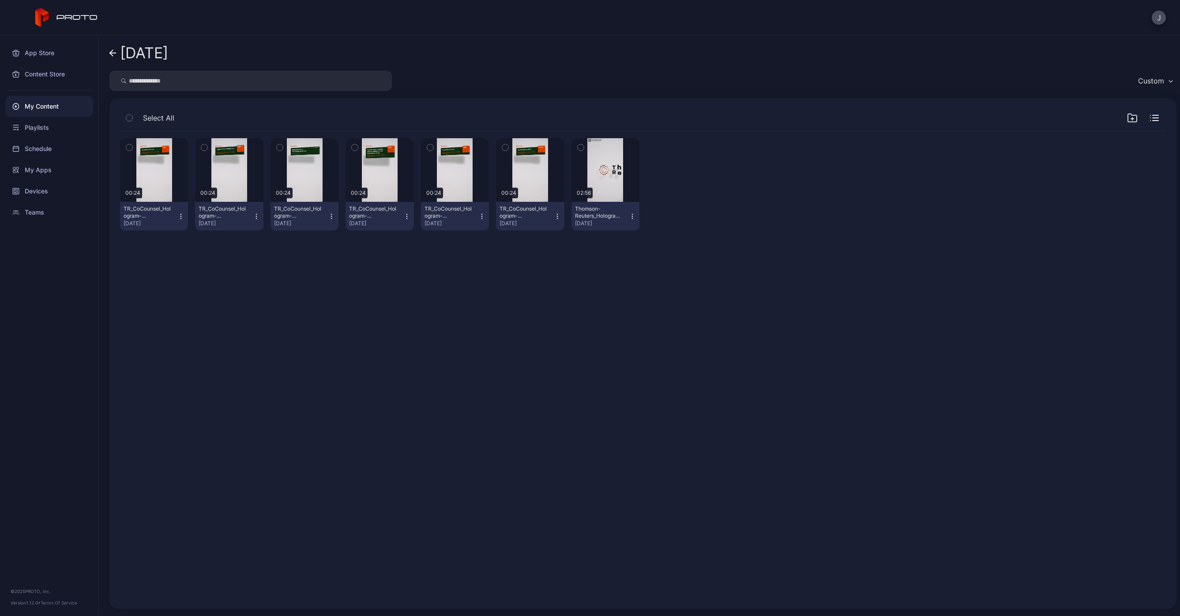
click at [128, 148] on icon "button" at bounding box center [129, 148] width 6 height 10
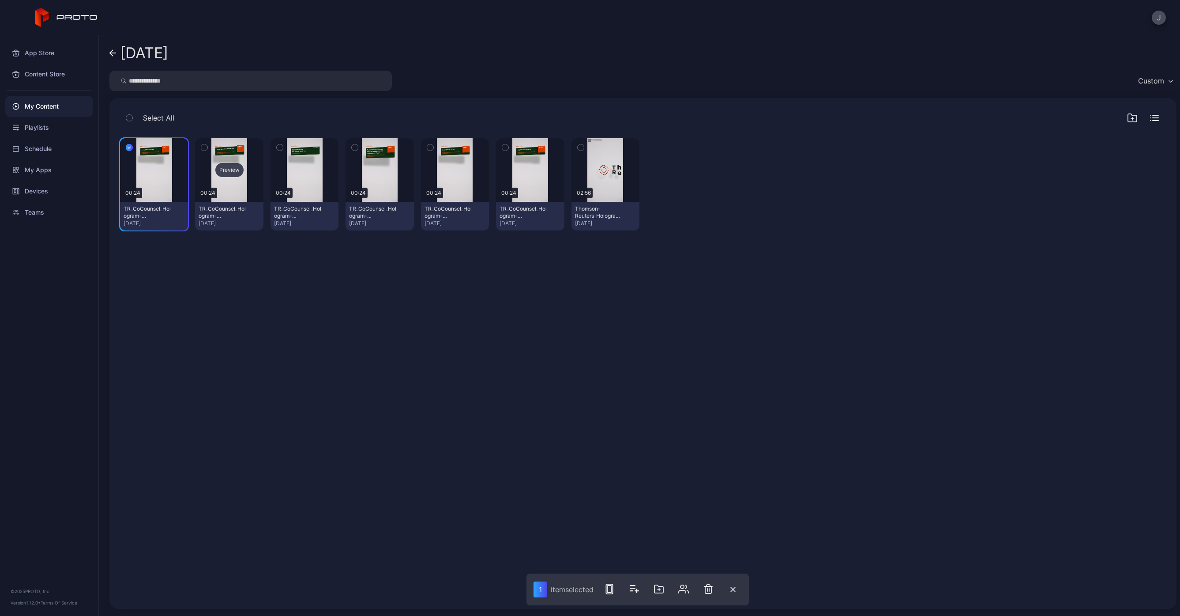
click at [219, 147] on div "Preview" at bounding box center [229, 170] width 68 height 64
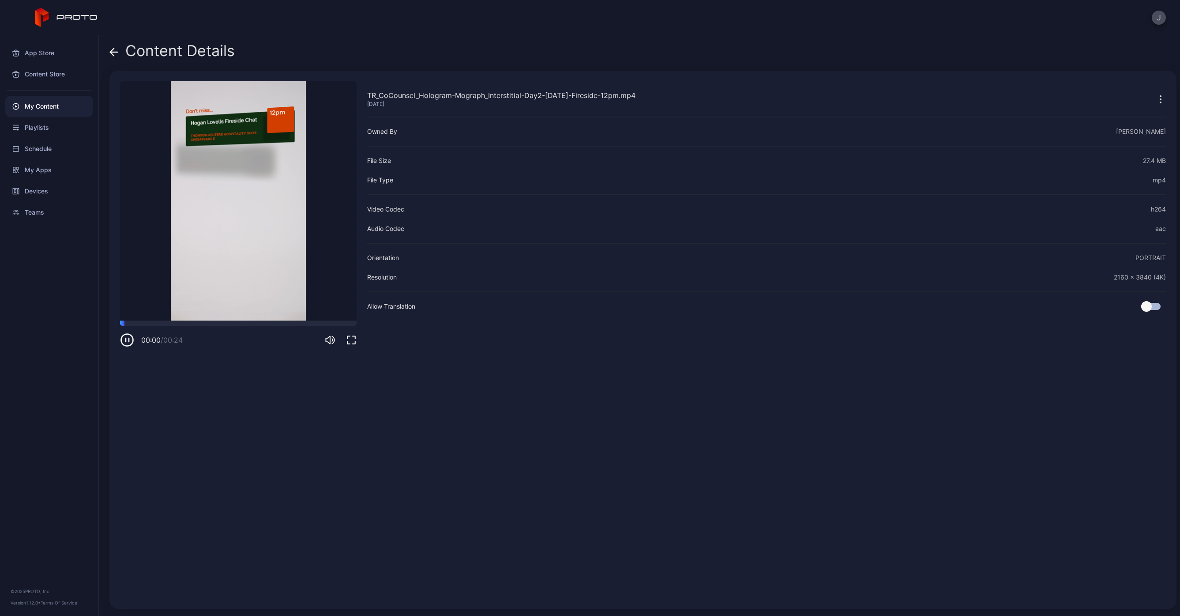
click at [118, 53] on icon at bounding box center [113, 52] width 9 height 9
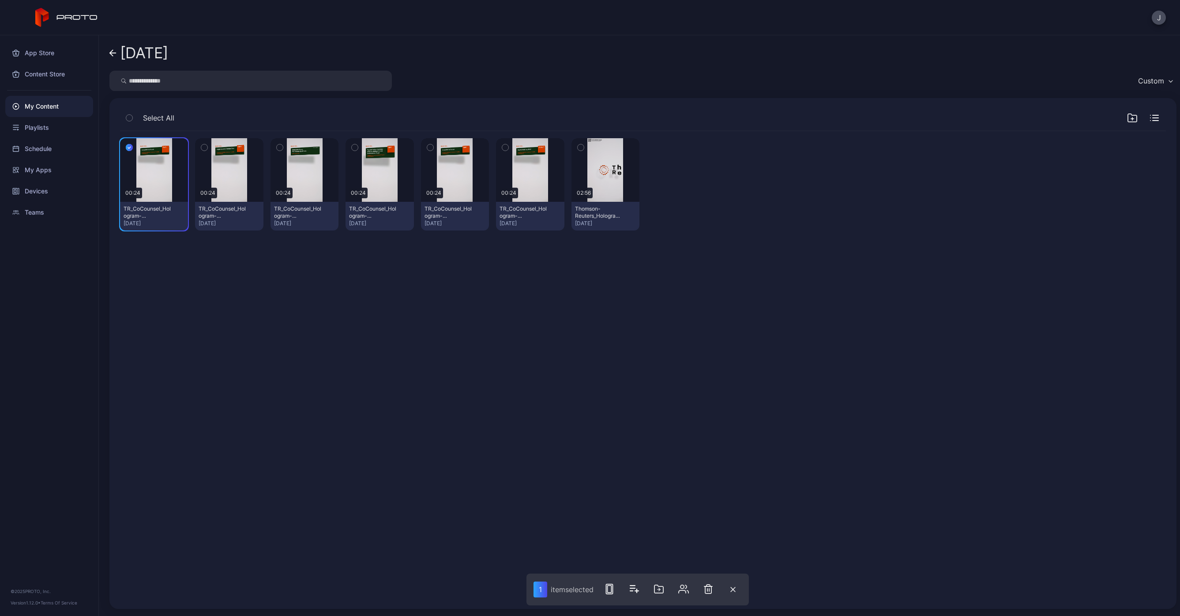
click at [138, 121] on button "button" at bounding box center [129, 118] width 19 height 19
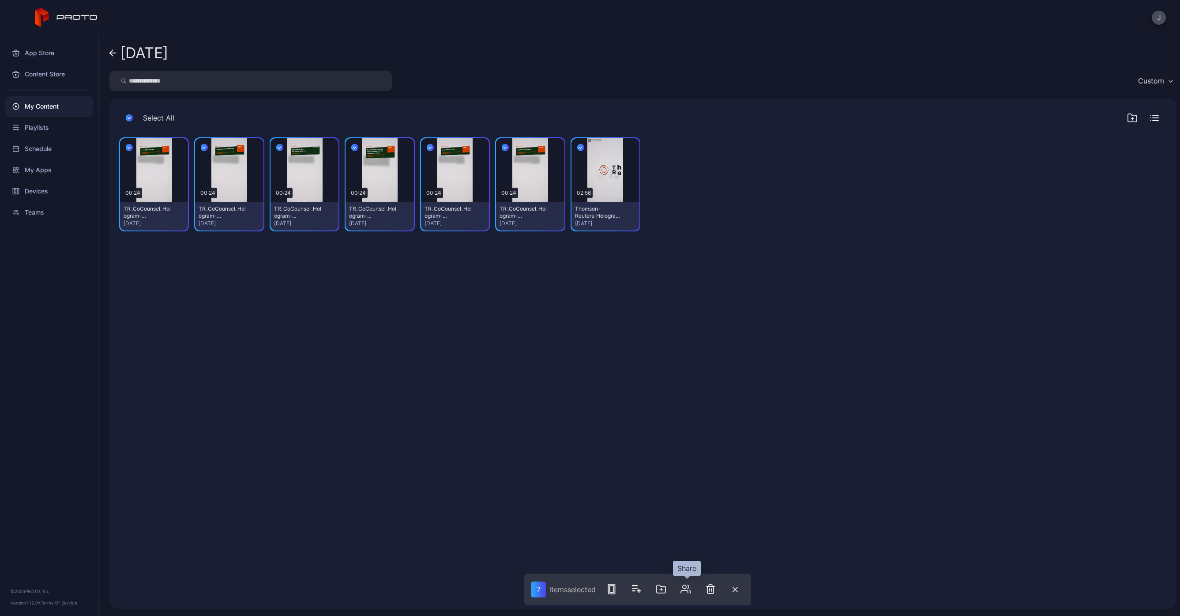
click at [690, 588] on icon "button" at bounding box center [686, 588] width 11 height 11
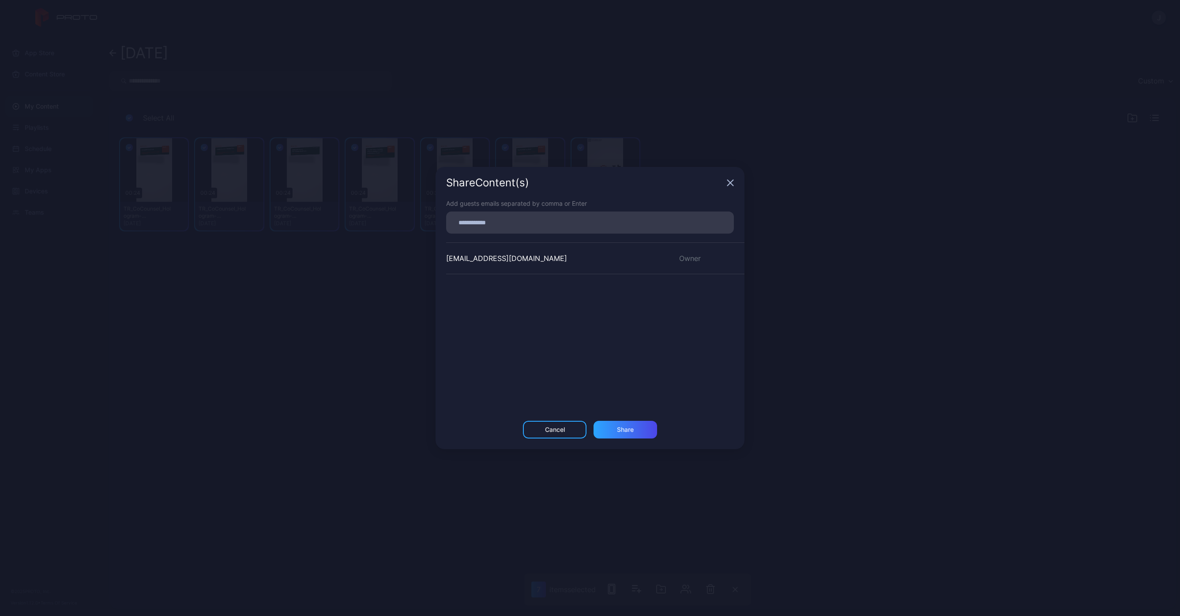
click at [511, 229] on div at bounding box center [592, 222] width 282 height 17
click at [513, 222] on input at bounding box center [589, 222] width 277 height 11
type input "*"
click at [521, 222] on input at bounding box center [589, 218] width 277 height 11
paste input
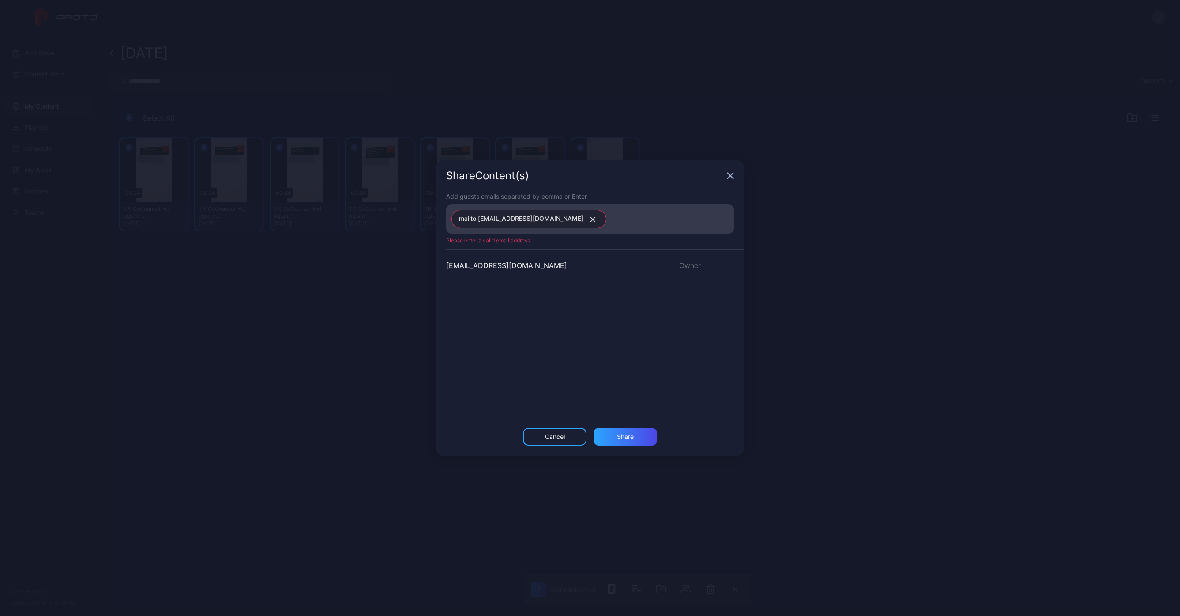
click at [590, 219] on icon "button" at bounding box center [593, 219] width 7 height 5
type input "*"
paste input
click at [631, 435] on div "Share" at bounding box center [625, 432] width 17 height 7
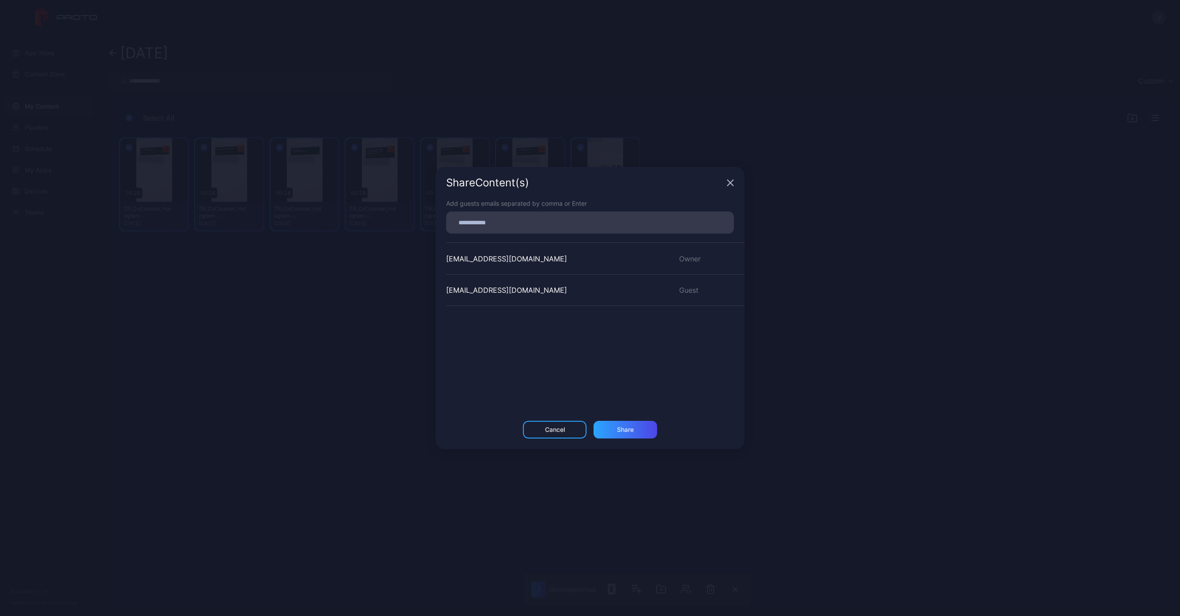
click at [172, 100] on div "Share Content (s) Add guests emails separated by comma or Enter [EMAIL_ADDRESS]…" at bounding box center [590, 308] width 1180 height 616
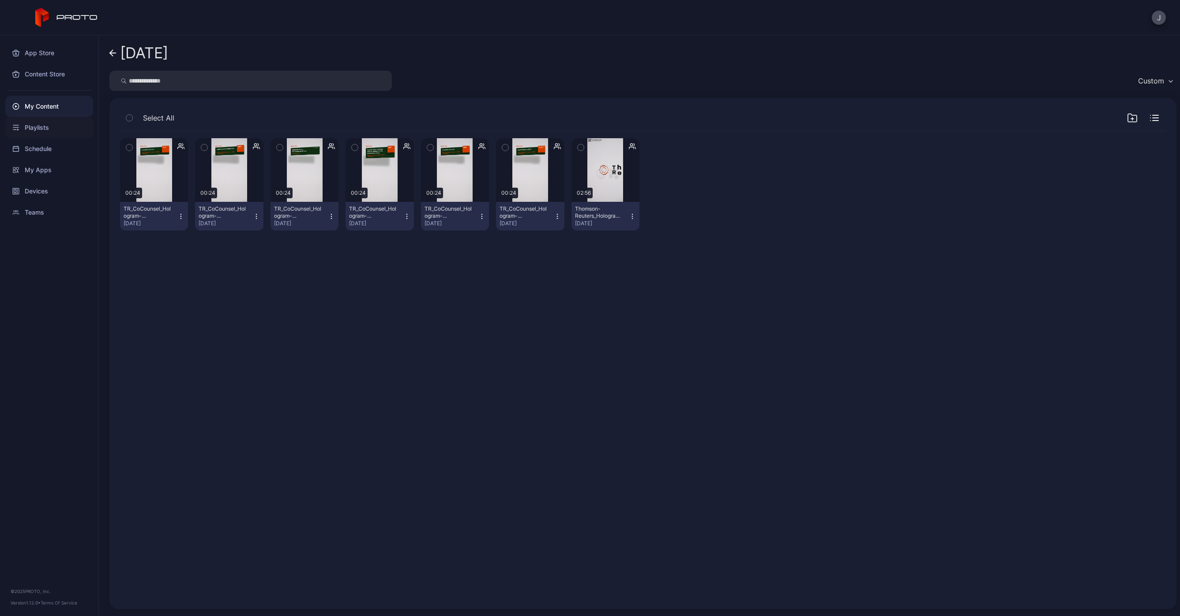
click at [23, 126] on div "Playlists" at bounding box center [49, 127] width 88 height 21
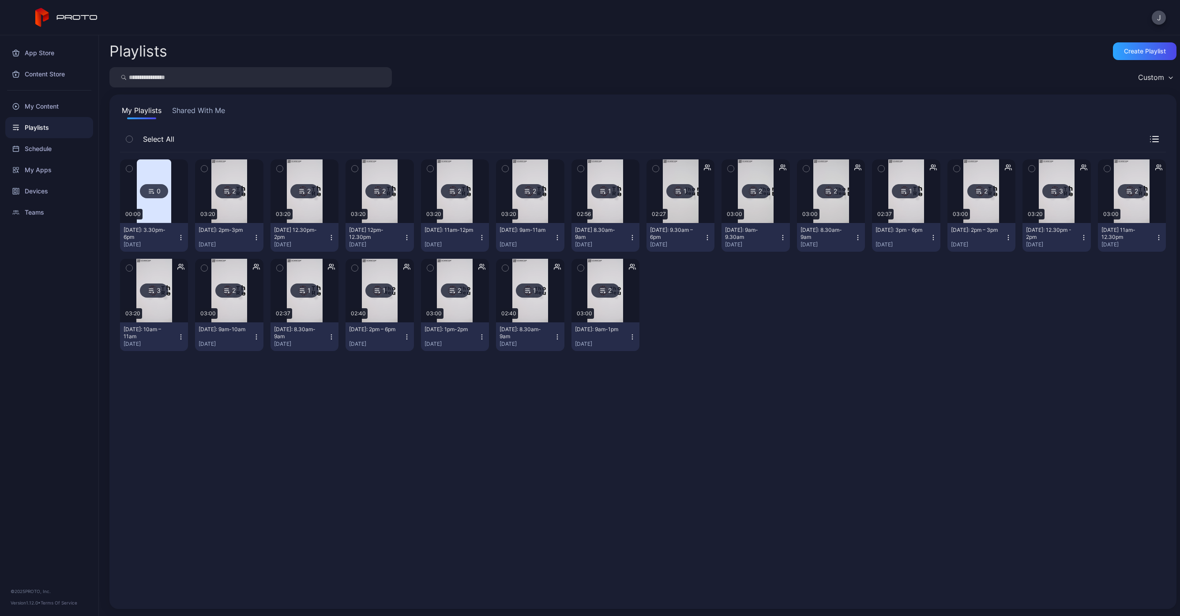
click at [124, 164] on button "button" at bounding box center [129, 168] width 19 height 19
click at [206, 166] on icon "button" at bounding box center [204, 169] width 6 height 10
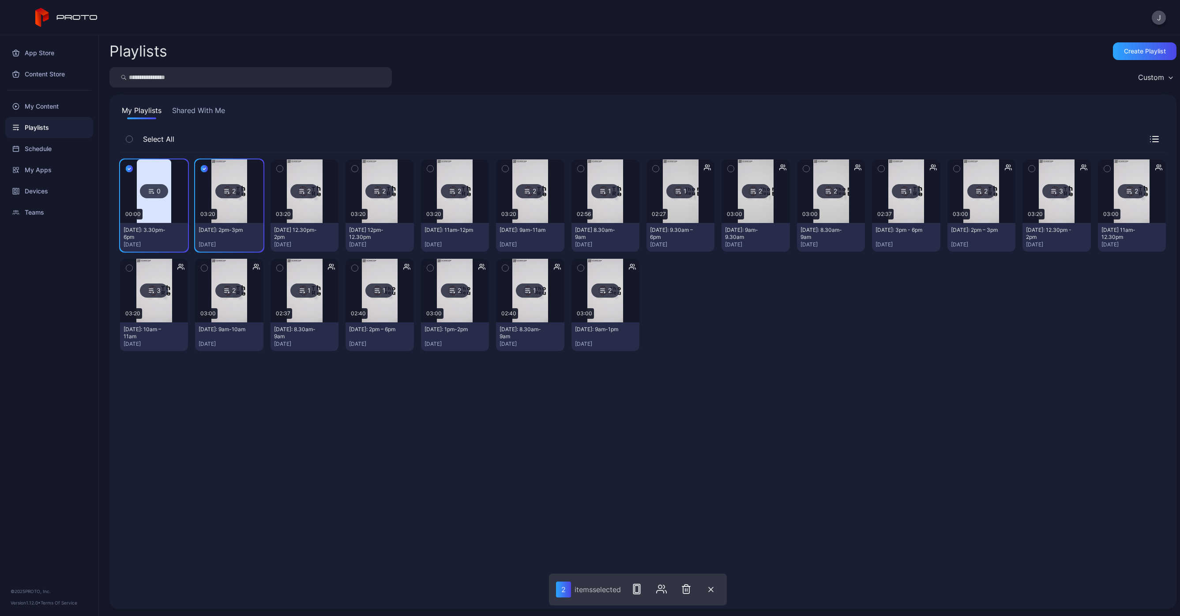
click at [282, 168] on button "button" at bounding box center [280, 168] width 19 height 19
click at [355, 169] on icon "button" at bounding box center [355, 169] width 6 height 10
click at [427, 168] on icon "button" at bounding box center [430, 169] width 6 height 10
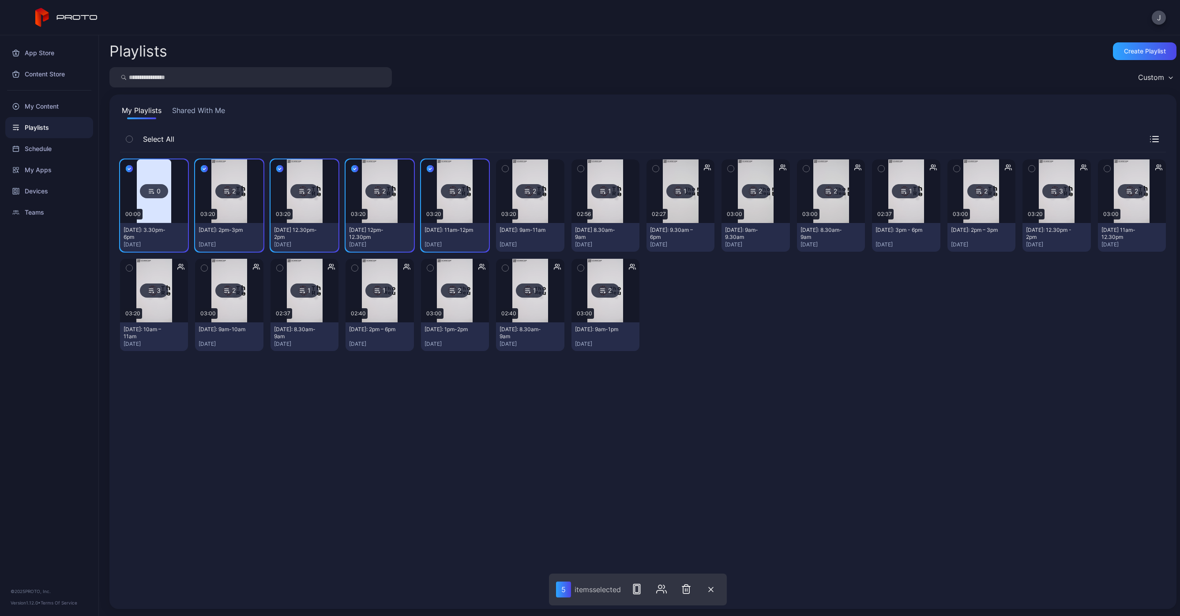
click at [502, 167] on icon "button" at bounding box center [505, 169] width 6 height 10
click at [578, 169] on icon "button" at bounding box center [581, 169] width 6 height 10
click at [661, 591] on icon "button" at bounding box center [661, 588] width 11 height 11
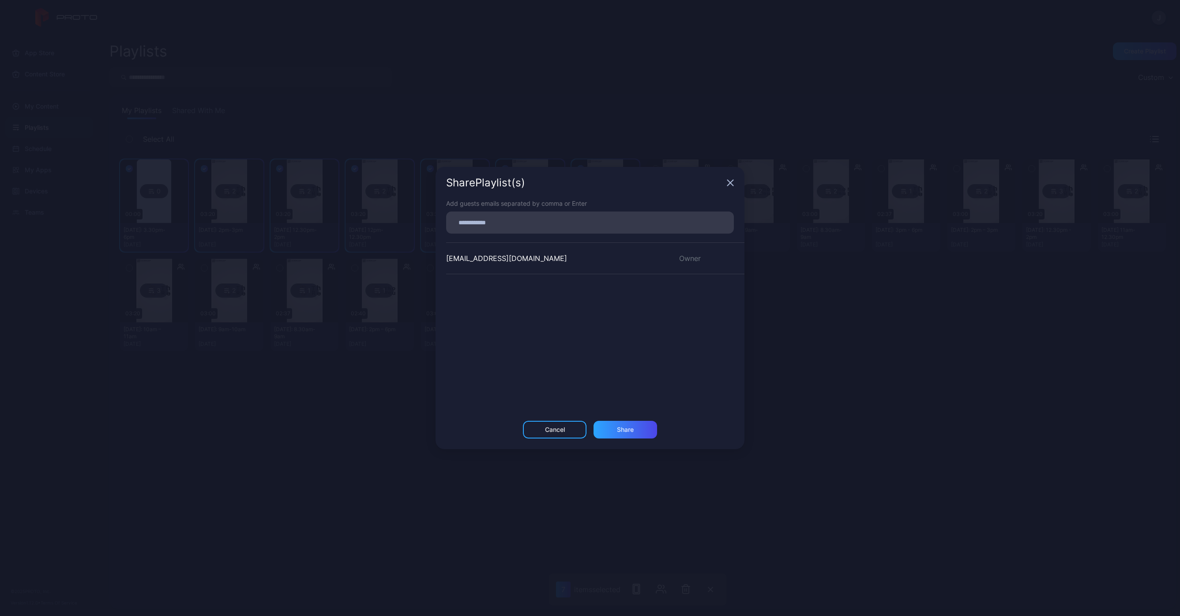
click at [491, 219] on input at bounding box center [589, 222] width 277 height 11
paste input
click at [640, 434] on div "Share" at bounding box center [626, 433] width 64 height 18
click at [512, 222] on input at bounding box center [589, 222] width 277 height 11
paste input
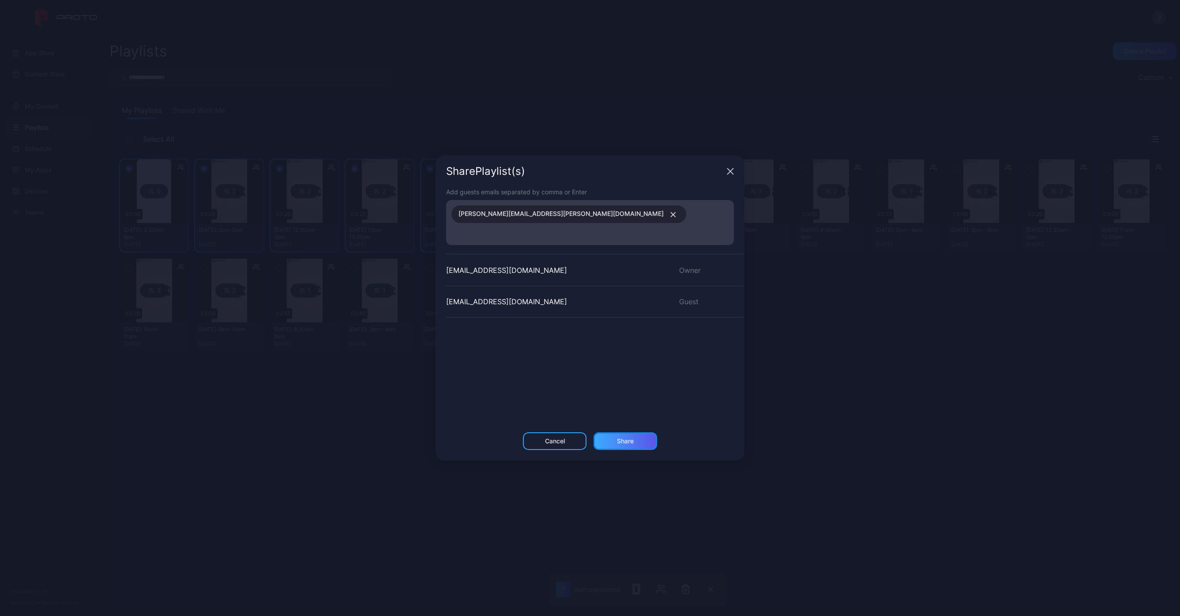
click at [629, 437] on div "Share" at bounding box center [625, 440] width 17 height 7
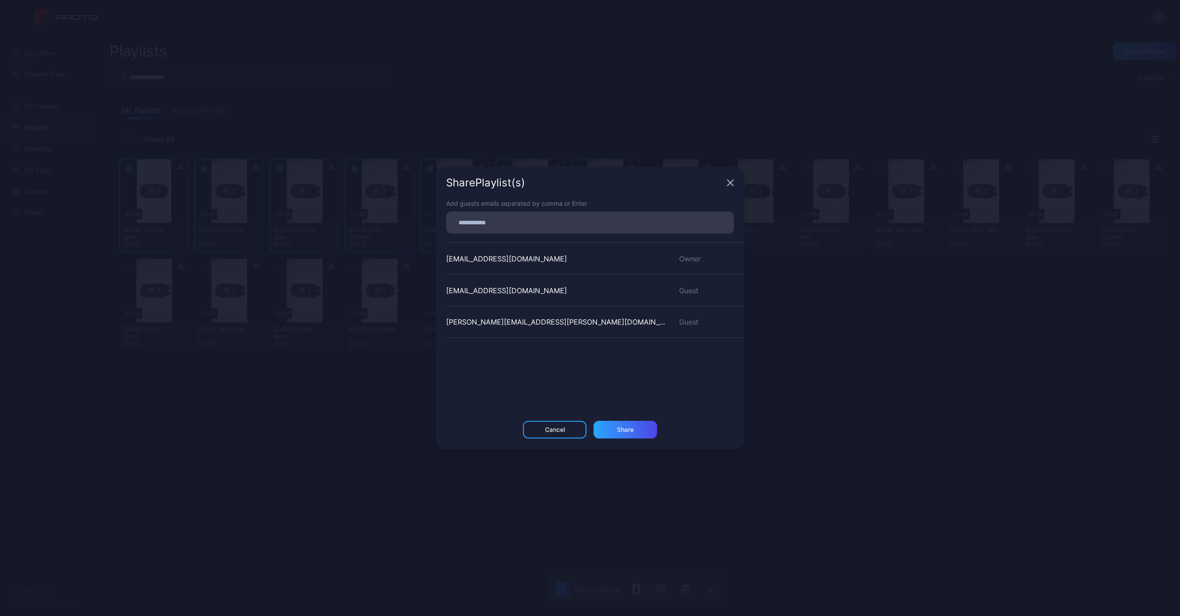
click at [120, 122] on div "Share Playlist (s) Add guests emails separated by comma or Enter [EMAIL_ADDRESS…" at bounding box center [590, 308] width 1180 height 616
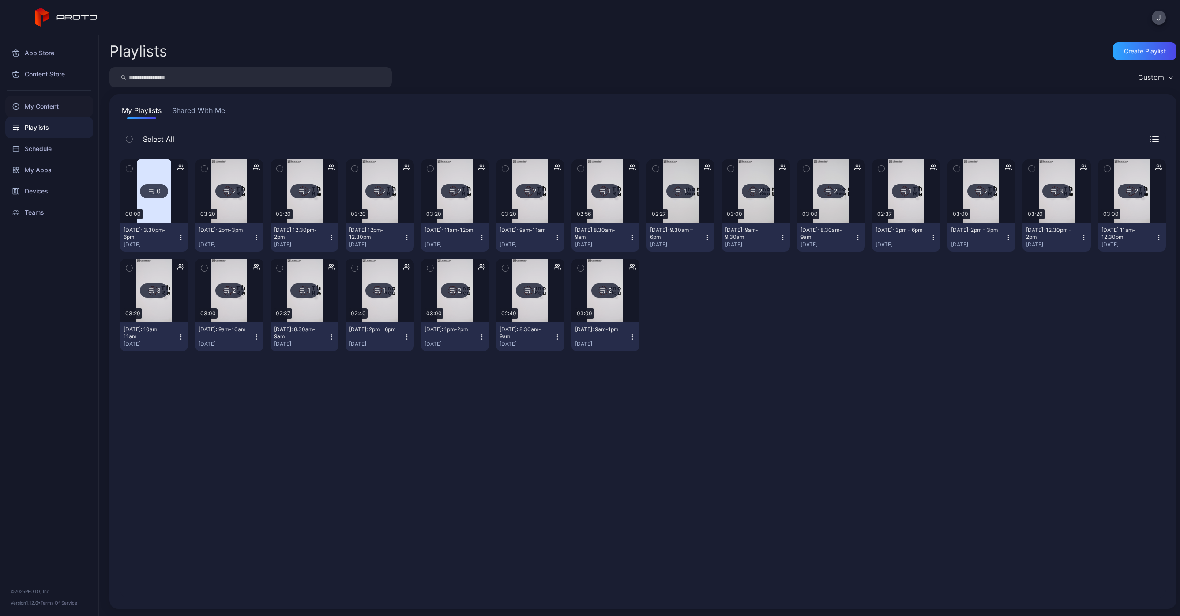
click at [37, 108] on div "My Content" at bounding box center [49, 106] width 88 height 21
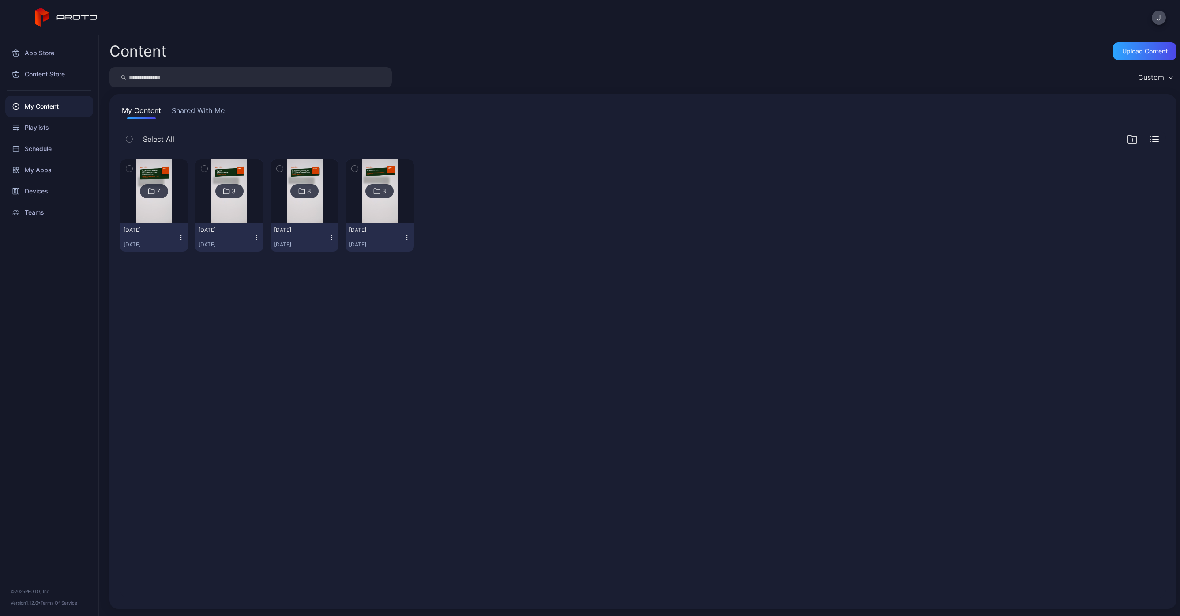
click at [154, 165] on img at bounding box center [154, 191] width 36 height 64
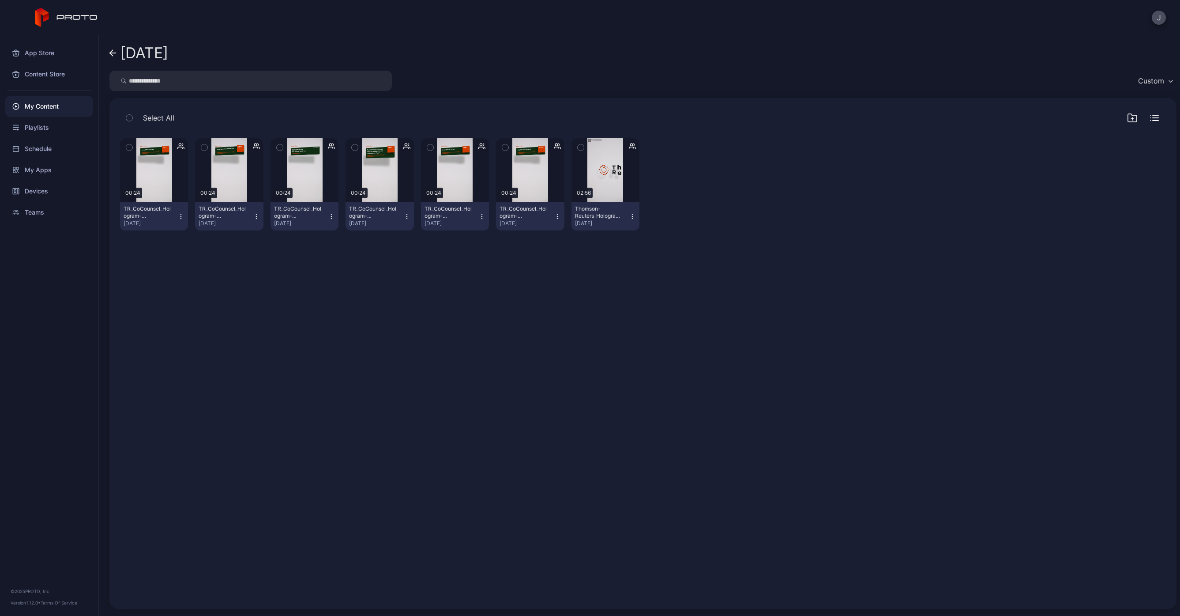
click at [147, 117] on span "Select All" at bounding box center [158, 118] width 31 height 11
click at [128, 119] on icon "button" at bounding box center [129, 118] width 6 height 10
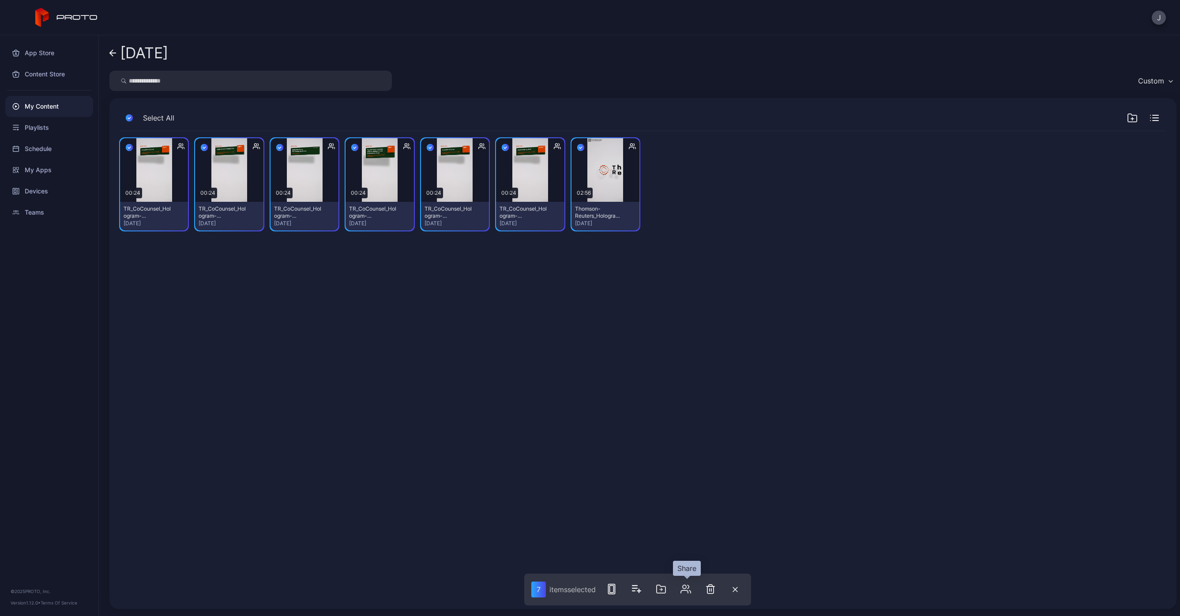
click at [687, 588] on icon "button" at bounding box center [686, 588] width 11 height 11
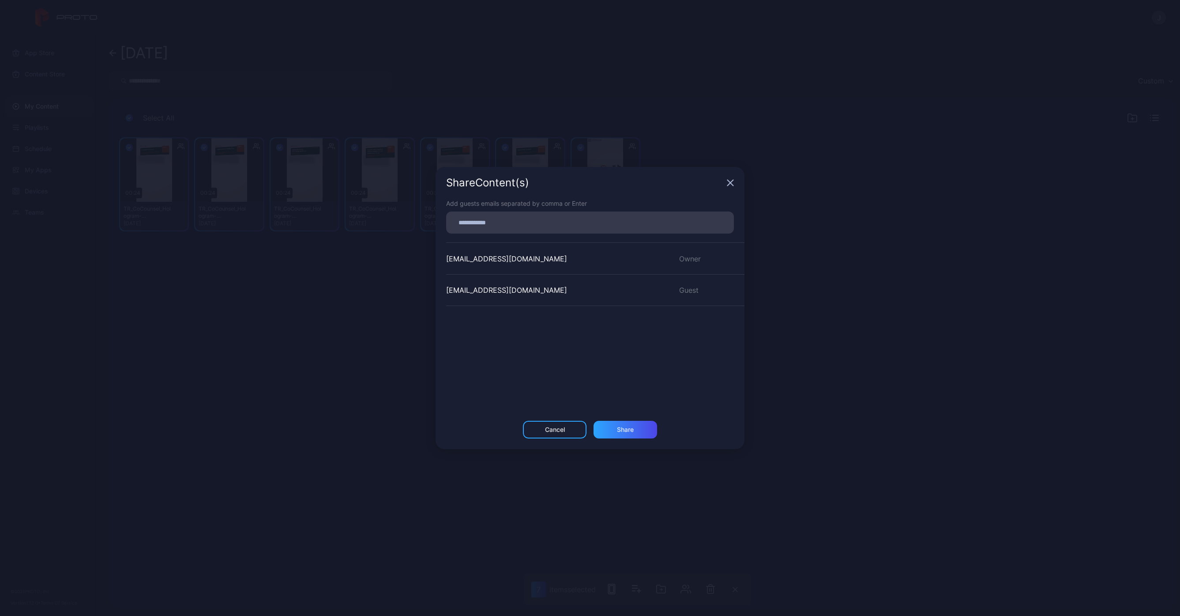
click at [497, 223] on input at bounding box center [589, 222] width 277 height 11
paste input
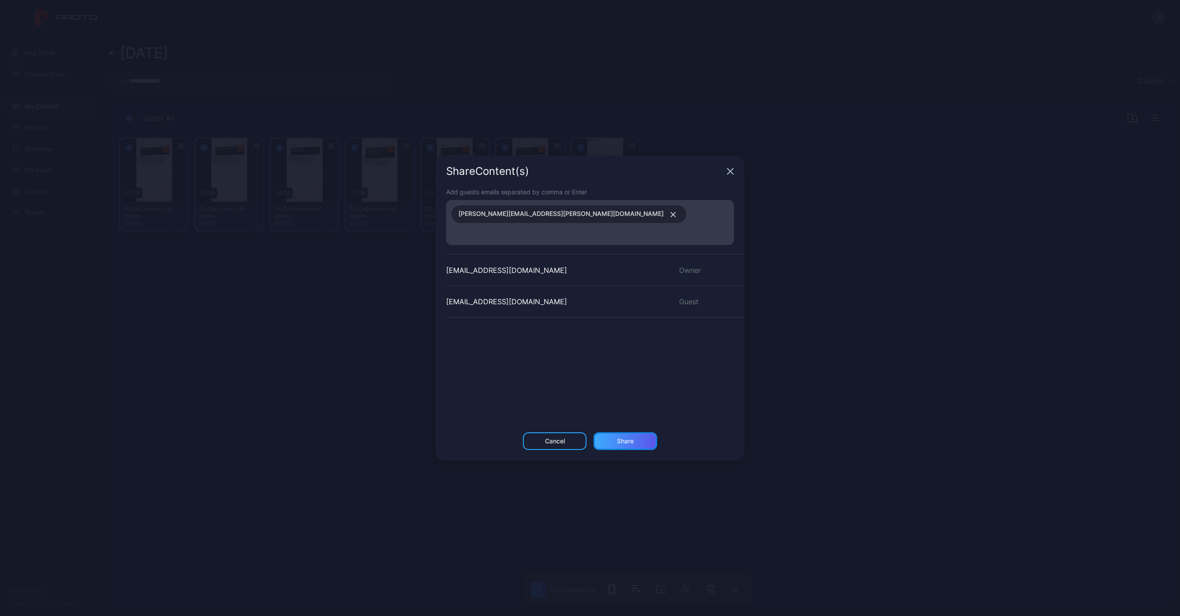
click at [617, 438] on div "Share" at bounding box center [626, 441] width 64 height 18
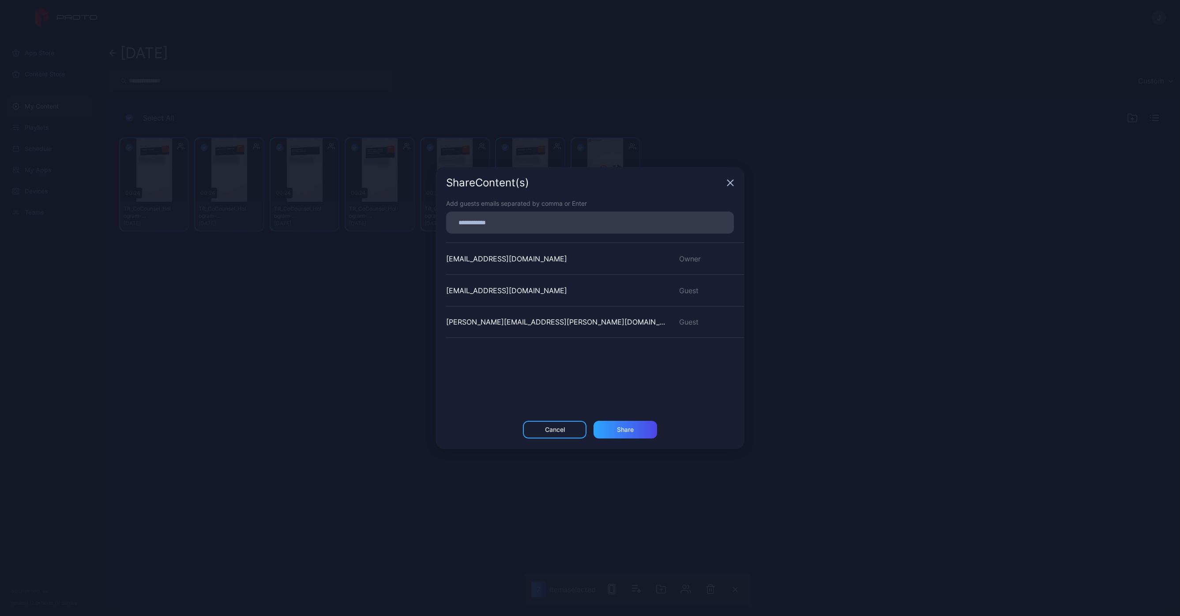
click at [729, 181] on icon "button" at bounding box center [731, 183] width 6 height 6
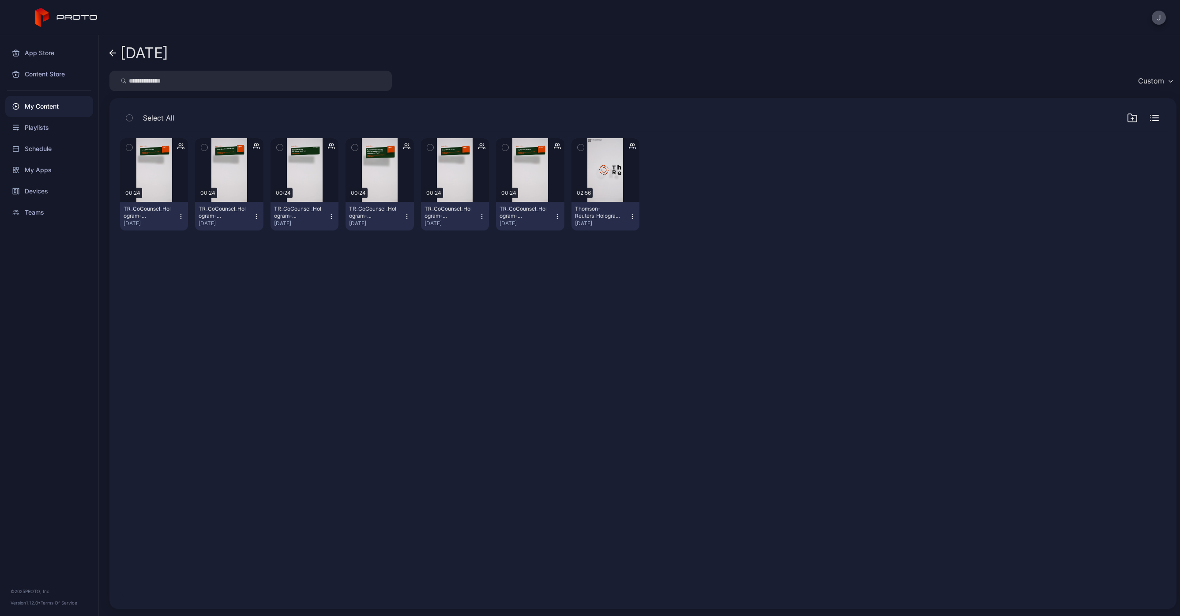
click at [143, 122] on span "Select All" at bounding box center [158, 118] width 31 height 11
click at [126, 115] on icon "button" at bounding box center [129, 118] width 6 height 10
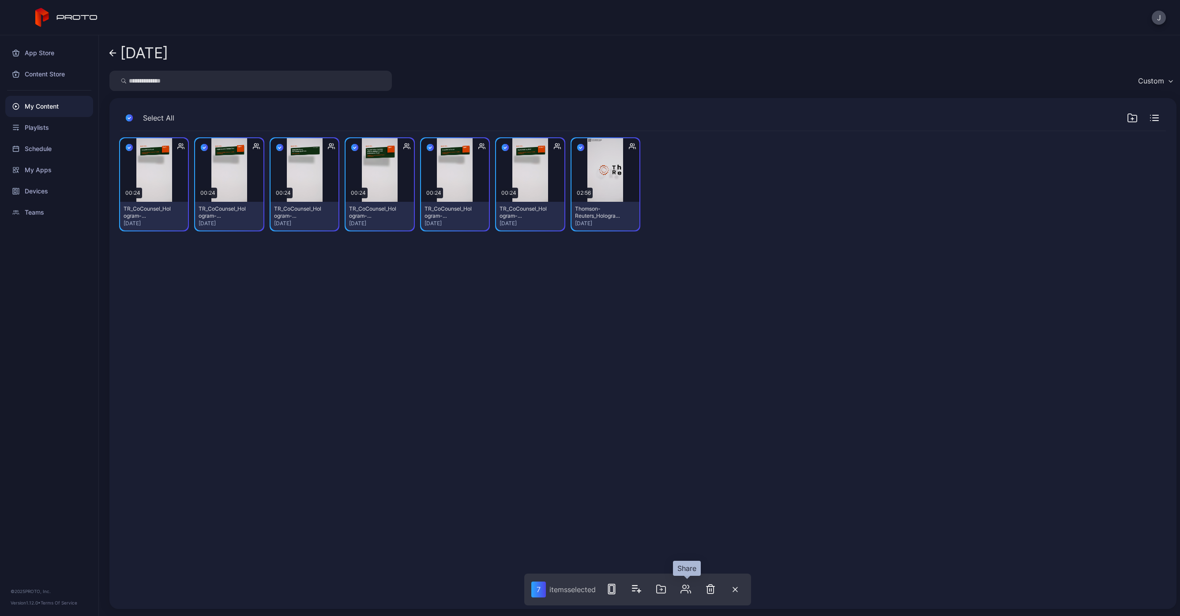
click at [686, 589] on icon "button" at bounding box center [686, 588] width 11 height 11
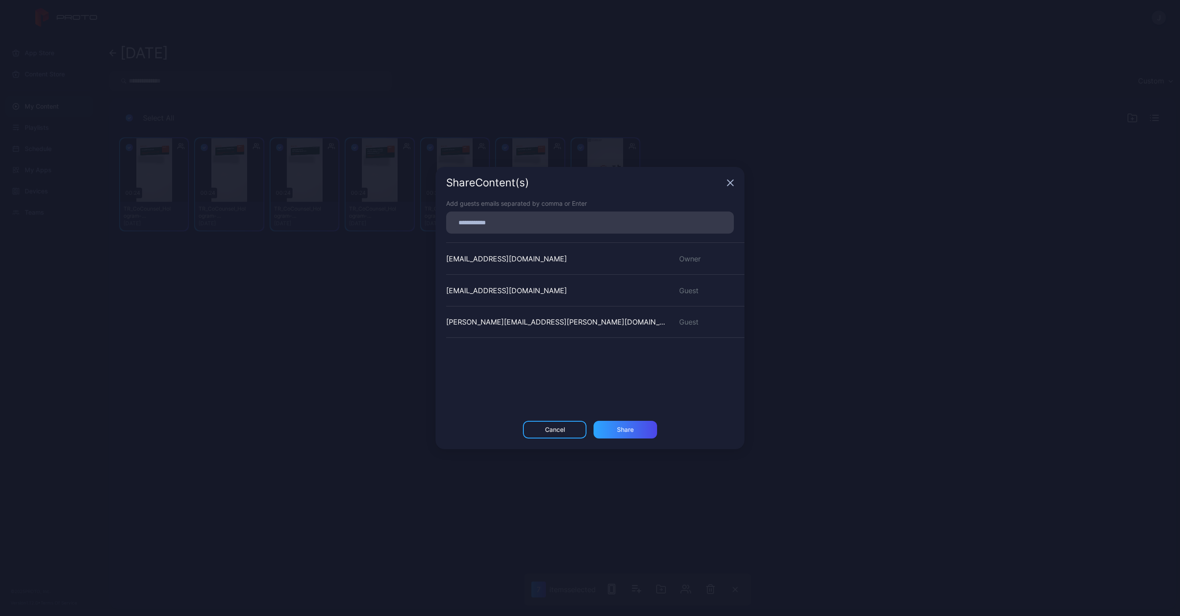
click at [473, 222] on input at bounding box center [589, 222] width 277 height 11
paste input
click at [635, 437] on div "Share" at bounding box center [626, 433] width 64 height 18
click at [730, 183] on icon "button" at bounding box center [731, 183] width 6 height 6
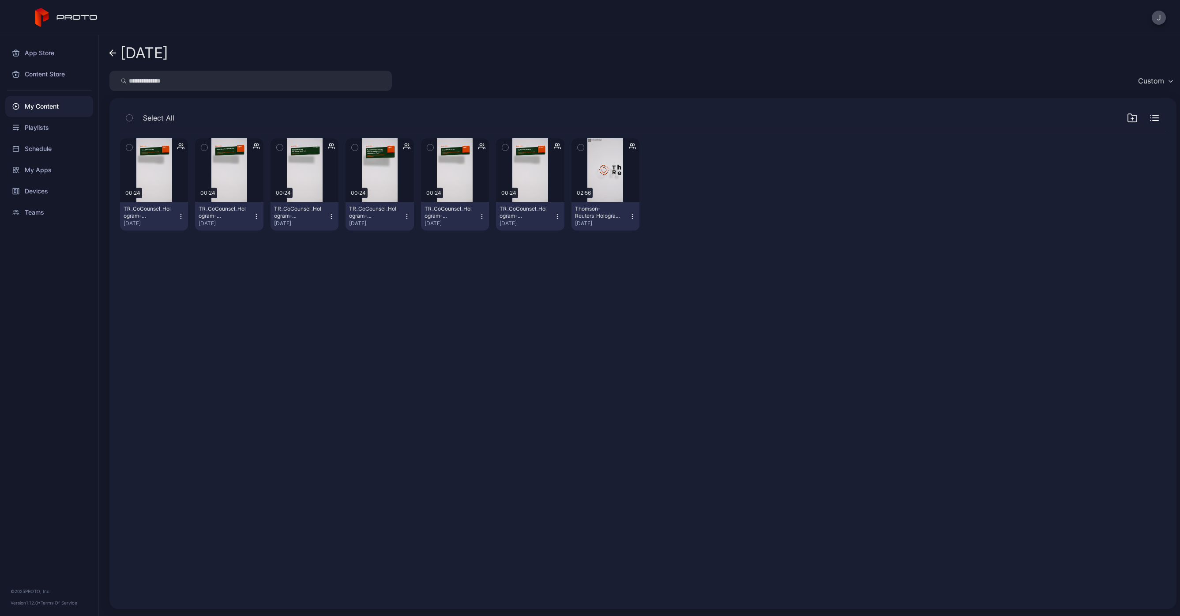
click at [115, 51] on icon at bounding box center [112, 53] width 7 height 8
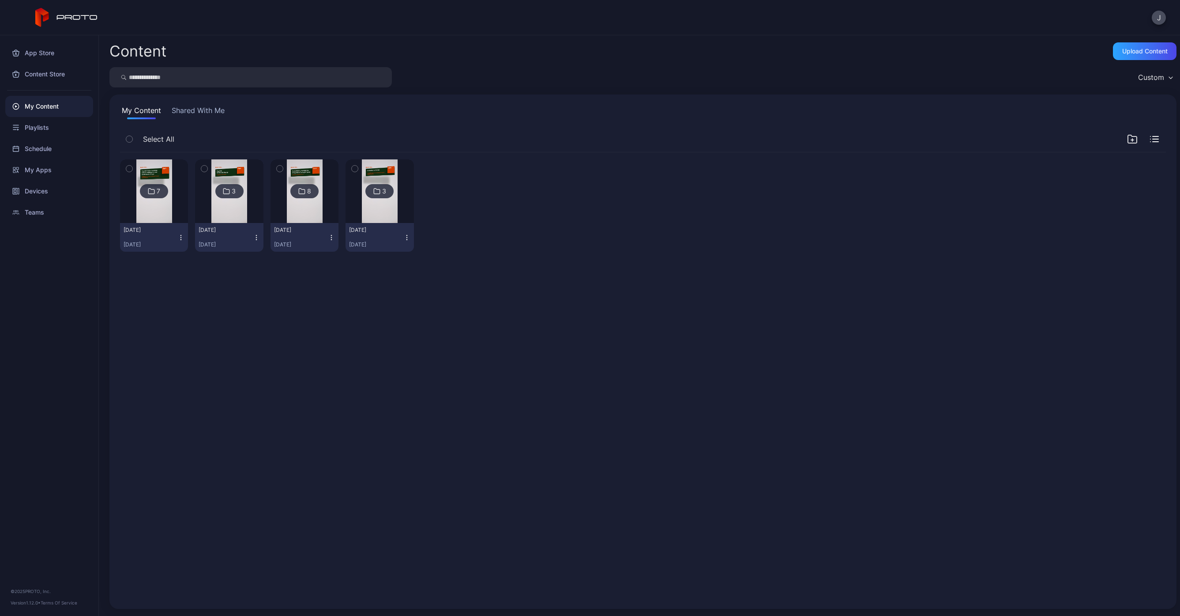
click at [128, 171] on icon "button" at bounding box center [129, 169] width 6 height 10
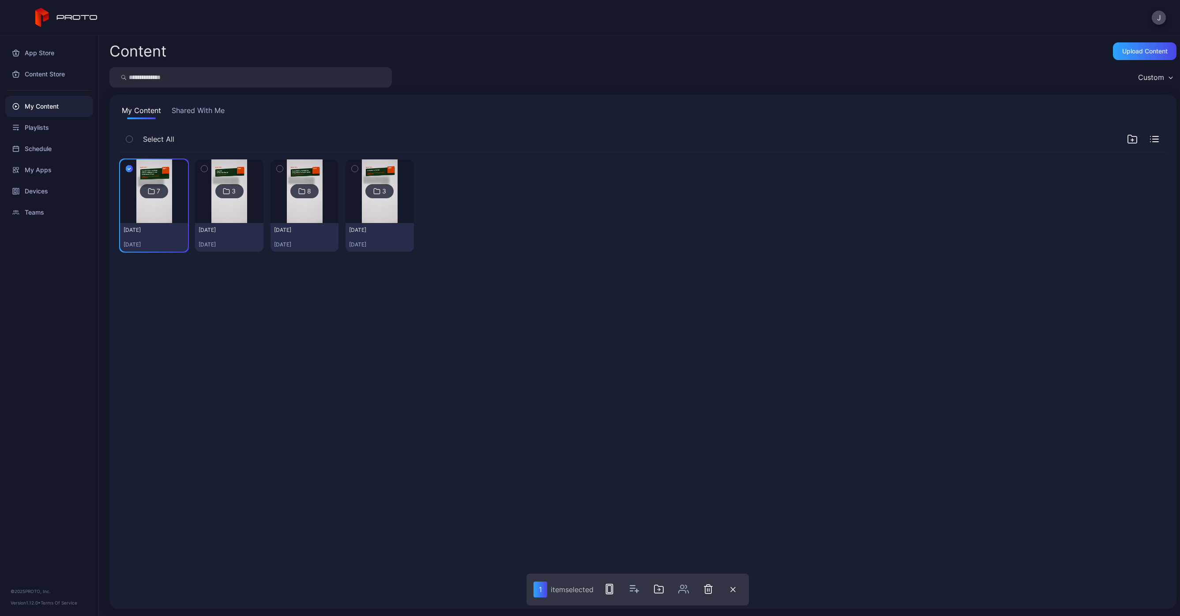
drag, startPoint x: 417, startPoint y: 369, endPoint x: 284, endPoint y: 305, distance: 147.4
click at [408, 368] on div "7 [DATE] 3 [DATE] 8 [DATE] 3 [DATE]" at bounding box center [643, 375] width 1060 height 460
click at [40, 133] on div "Playlists" at bounding box center [49, 127] width 88 height 21
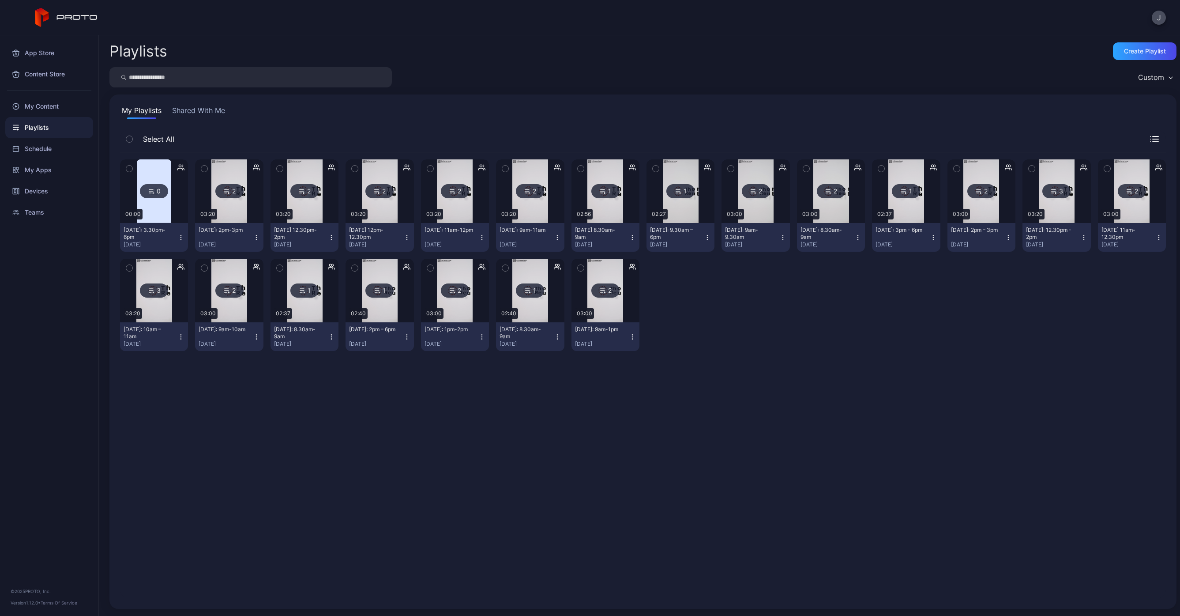
click at [129, 169] on icon "button" at bounding box center [129, 168] width 2 height 1
click at [153, 170] on img at bounding box center [154, 191] width 34 height 64
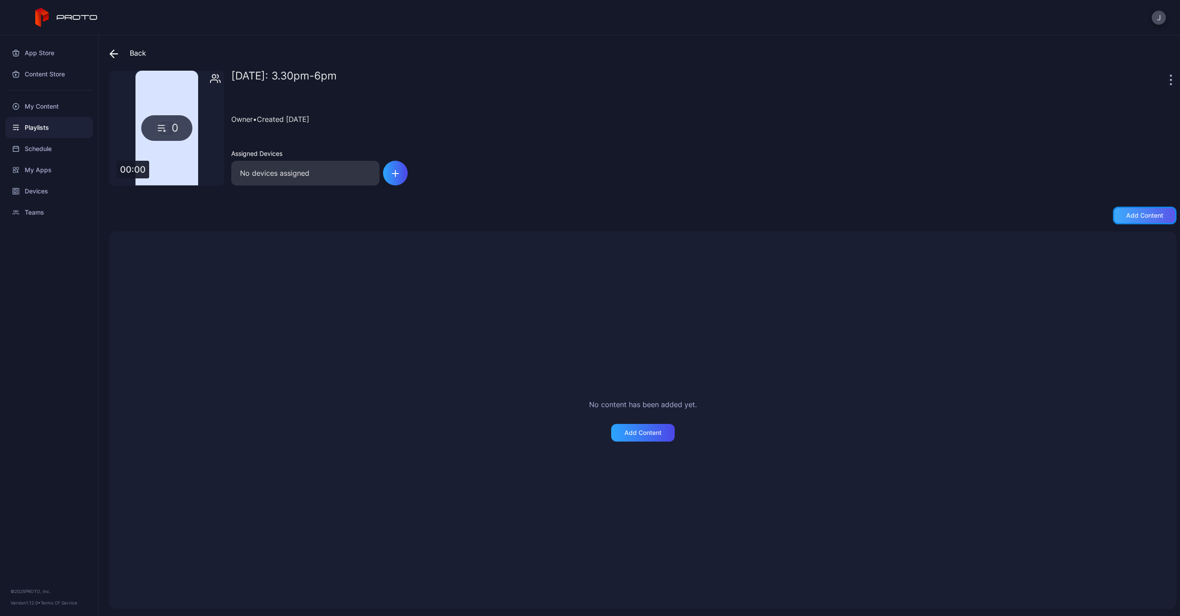
click at [1134, 218] on div "Add content" at bounding box center [1144, 215] width 37 height 7
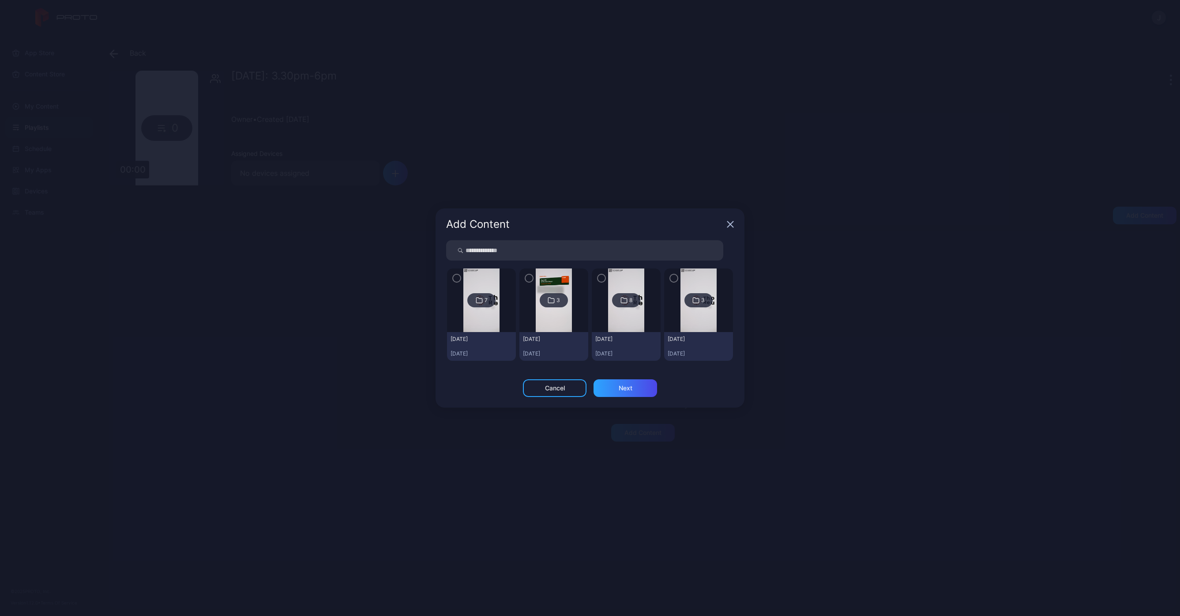
click at [490, 315] on img at bounding box center [481, 300] width 36 height 64
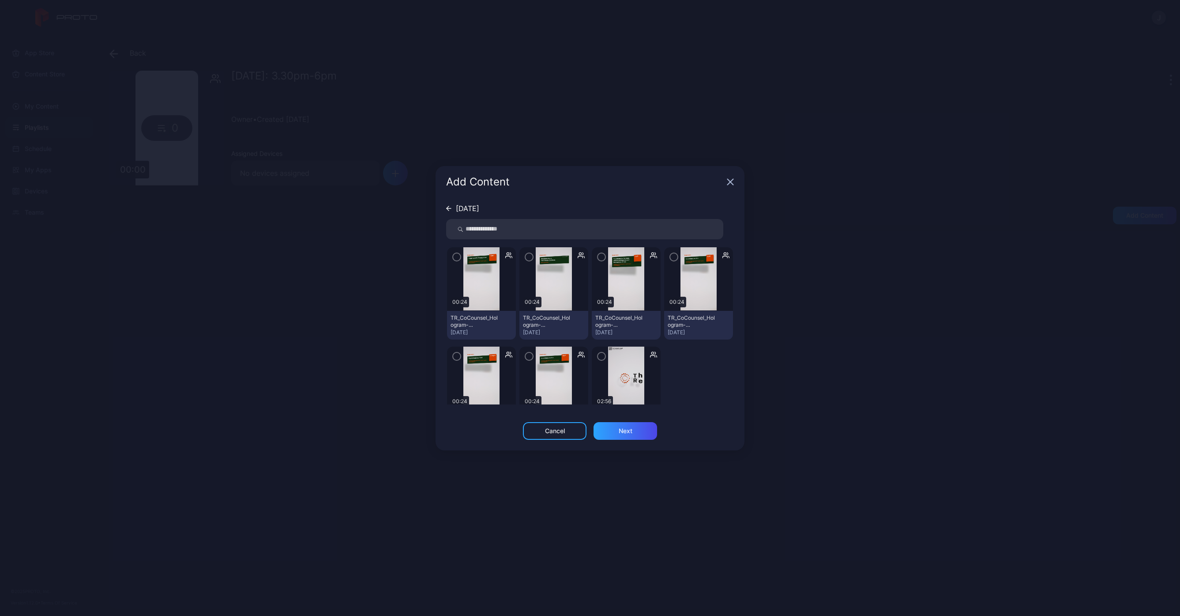
click at [628, 359] on img at bounding box center [626, 378] width 36 height 64
click at [598, 358] on icon "button" at bounding box center [601, 356] width 7 height 10
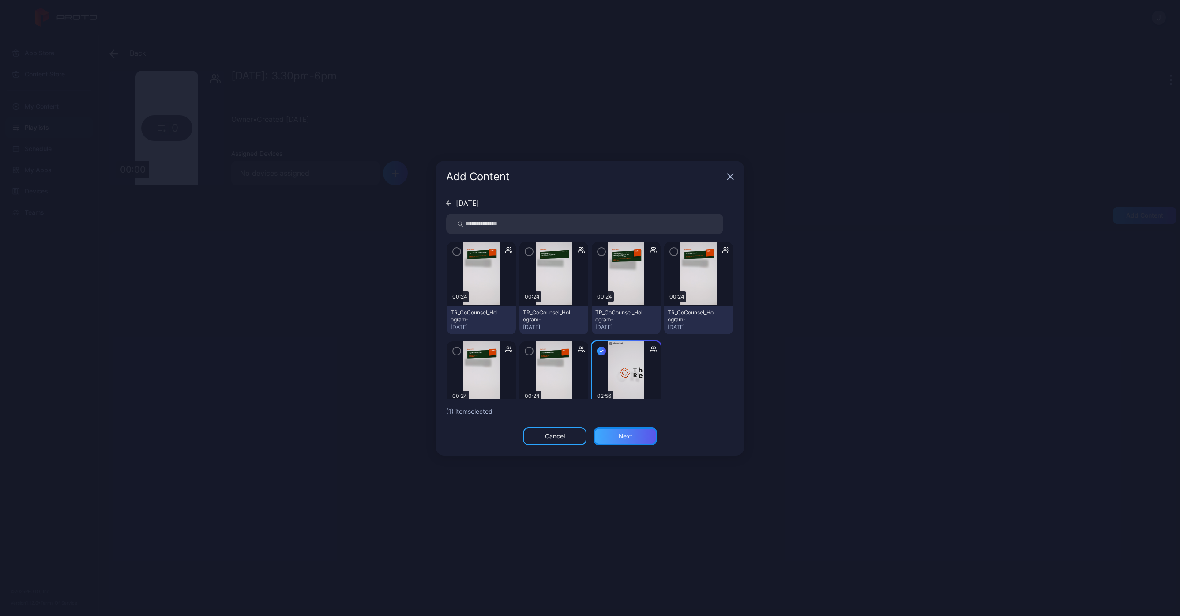
click at [621, 442] on div "Next" at bounding box center [626, 436] width 64 height 18
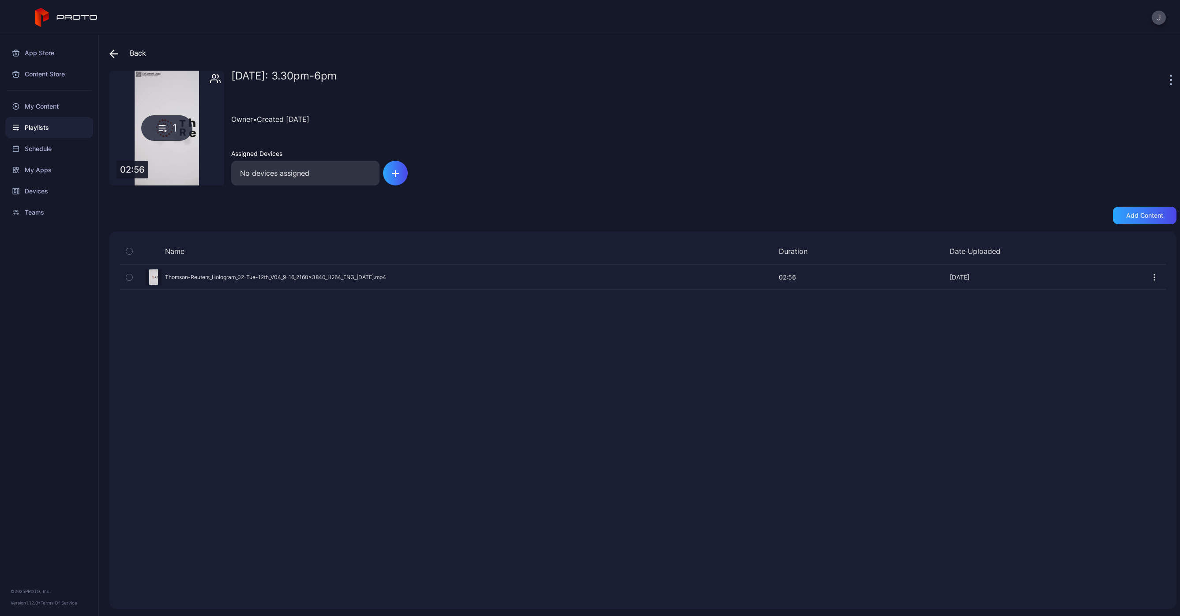
click at [113, 50] on icon at bounding box center [112, 54] width 4 height 8
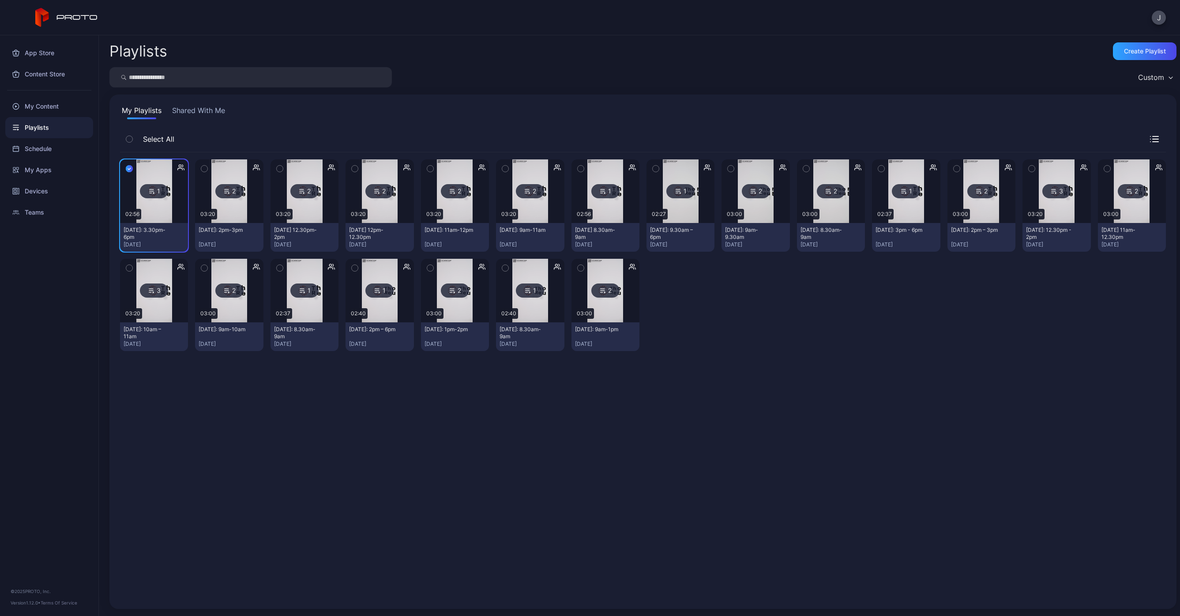
click at [208, 169] on button "button" at bounding box center [204, 168] width 19 height 19
click at [280, 167] on icon "button" at bounding box center [280, 169] width 6 height 10
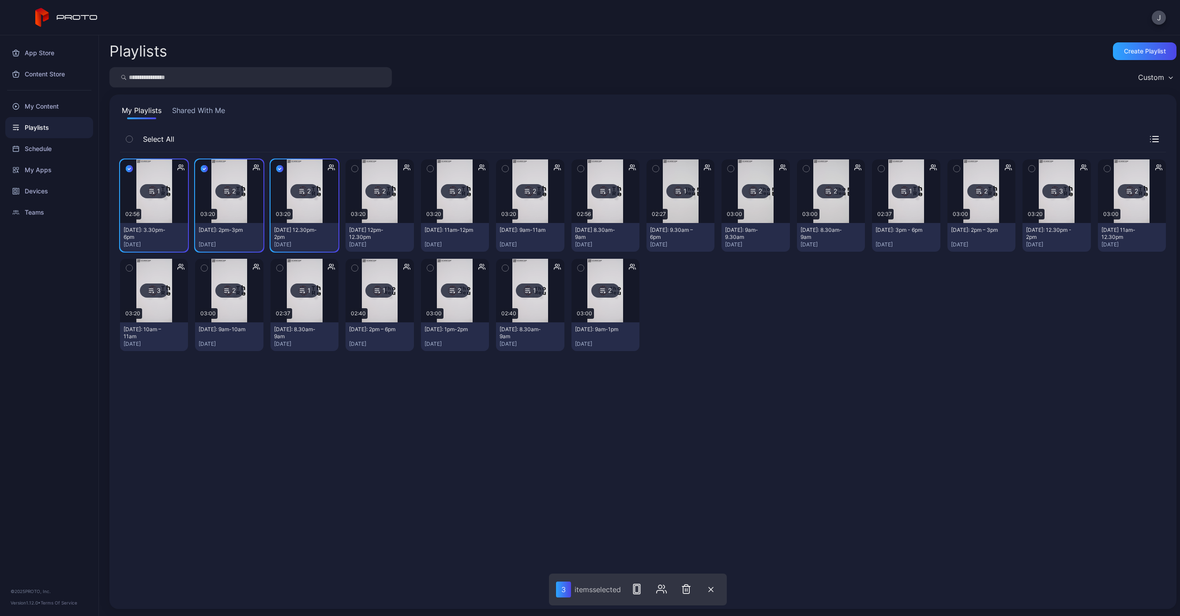
drag, startPoint x: 350, startPoint y: 167, endPoint x: 384, endPoint y: 165, distance: 34.5
click at [352, 167] on icon "button" at bounding box center [355, 169] width 6 height 10
click at [431, 167] on button "button" at bounding box center [430, 168] width 19 height 19
click at [505, 170] on button "button" at bounding box center [505, 168] width 19 height 19
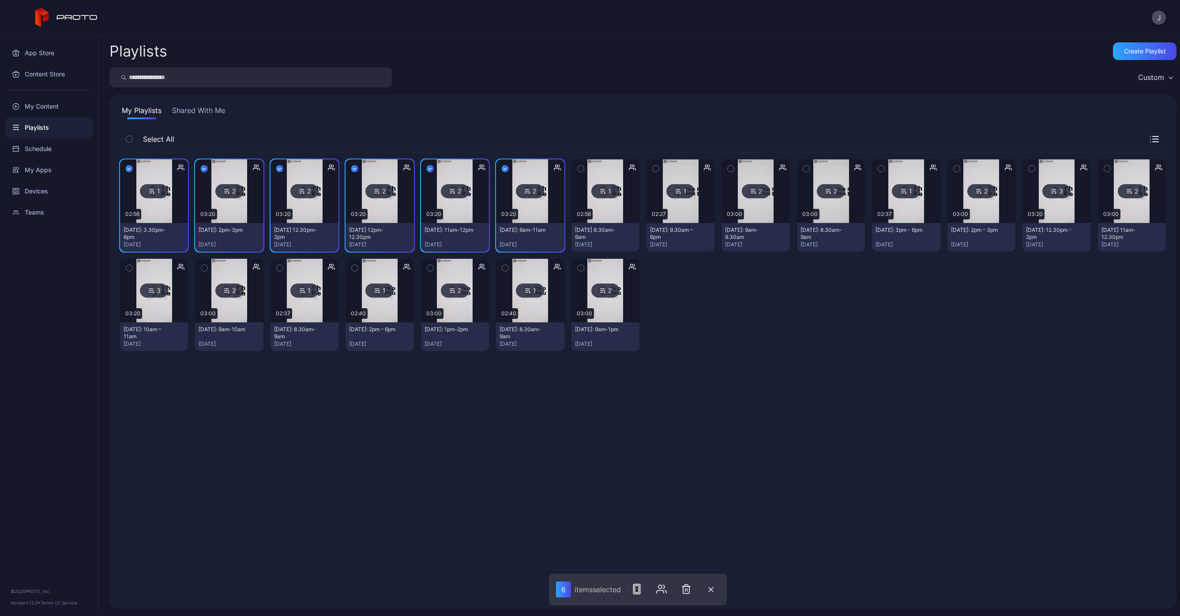
click at [577, 169] on div "button" at bounding box center [580, 168] width 7 height 7
click at [663, 591] on icon "button" at bounding box center [659, 591] width 7 height 3
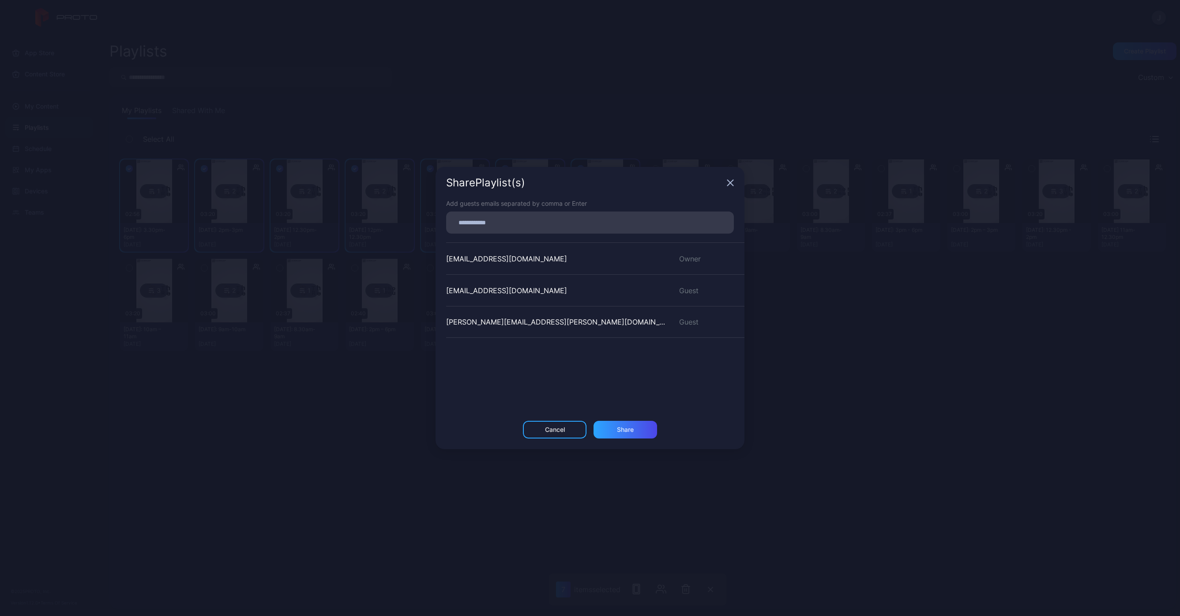
click at [484, 226] on input at bounding box center [589, 222] width 277 height 11
paste input
click at [636, 433] on div "Share" at bounding box center [626, 433] width 64 height 18
click at [347, 351] on div "Share Playlist (s) Add guests emails separated by comma or Enter [EMAIL_ADDRESS…" at bounding box center [590, 308] width 1180 height 616
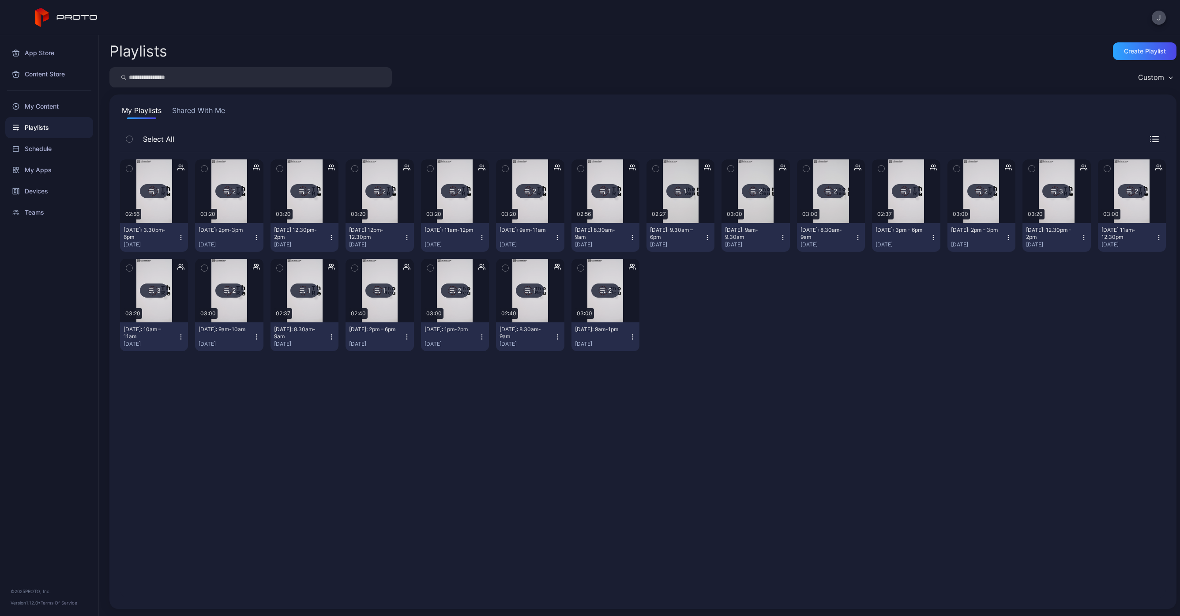
click at [131, 170] on icon "button" at bounding box center [129, 169] width 6 height 10
click at [655, 593] on icon "button" at bounding box center [659, 588] width 11 height 11
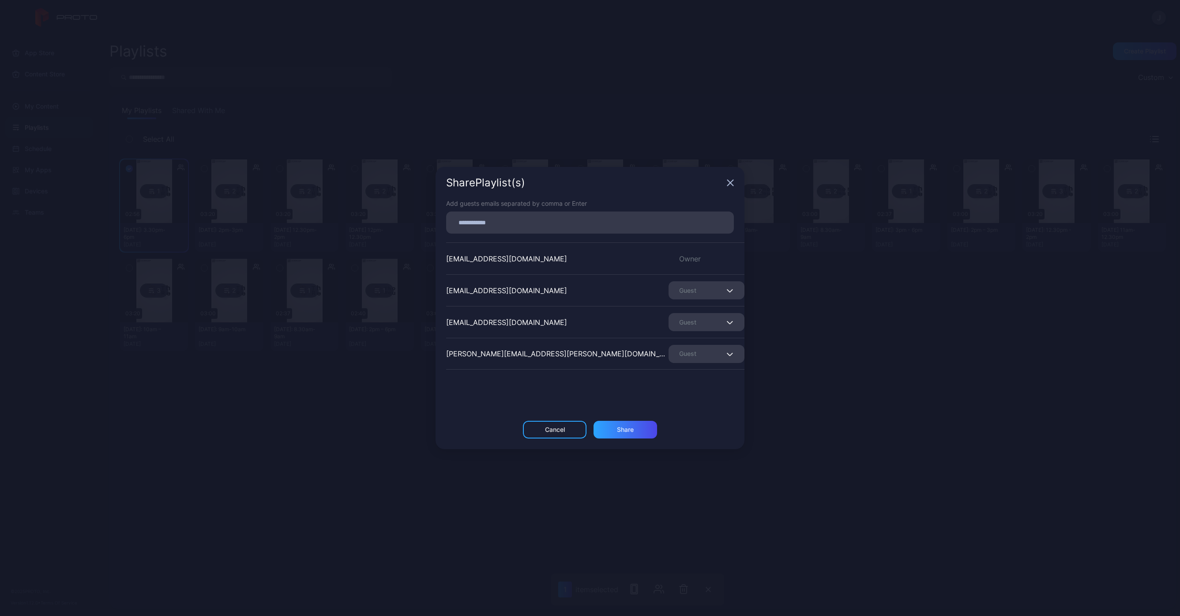
click at [501, 218] on input at bounding box center [589, 222] width 277 height 11
type input "*****"
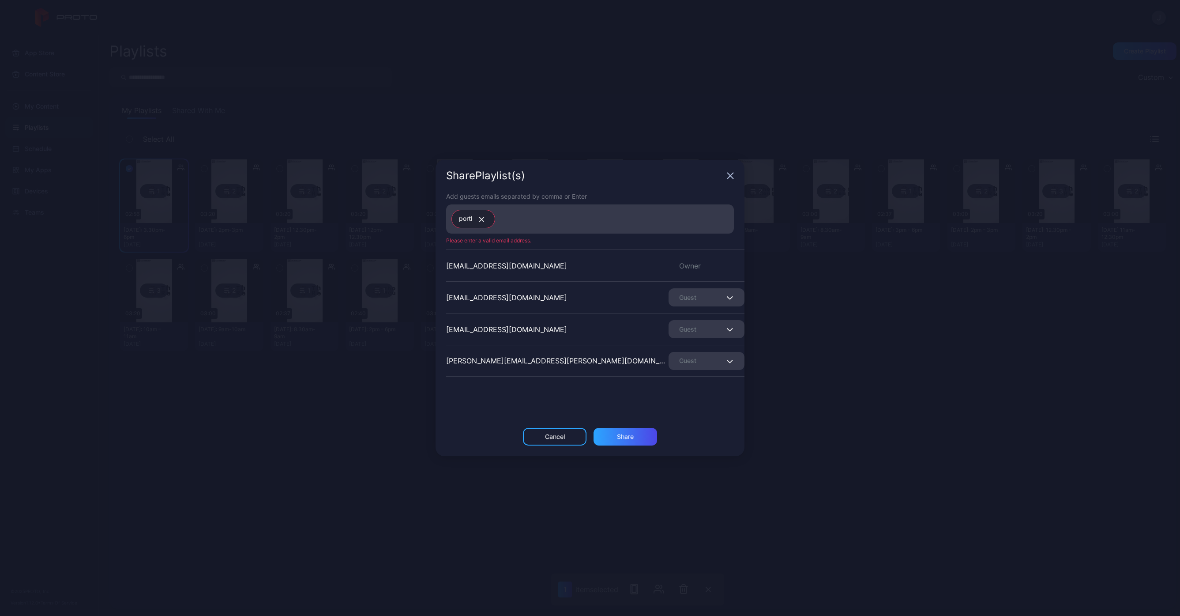
click at [459, 323] on div "[EMAIL_ADDRESS][DOMAIN_NAME] Guest" at bounding box center [595, 329] width 298 height 32
drag, startPoint x: 489, startPoint y: 329, endPoint x: 418, endPoint y: 327, distance: 70.6
click at [418, 327] on div "Share Playlist (s) Add guests emails separated by comma or Enter portl Please e…" at bounding box center [590, 308] width 1180 height 616
copy div "[EMAIL_ADDRESS][DOMAIN_NAME]"
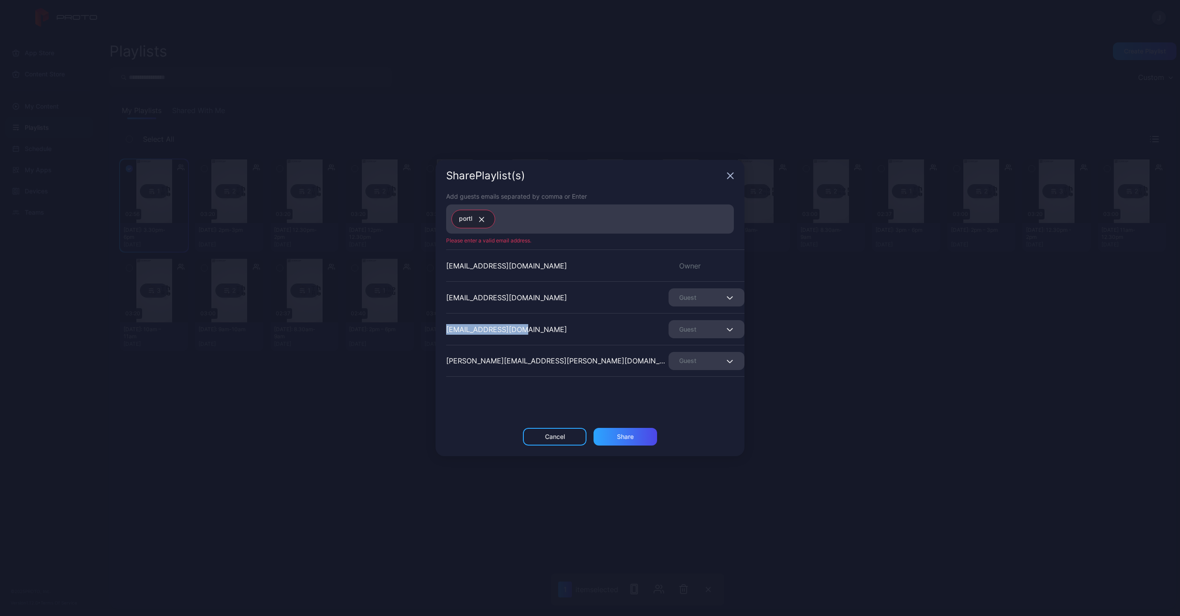
drag, startPoint x: 521, startPoint y: 331, endPoint x: 397, endPoint y: 329, distance: 124.0
click at [397, 329] on div "Share Playlist (s) Add guests emails separated by comma or Enter portl Please e…" at bounding box center [590, 308] width 1180 height 616
copy div "[EMAIL_ADDRESS][DOMAIN_NAME]"
click at [487, 216] on button "button" at bounding box center [479, 218] width 15 height 11
paste input
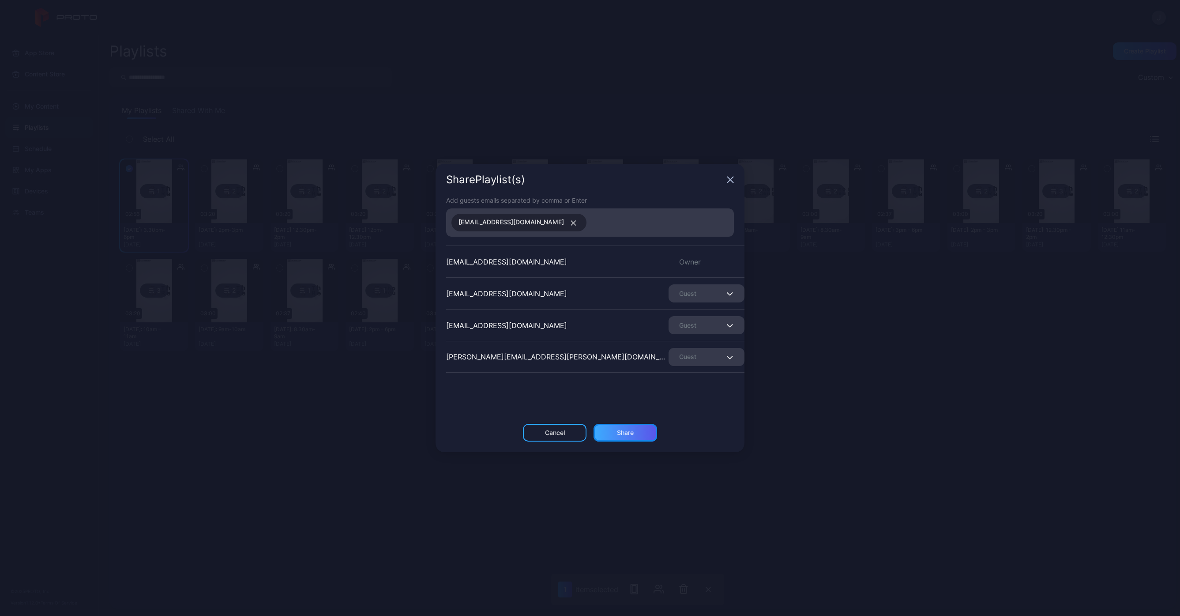
click at [638, 431] on div "Share" at bounding box center [626, 433] width 64 height 18
click at [944, 387] on div "Share Playlist (s) Add guests emails separated by comma or Enter [EMAIL_ADDRESS…" at bounding box center [590, 308] width 1180 height 616
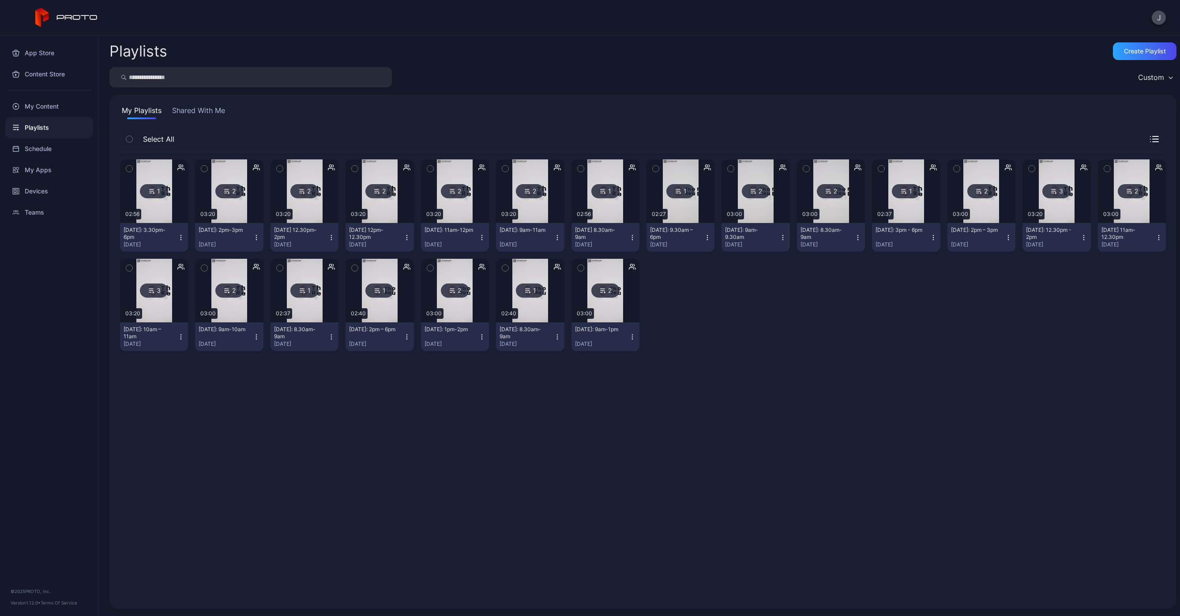
click at [501, 468] on div "1 02:56 [DATE]: 3.30pm-6pm [DATE] 2 03:20 [DATE]: 2pm-3pm [DATE] 2 03:20 [DATE]…" at bounding box center [643, 375] width 1046 height 446
click at [39, 148] on div "Schedule" at bounding box center [49, 148] width 88 height 21
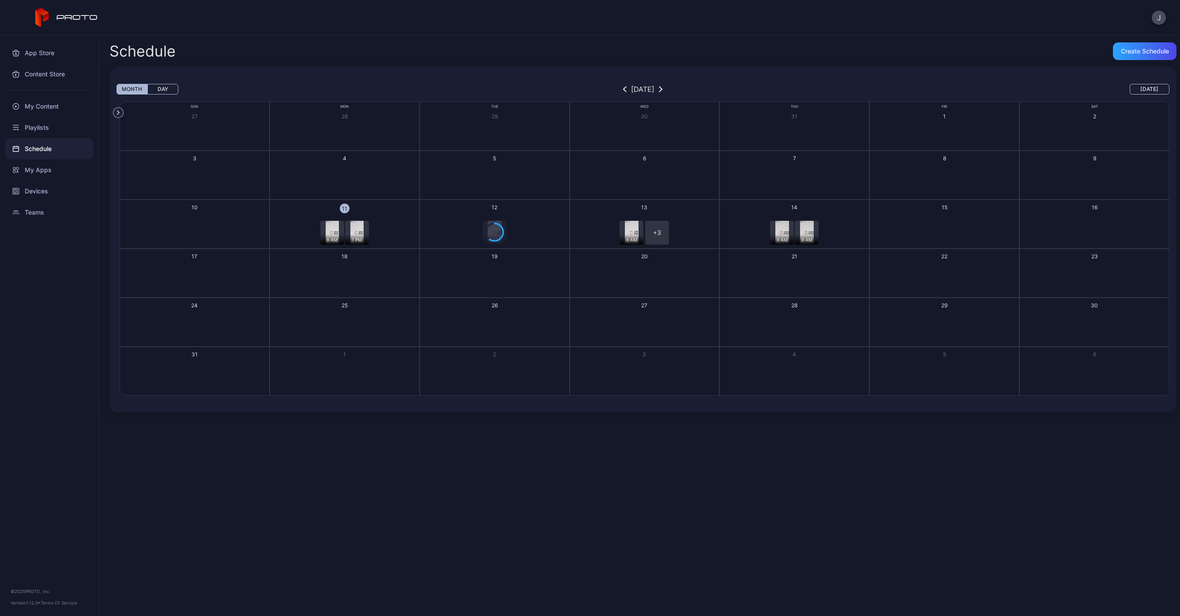
click at [535, 228] on div "8 AM" at bounding box center [494, 233] width 147 height 24
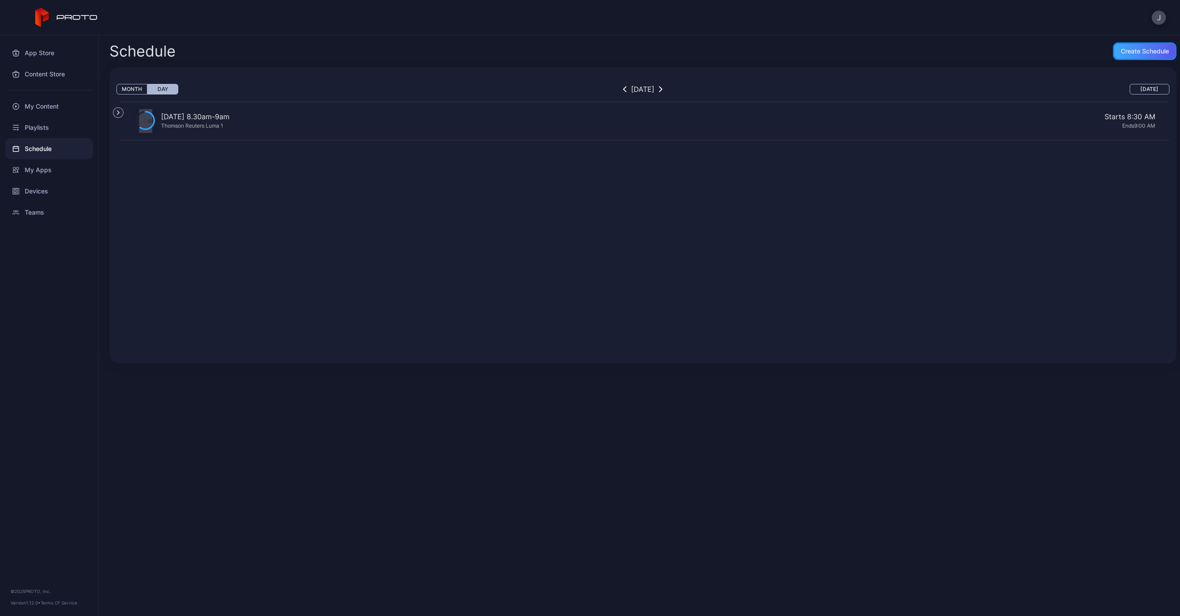
click at [1122, 49] on div "Create Schedule" at bounding box center [1145, 51] width 48 height 7
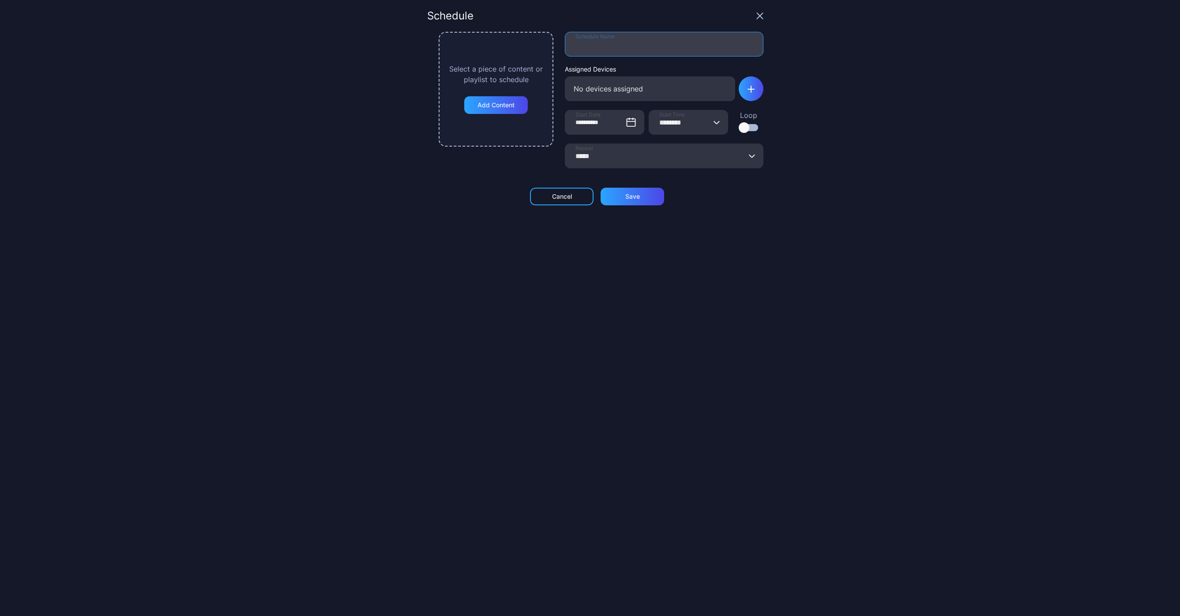
click at [630, 46] on input "Schedule Name" at bounding box center [664, 44] width 199 height 25
type input "**********"
click at [671, 125] on input "********" at bounding box center [688, 122] width 79 height 25
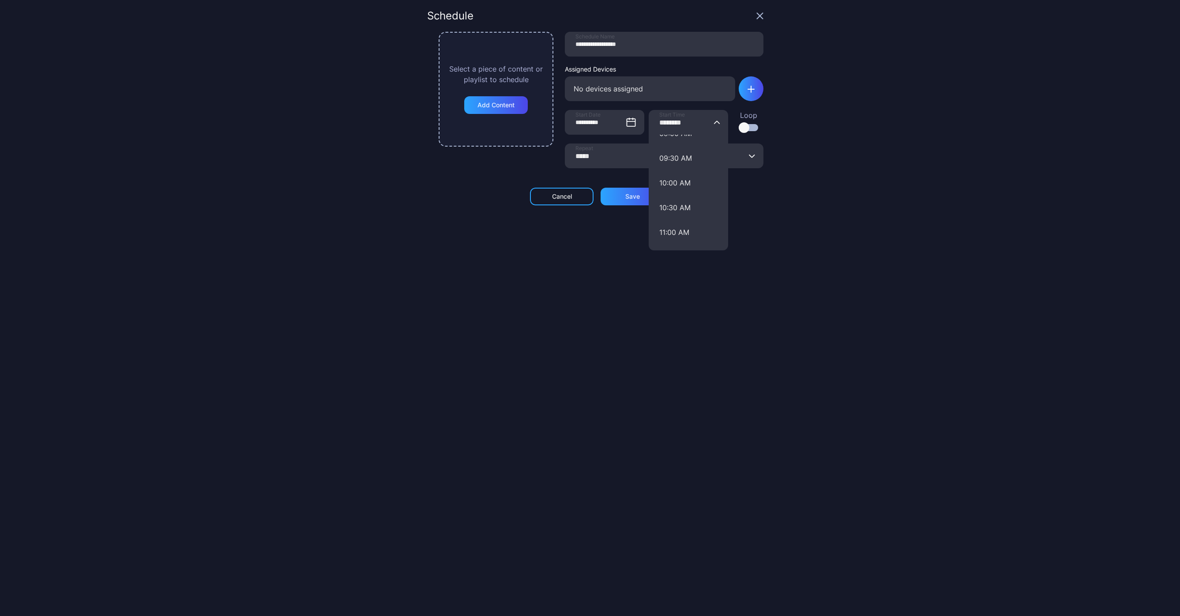
scroll to position [470, 0]
click at [677, 214] on button "11:00 AM" at bounding box center [688, 221] width 79 height 25
type input "********"
click at [739, 126] on div at bounding box center [744, 127] width 11 height 11
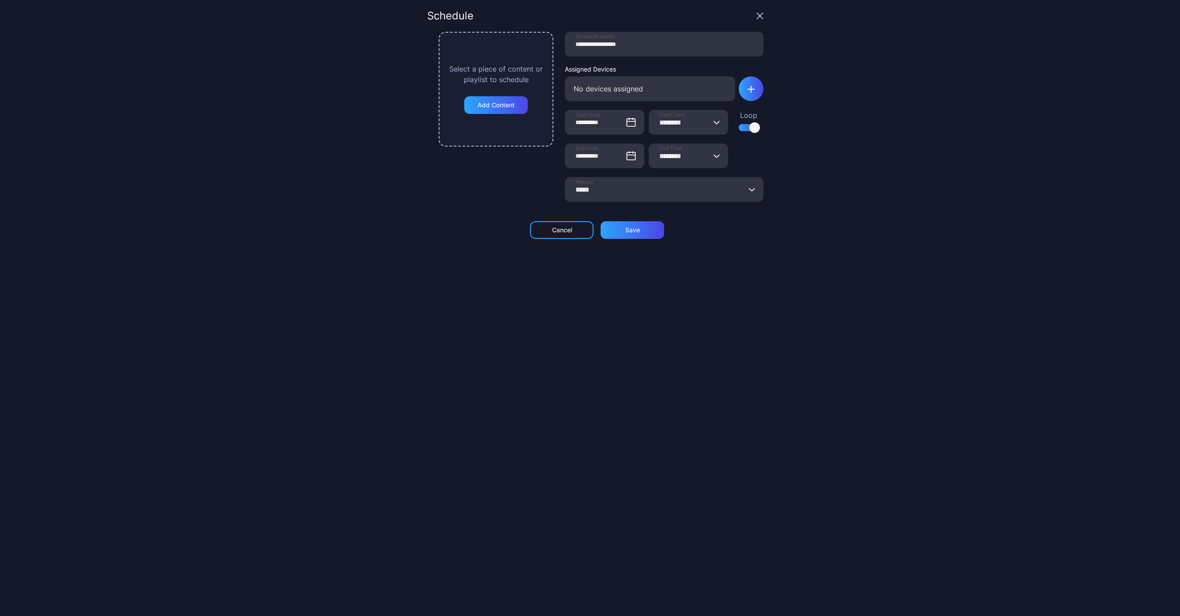
click at [692, 153] on input "********" at bounding box center [688, 155] width 79 height 25
click at [665, 158] on input "********" at bounding box center [688, 155] width 79 height 25
click at [672, 179] on button "12:00 AM" at bounding box center [688, 180] width 79 height 25
click at [675, 155] on input "********" at bounding box center [688, 155] width 79 height 25
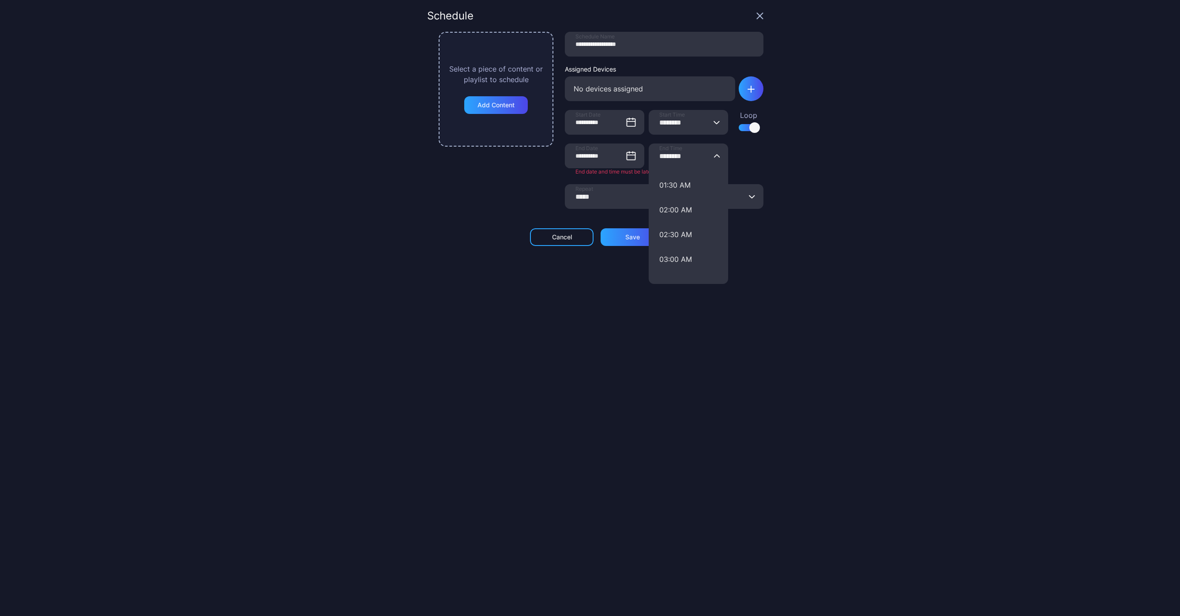
scroll to position [0, 0]
click at [653, 181] on button "12:00 AM" at bounding box center [688, 180] width 79 height 25
click at [659, 151] on span "End Time" at bounding box center [670, 148] width 23 height 7
click at [658, 151] on input "********" at bounding box center [688, 155] width 79 height 25
click at [675, 185] on button "12:00 AM" at bounding box center [688, 180] width 79 height 25
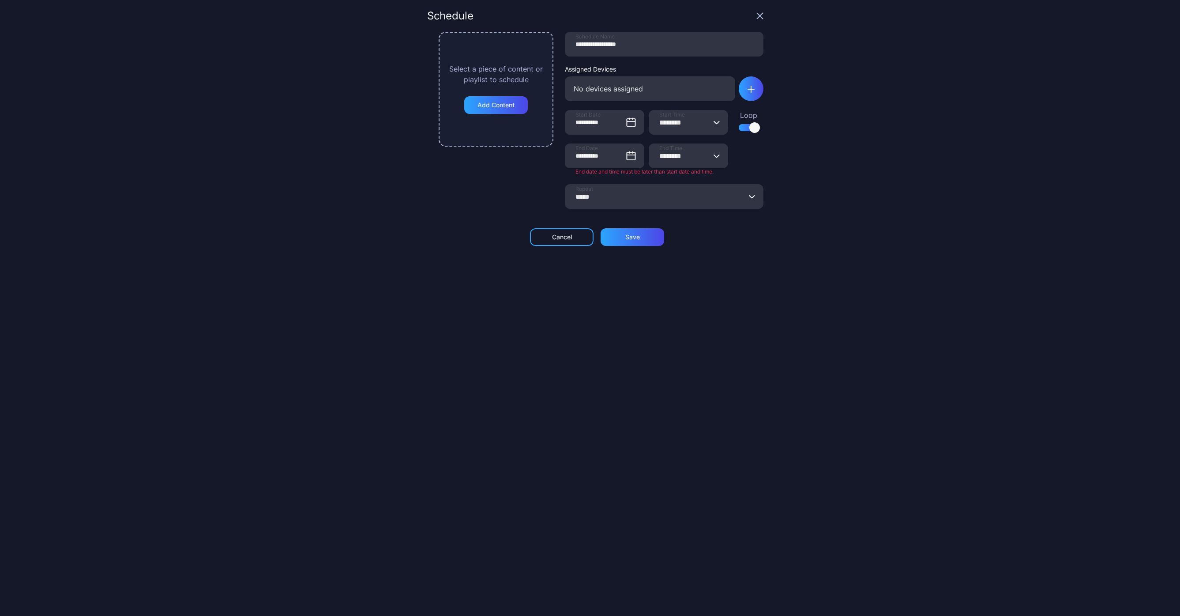
click at [710, 152] on input "********" at bounding box center [688, 155] width 79 height 25
click at [673, 153] on input "********" at bounding box center [688, 155] width 79 height 25
type input "********"
click at [941, 256] on div "**********" at bounding box center [590, 308] width 1180 height 616
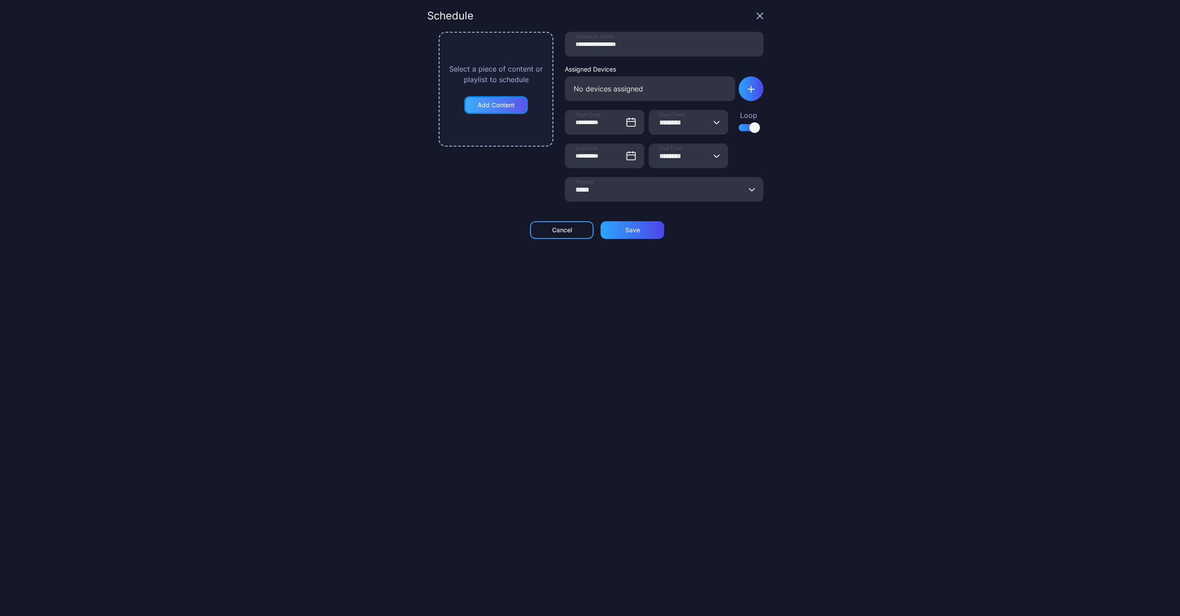
click at [497, 102] on div "Add Content" at bounding box center [496, 105] width 37 height 7
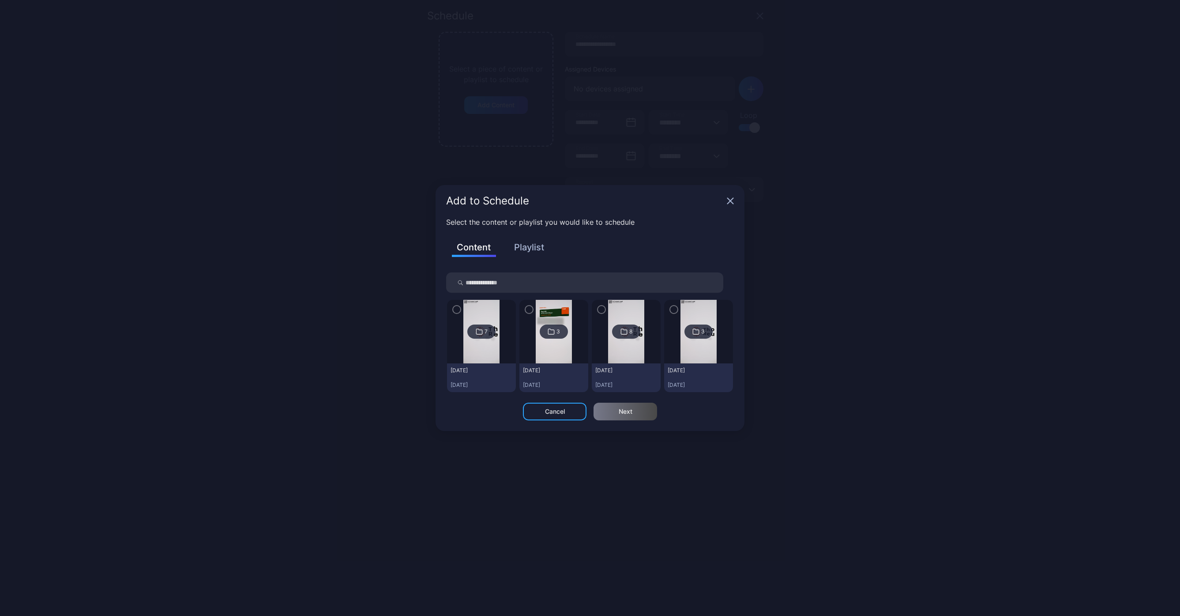
click at [527, 245] on button "Playlist" at bounding box center [529, 247] width 44 height 15
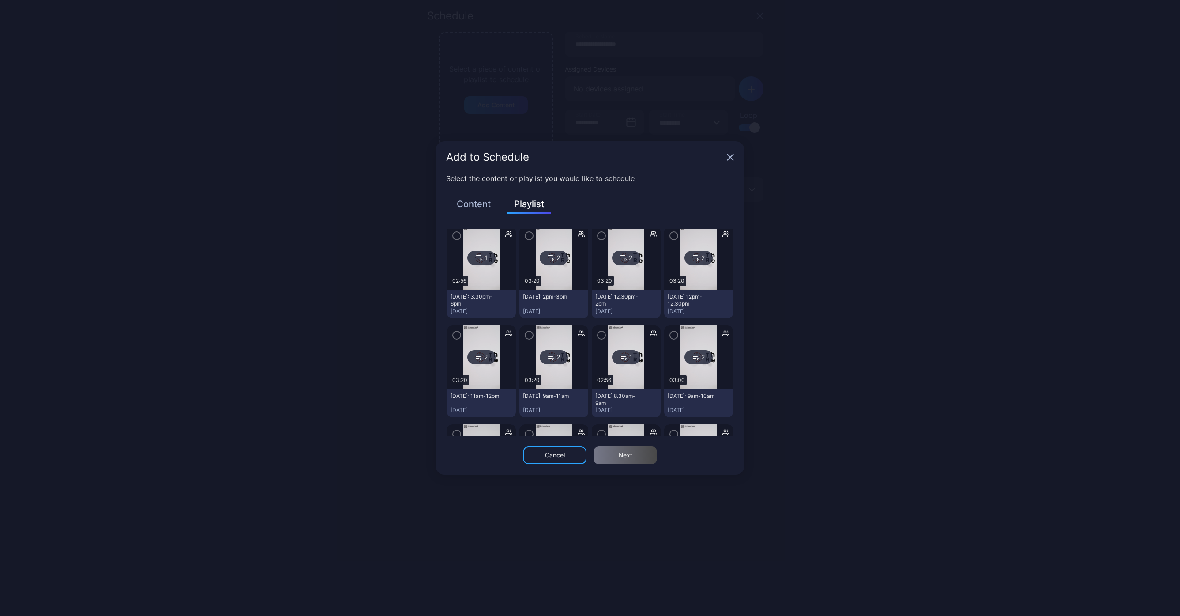
scroll to position [0, 0]
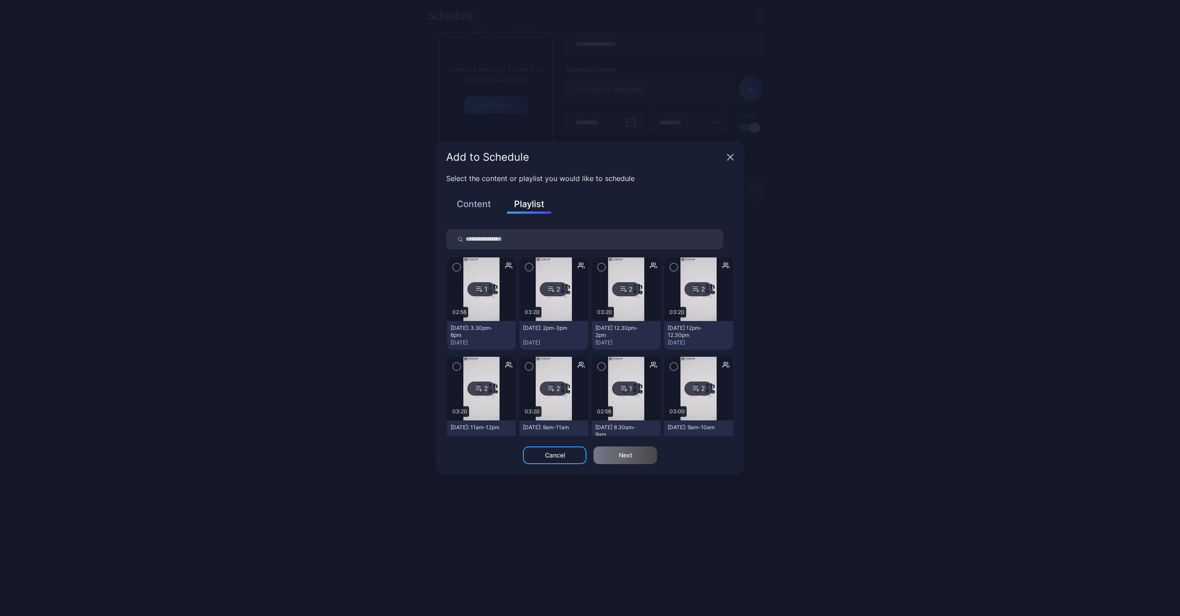
click at [454, 365] on icon "button" at bounding box center [456, 366] width 7 height 10
click at [635, 455] on div "Next" at bounding box center [626, 455] width 64 height 18
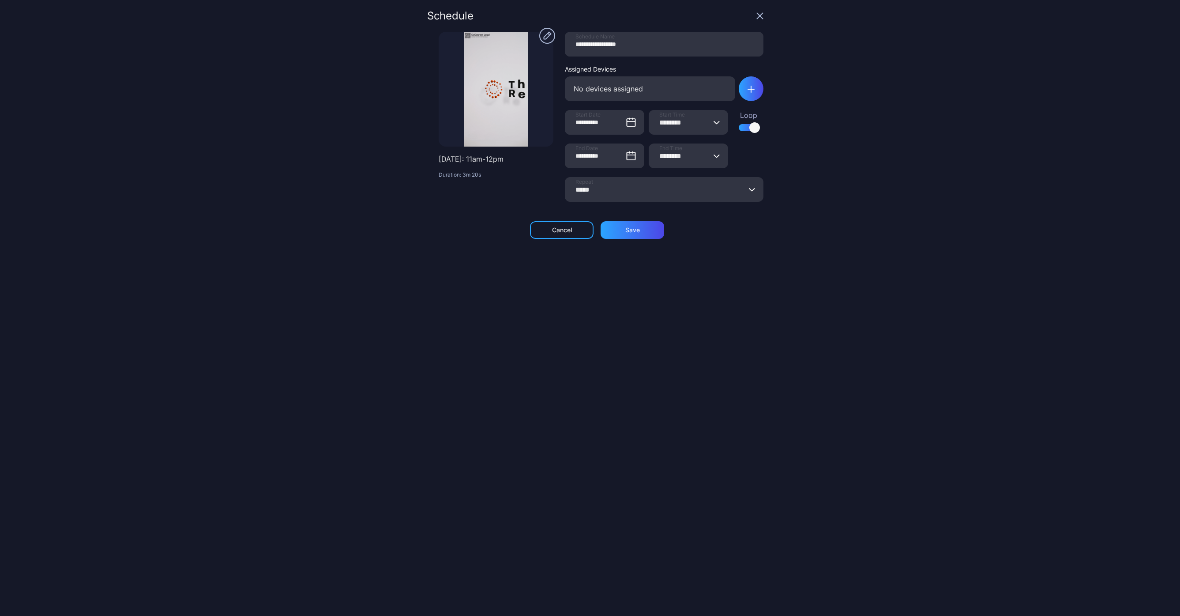
click at [494, 124] on div at bounding box center [496, 89] width 115 height 115
click at [540, 41] on circle "button" at bounding box center [547, 36] width 16 height 16
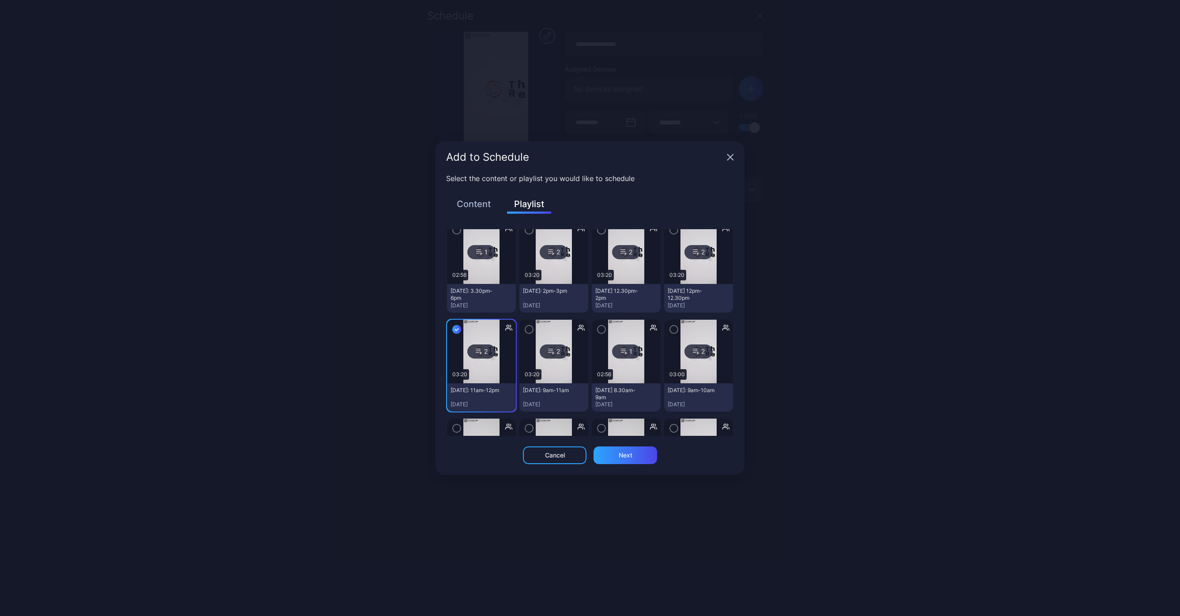
scroll to position [39, 0]
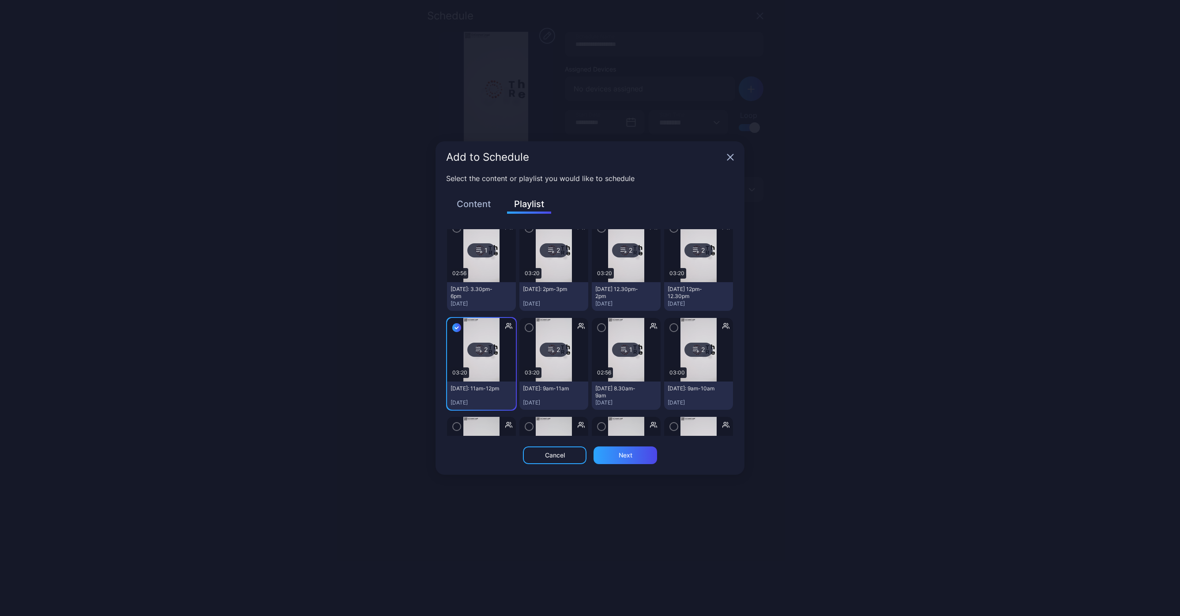
click at [490, 376] on img at bounding box center [481, 350] width 36 height 64
click at [553, 462] on div "Cancel" at bounding box center [555, 455] width 64 height 18
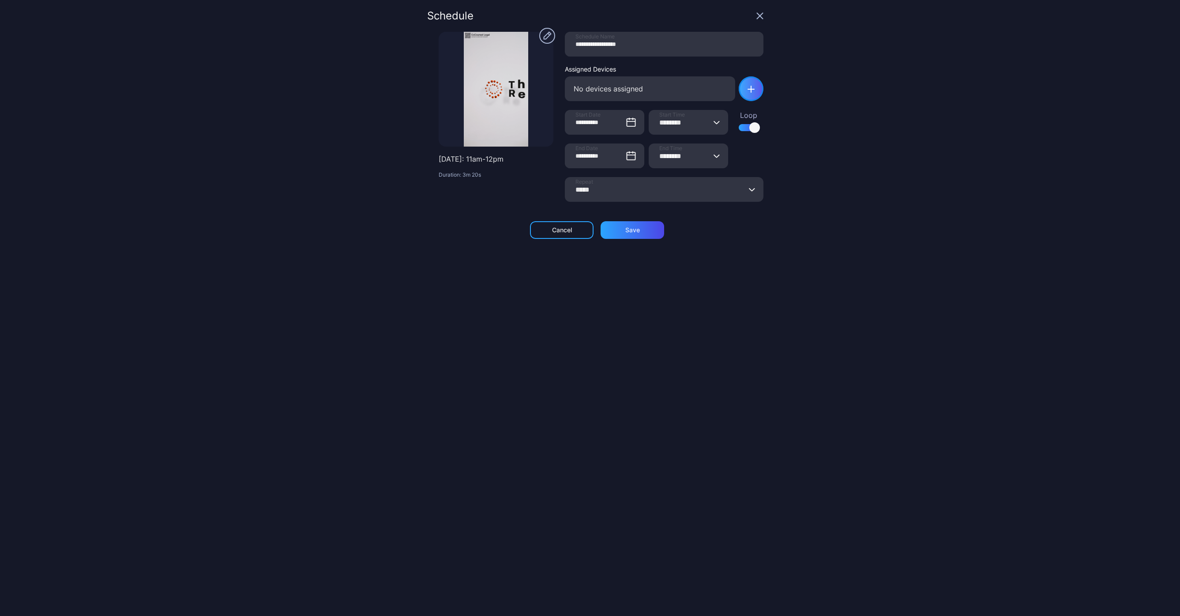
click at [748, 88] on icon "button" at bounding box center [751, 89] width 7 height 7
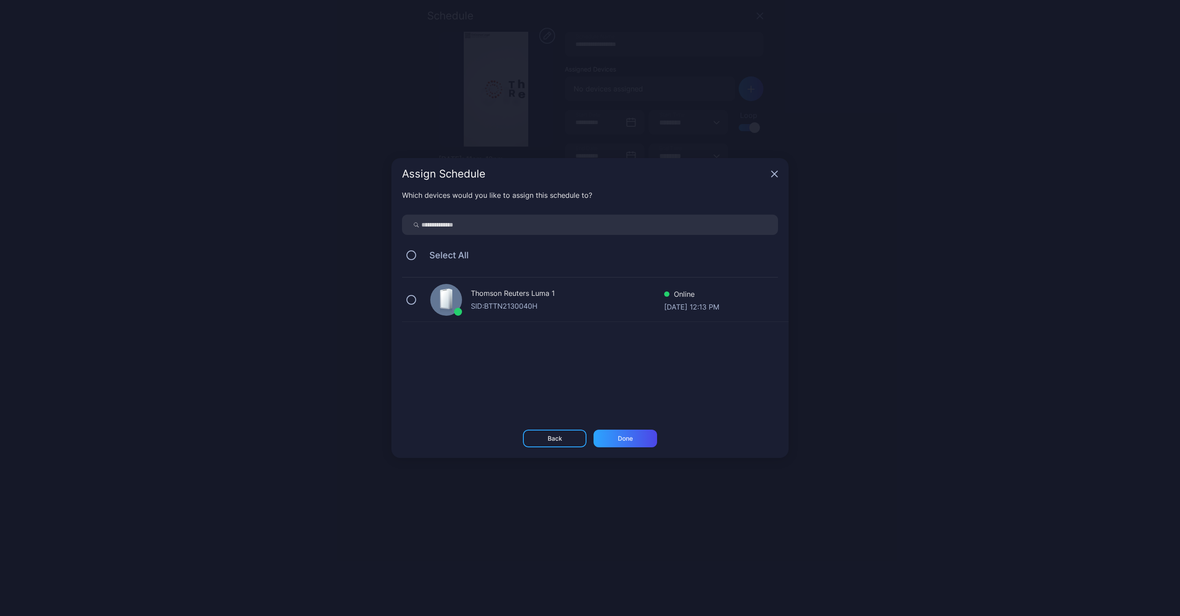
click at [408, 304] on div "Thomson Reuters Luma 1 SID: BTTN2130040H Online [DATE] 12:13 PM" at bounding box center [595, 300] width 387 height 44
click at [646, 436] on div "Done" at bounding box center [626, 438] width 64 height 18
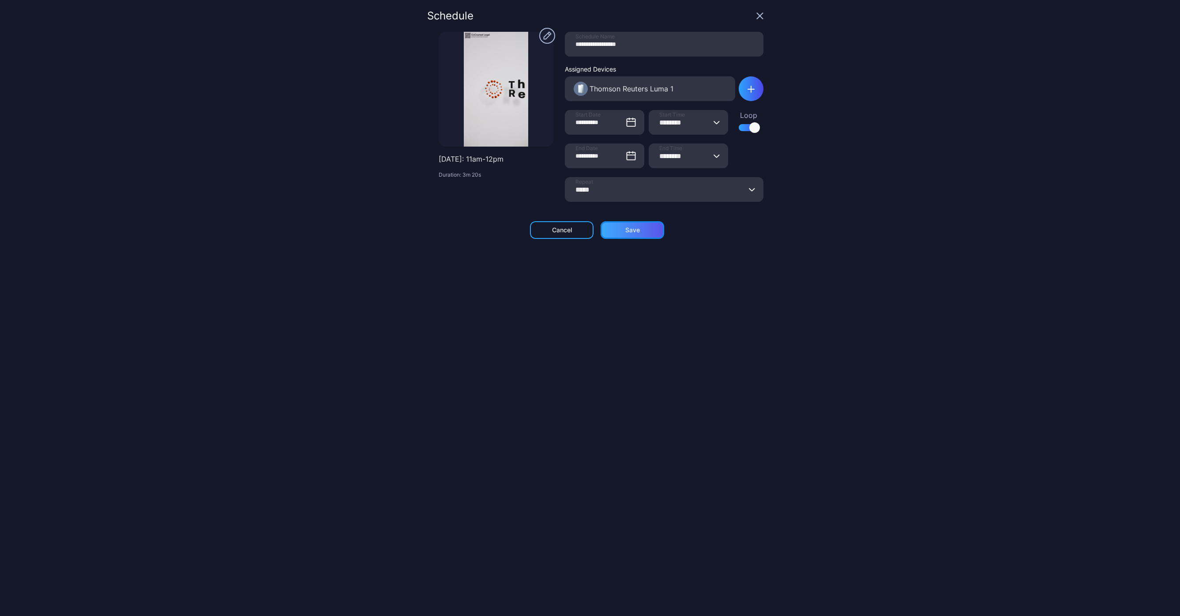
click at [641, 232] on div "Save" at bounding box center [633, 230] width 64 height 18
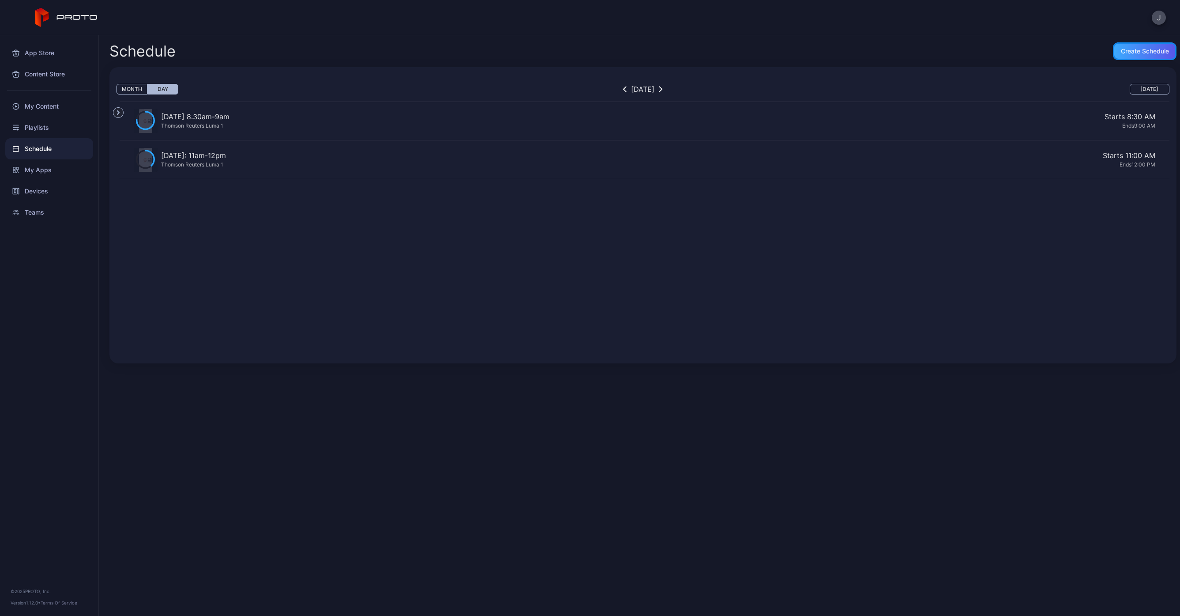
click at [1143, 52] on div "Create Schedule" at bounding box center [1145, 51] width 48 height 7
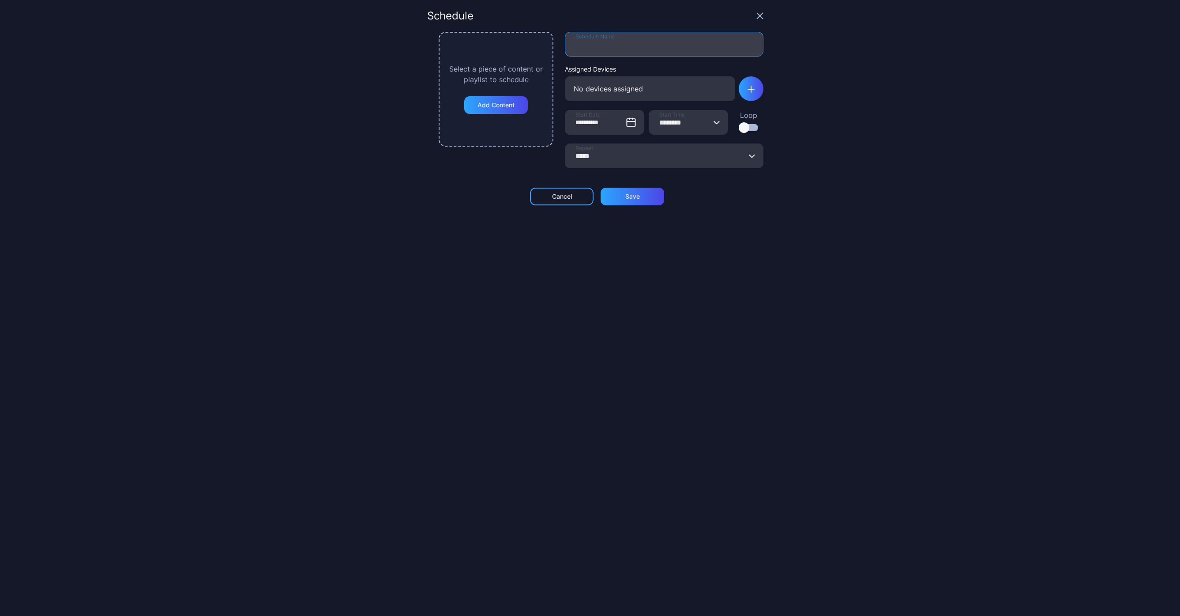
click at [567, 36] on input "Schedule Name" at bounding box center [664, 44] width 199 height 25
click at [608, 45] on input "**********" at bounding box center [664, 44] width 199 height 25
type input "**********"
click at [739, 125] on div at bounding box center [744, 127] width 11 height 11
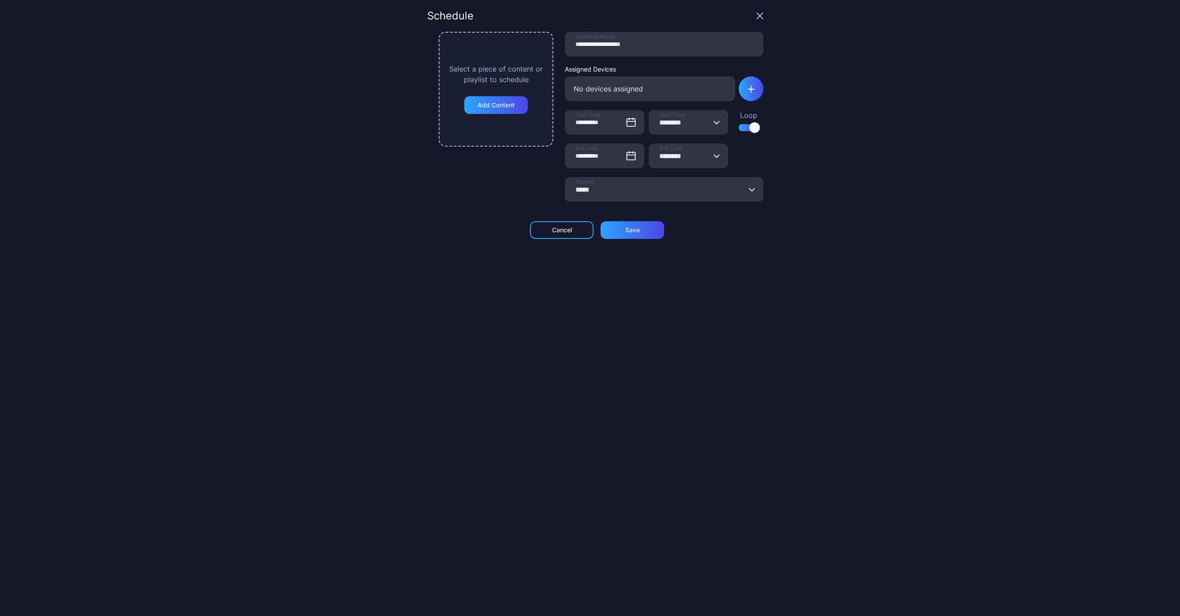
click at [714, 156] on icon "button" at bounding box center [716, 155] width 5 height 3
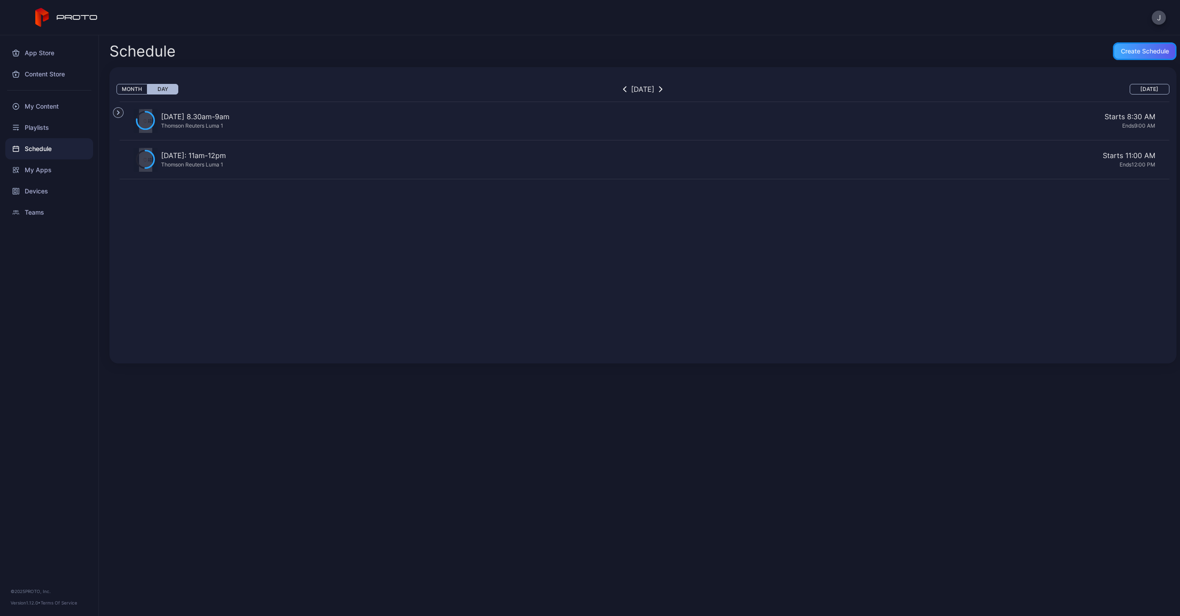
click at [1121, 49] on div "Create Schedule" at bounding box center [1145, 51] width 48 height 7
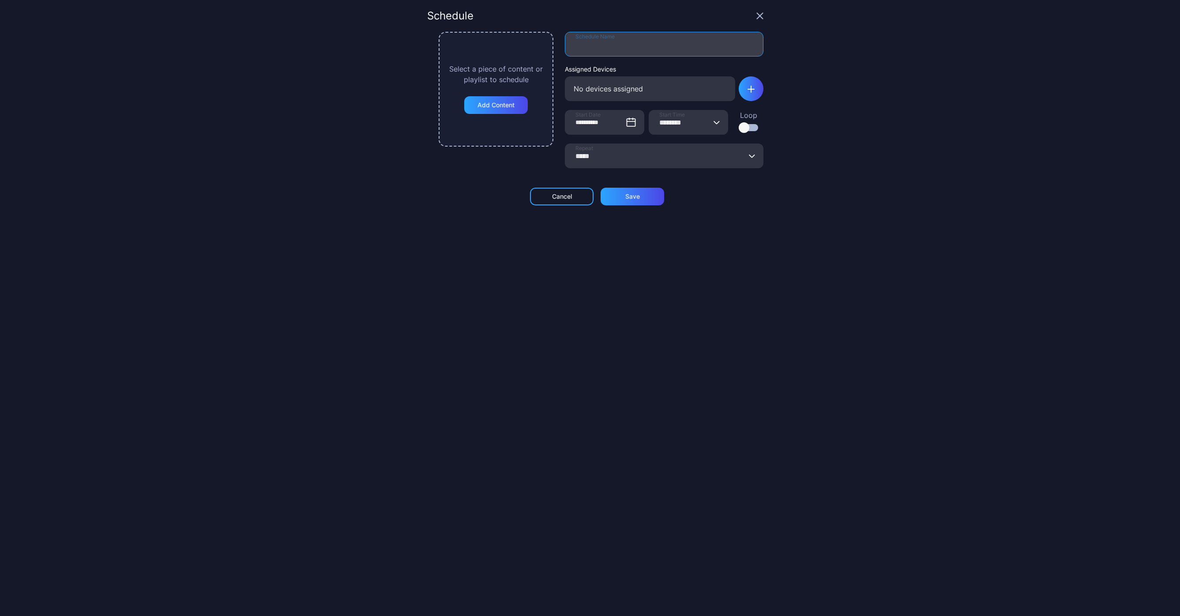
click at [565, 48] on input "Schedule Name" at bounding box center [664, 44] width 199 height 25
type input "**********"
click at [739, 125] on div at bounding box center [744, 127] width 11 height 11
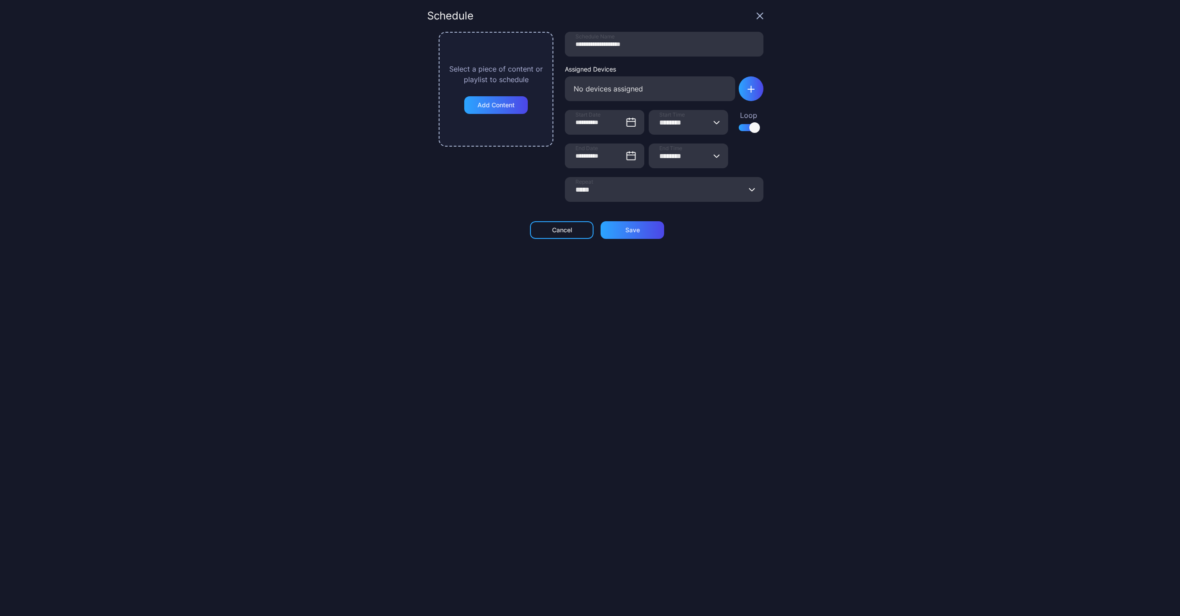
click at [713, 161] on button "******** End Time" at bounding box center [716, 155] width 7 height 25
click at [655, 214] on button "02:00 PM" at bounding box center [688, 218] width 79 height 25
type input "********"
click at [479, 105] on div "Add Content" at bounding box center [496, 105] width 37 height 7
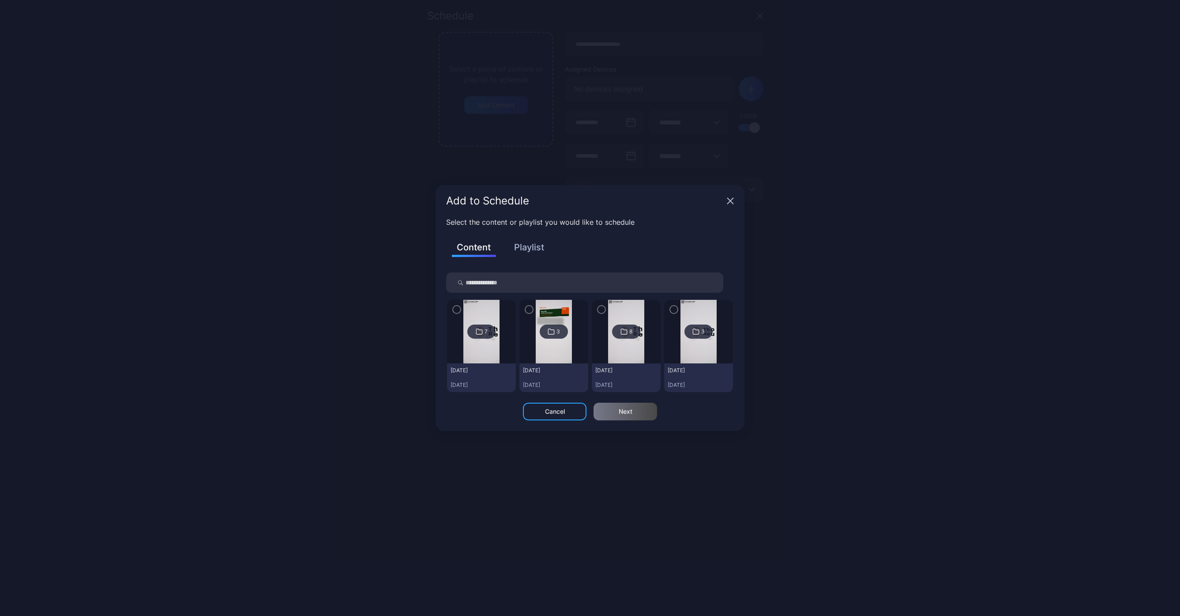
click at [540, 248] on button "Playlist" at bounding box center [529, 247] width 44 height 15
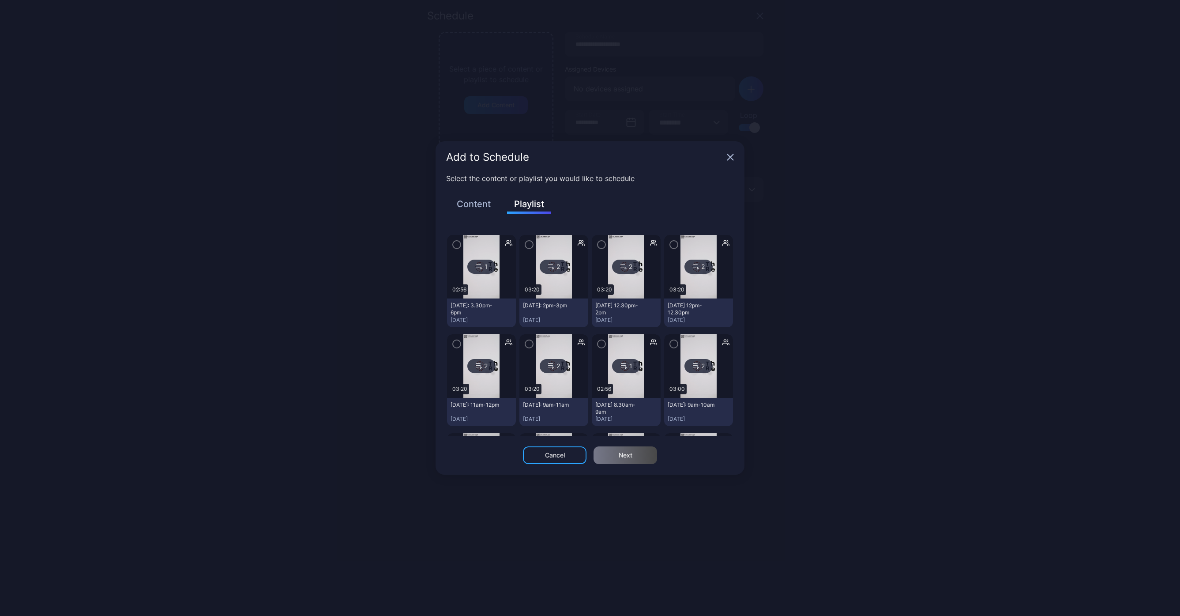
scroll to position [19, 0]
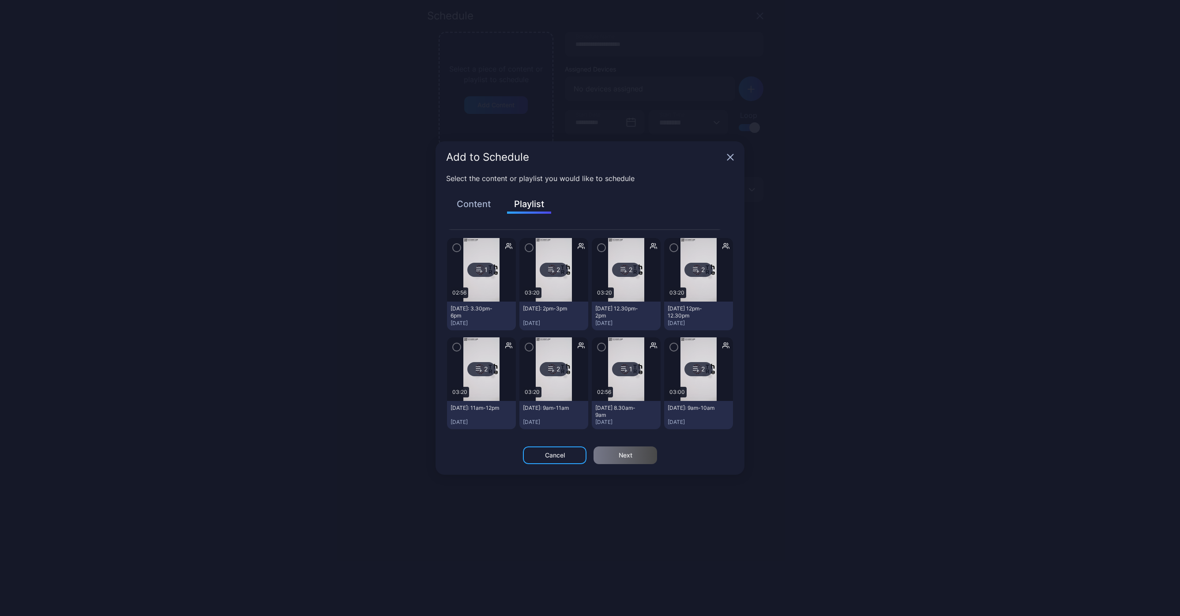
click at [598, 252] on icon "button" at bounding box center [601, 248] width 7 height 10
click at [613, 453] on div "Next" at bounding box center [626, 455] width 64 height 18
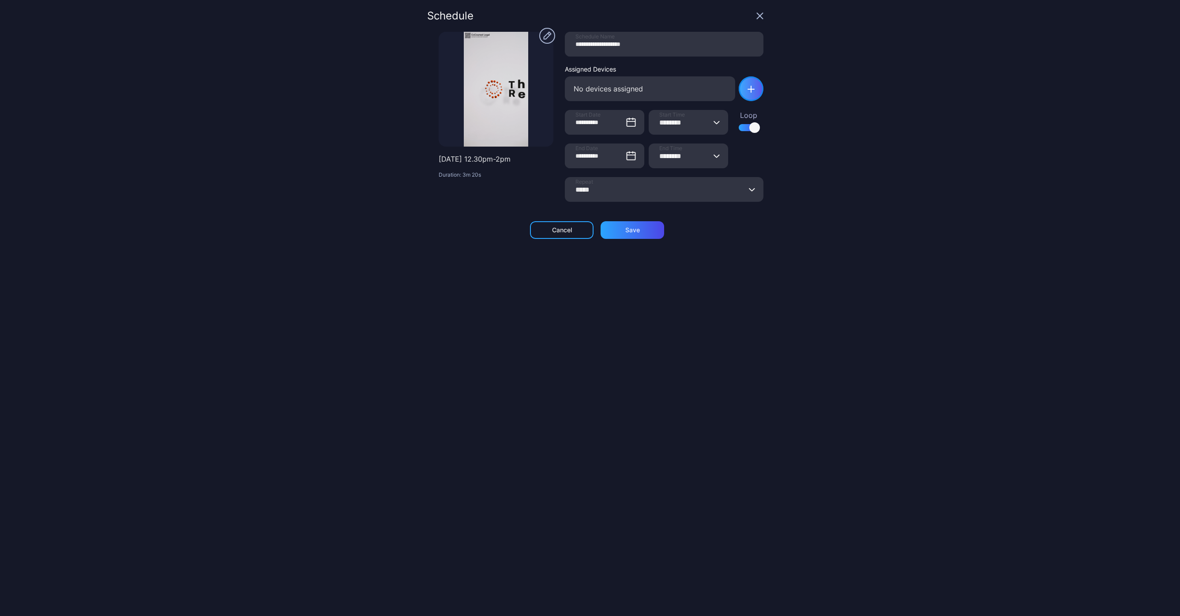
click at [748, 85] on div "button" at bounding box center [751, 89] width 7 height 8
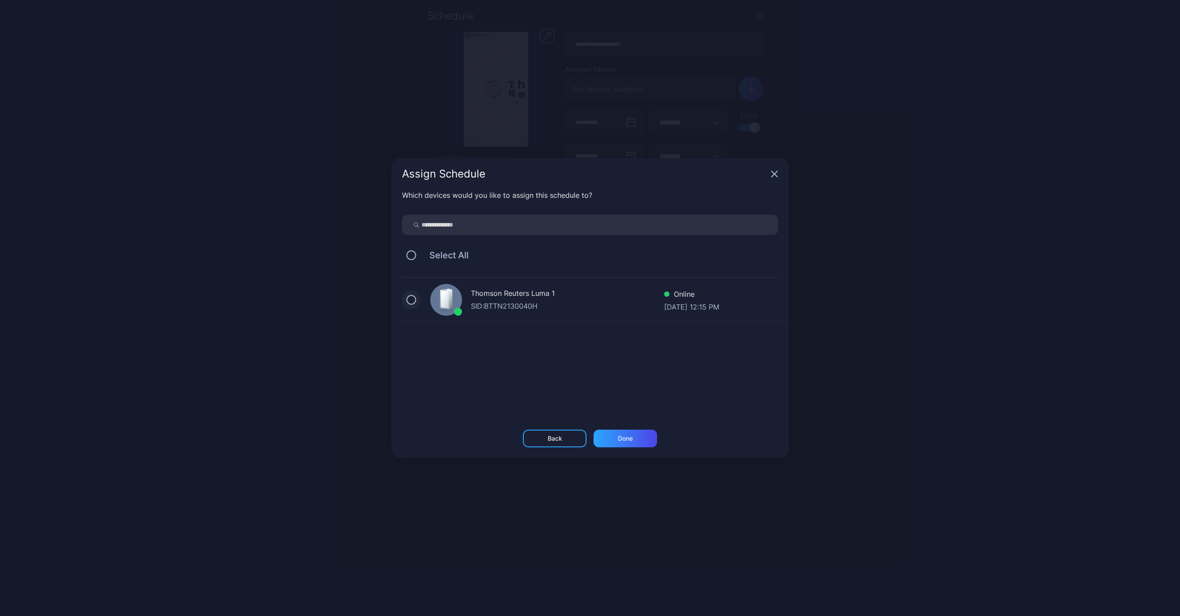
click at [410, 301] on button "button" at bounding box center [411, 300] width 10 height 10
click at [612, 440] on div "Done" at bounding box center [626, 438] width 64 height 18
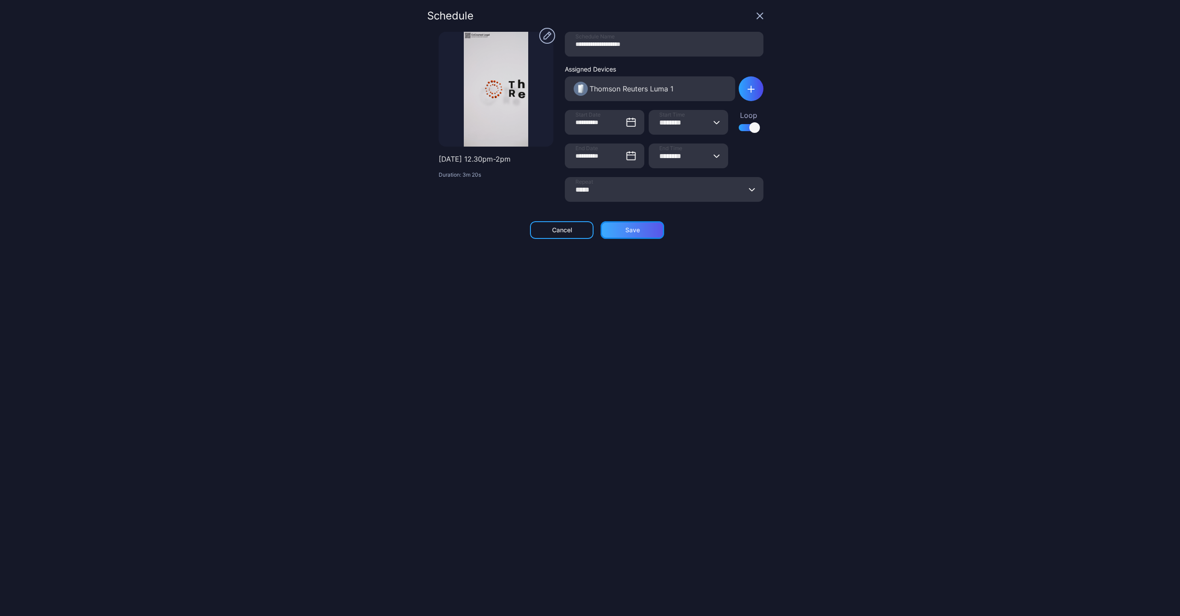
click at [625, 229] on div "Save" at bounding box center [632, 229] width 15 height 7
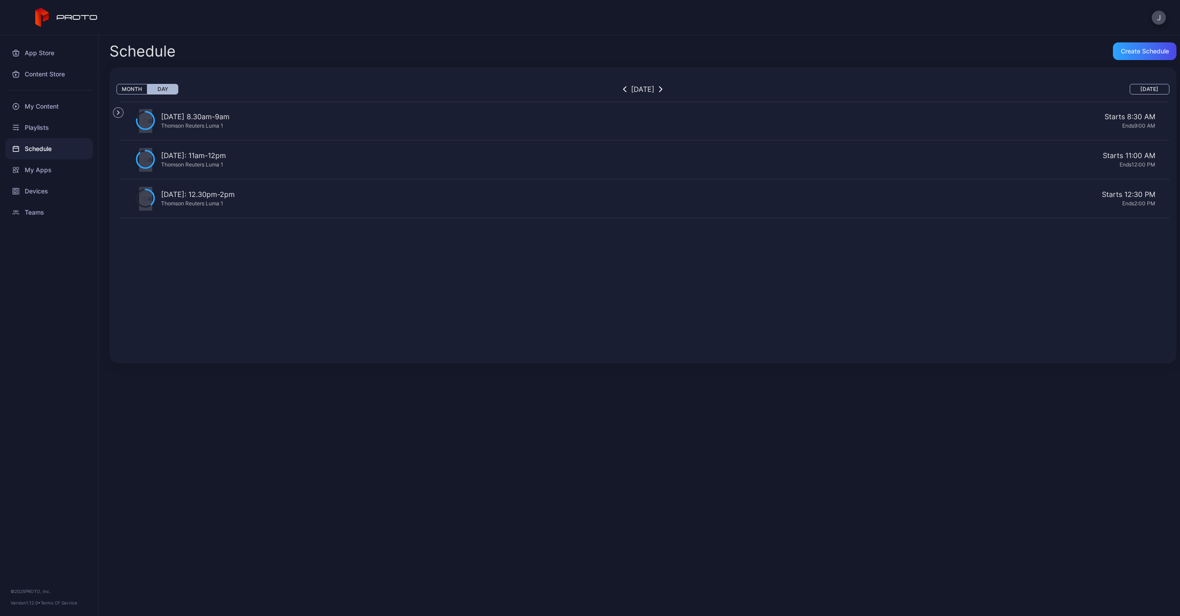
click at [325, 314] on div "[DATE] 8.30am-9am Thomson Reuters Luma 1 Starts 8:30 AM Ends 9:00 AM [DATE]: 11…" at bounding box center [645, 224] width 1050 height 245
drag, startPoint x: 100, startPoint y: 18, endPoint x: 10, endPoint y: 15, distance: 90.1
click at [8, 16] on div "J" at bounding box center [590, 17] width 1180 height 35
click at [469, 35] on div "Schedule Create Schedule Month Day [DATE] [DATE] Devices Thomson Reuters Luma 1…" at bounding box center [639, 325] width 1081 height 580
click at [136, 91] on button "Month" at bounding box center [132, 89] width 31 height 11
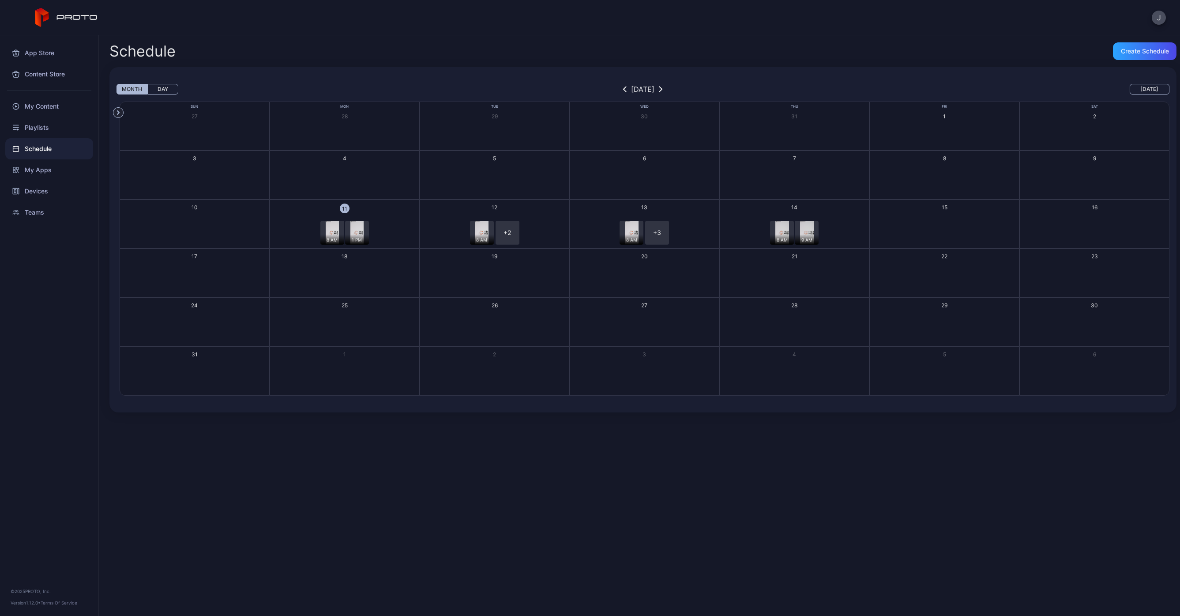
click at [379, 211] on button "11 8 AM 1 PM + 2" at bounding box center [345, 223] width 150 height 49
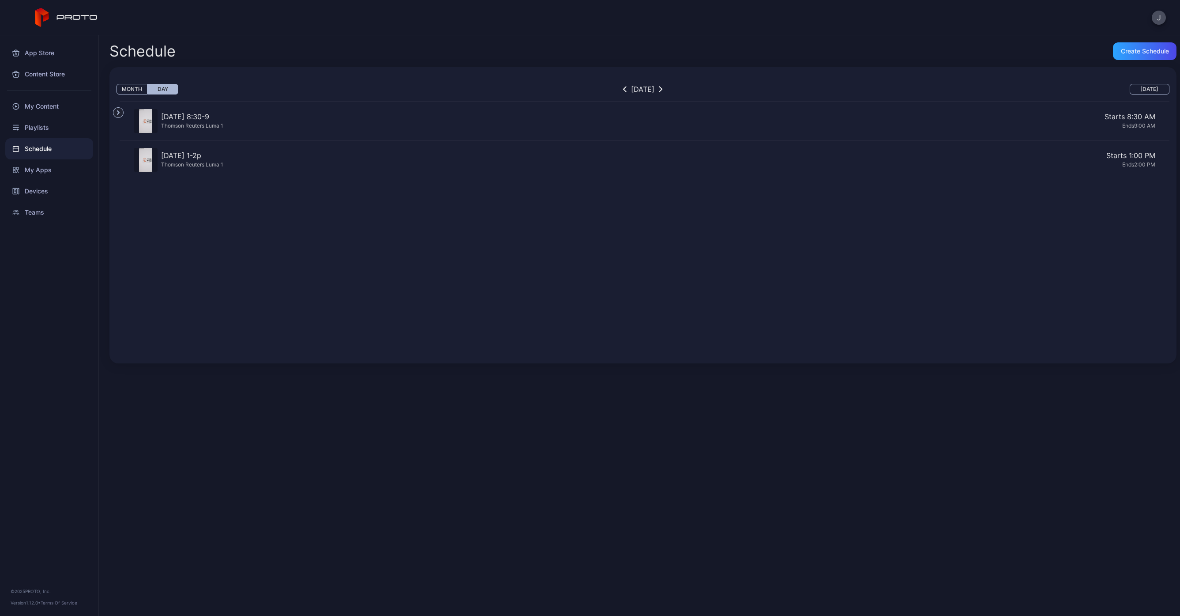
click at [134, 89] on button "Month" at bounding box center [132, 89] width 31 height 11
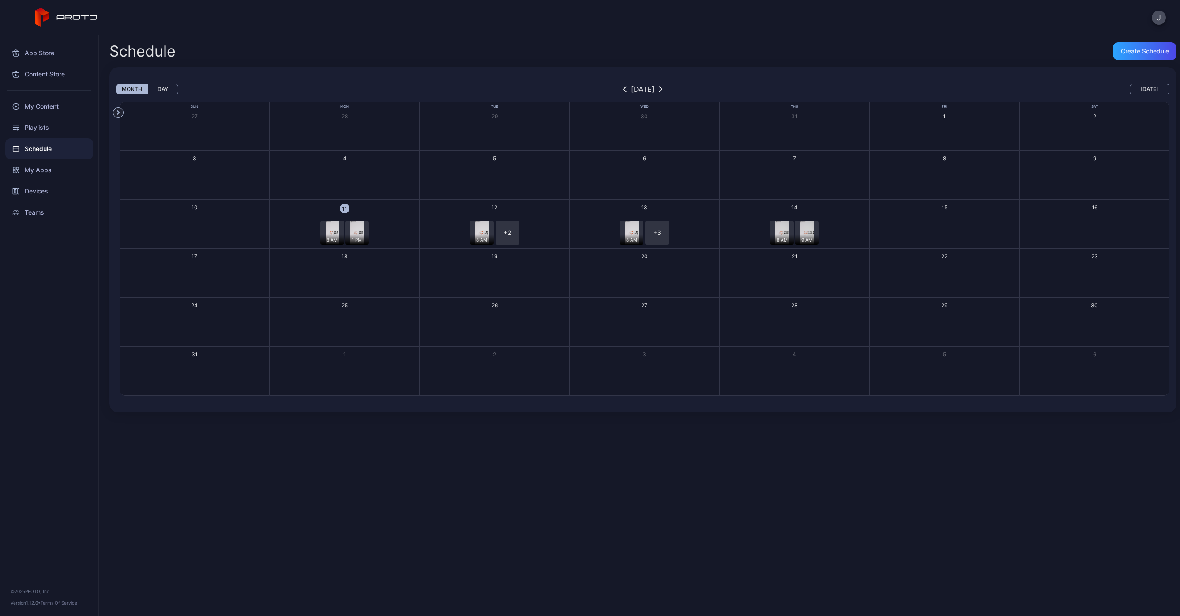
click at [541, 215] on button "12 8 AM + 2 + 3" at bounding box center [495, 223] width 150 height 49
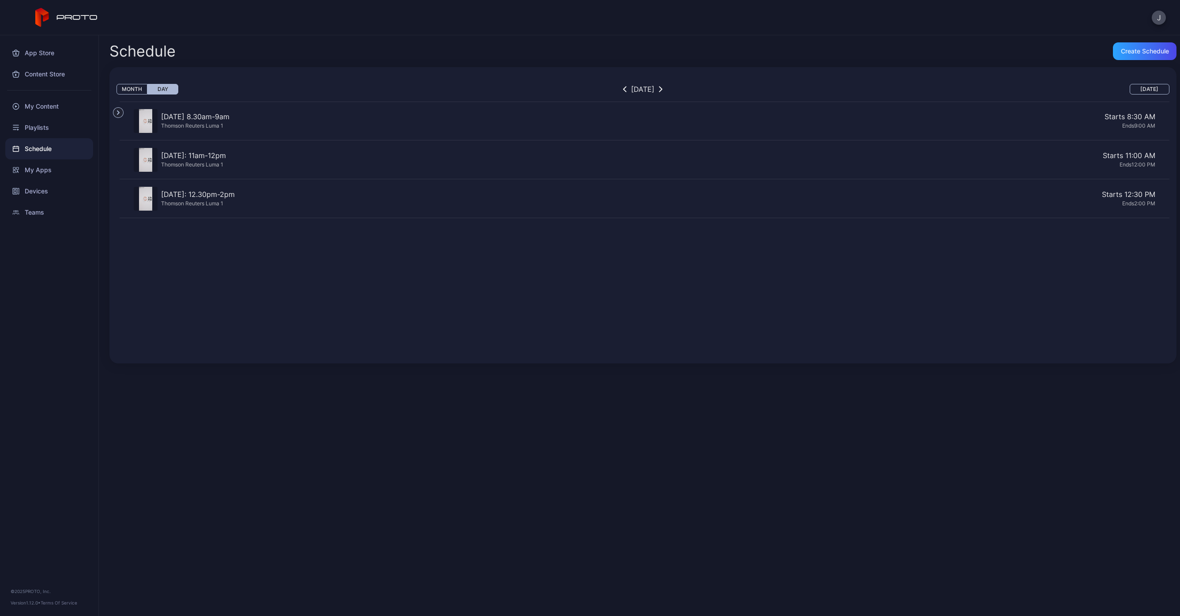
click at [135, 93] on button "Month" at bounding box center [132, 89] width 31 height 11
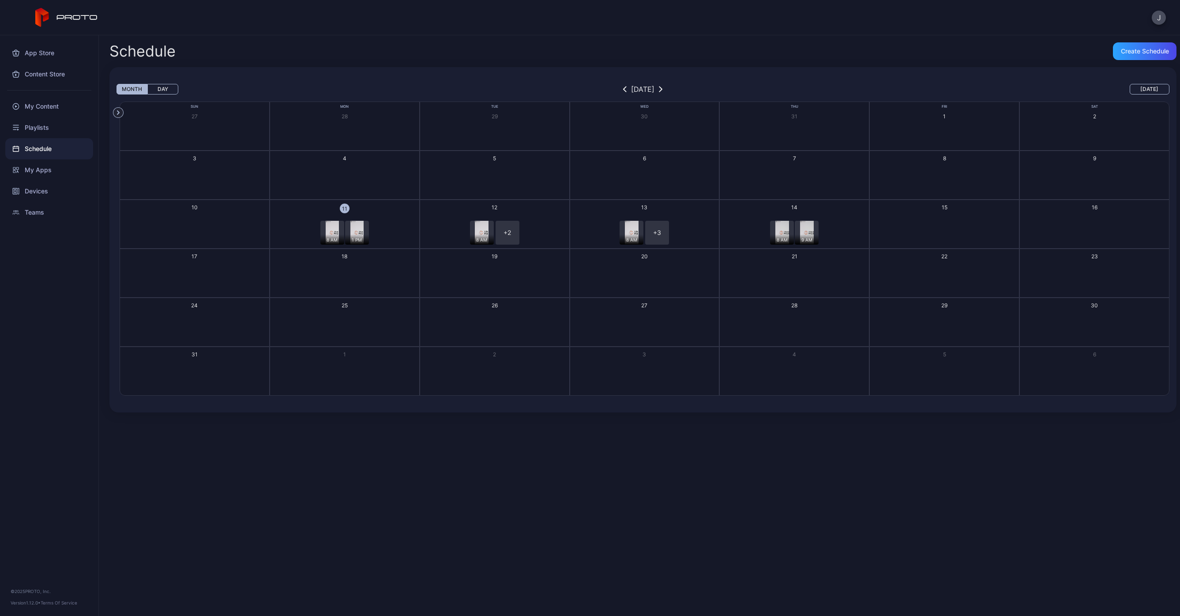
click at [397, 218] on button "11 8 AM 1 PM + 2" at bounding box center [345, 223] width 150 height 49
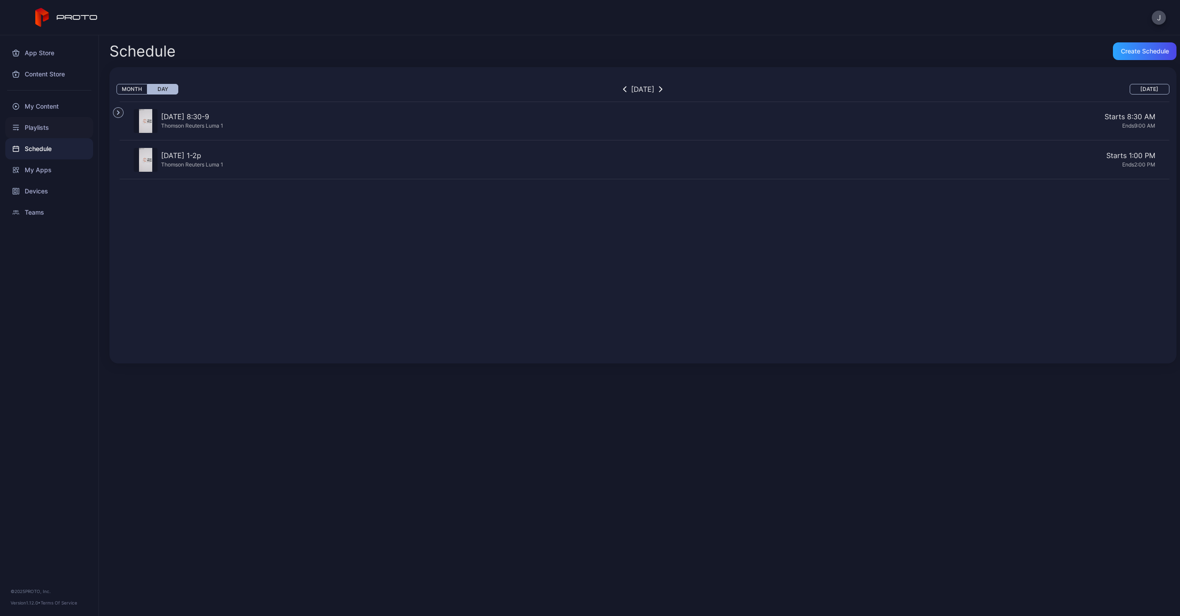
click at [60, 128] on div "Playlists" at bounding box center [49, 127] width 88 height 21
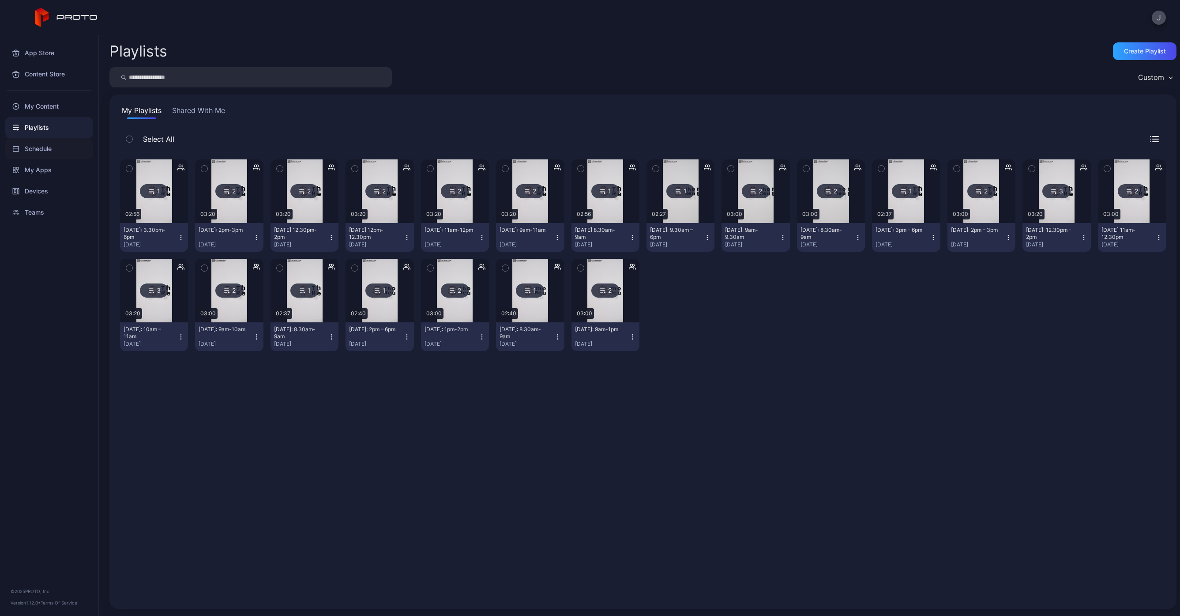
click at [28, 152] on div "Schedule" at bounding box center [49, 148] width 88 height 21
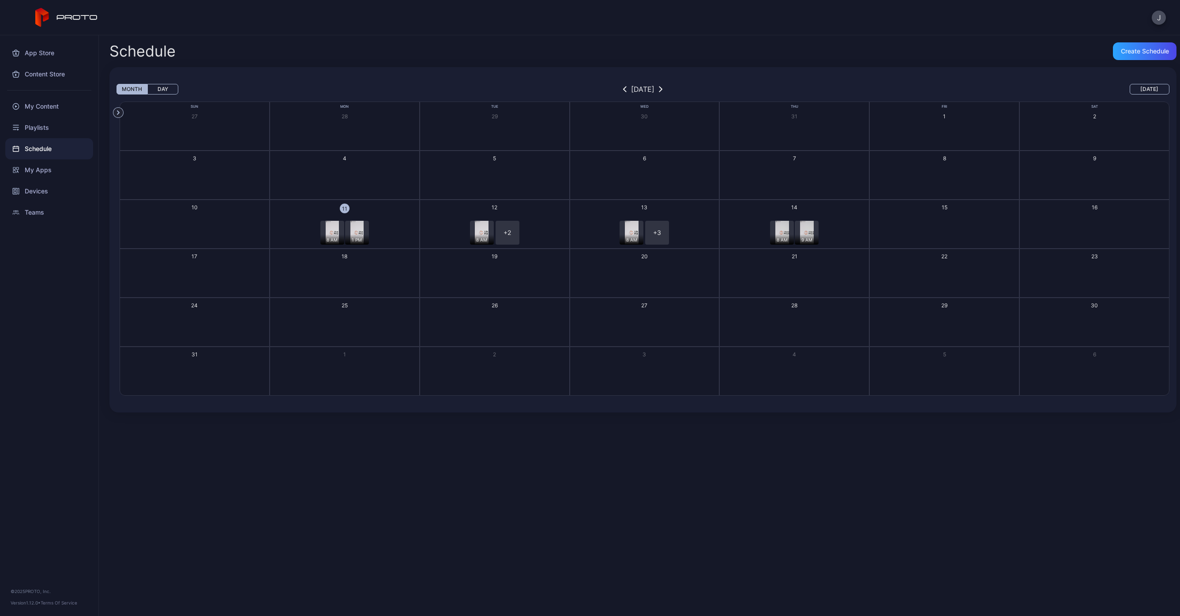
click at [691, 211] on button "13 8 AM + 3 + 4" at bounding box center [645, 223] width 150 height 49
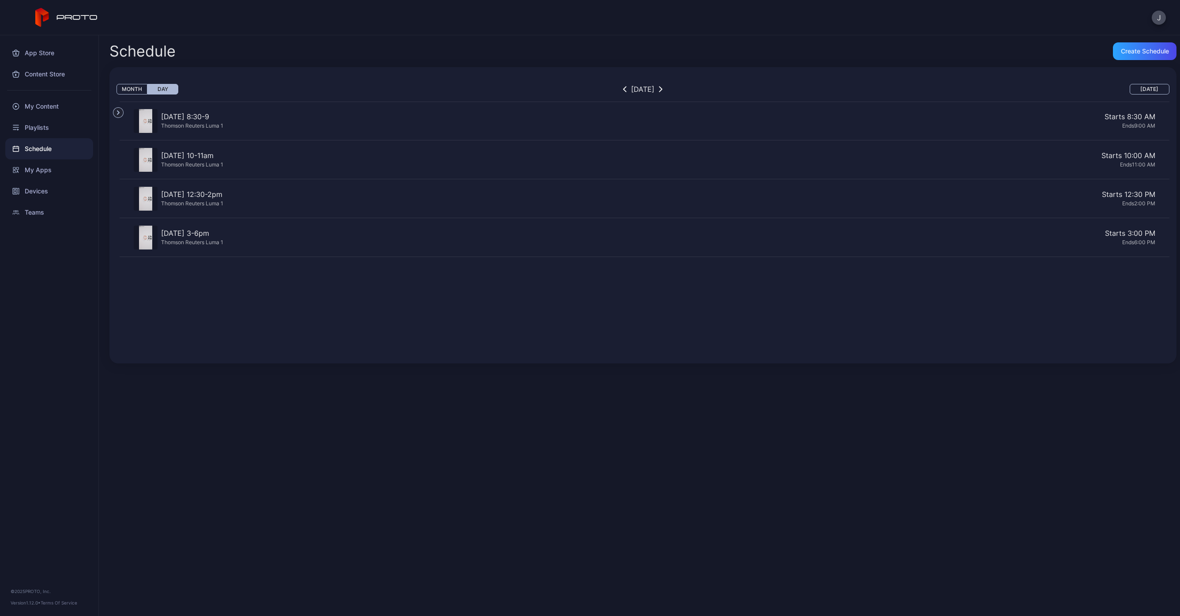
click at [149, 158] on img "button" at bounding box center [145, 160] width 13 height 24
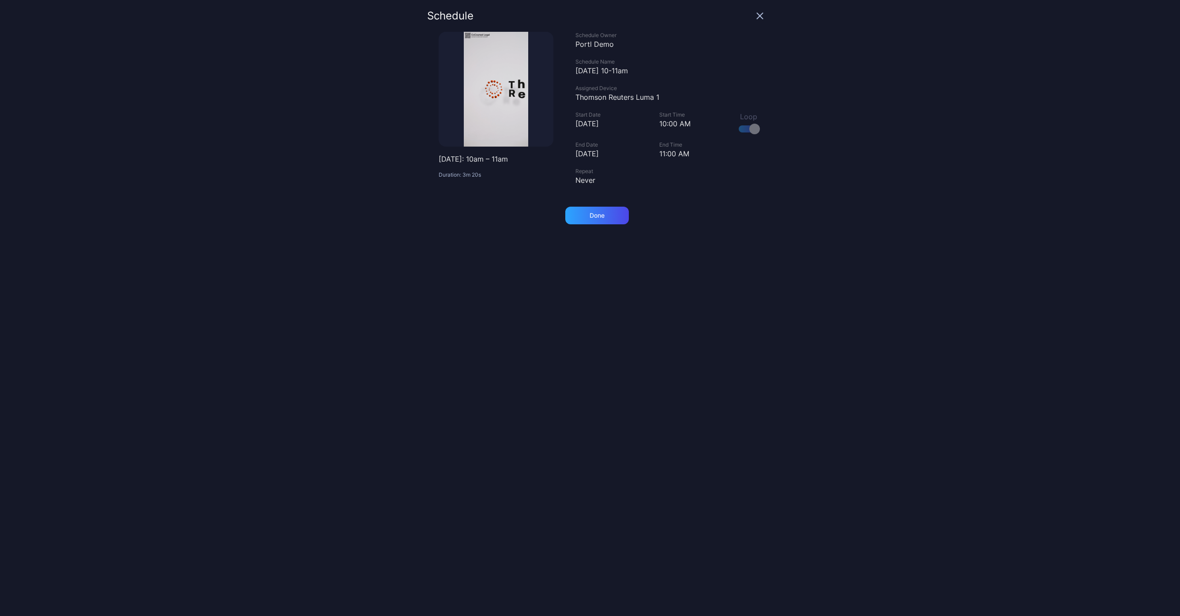
click at [756, 14] on icon "button" at bounding box center [759, 15] width 7 height 7
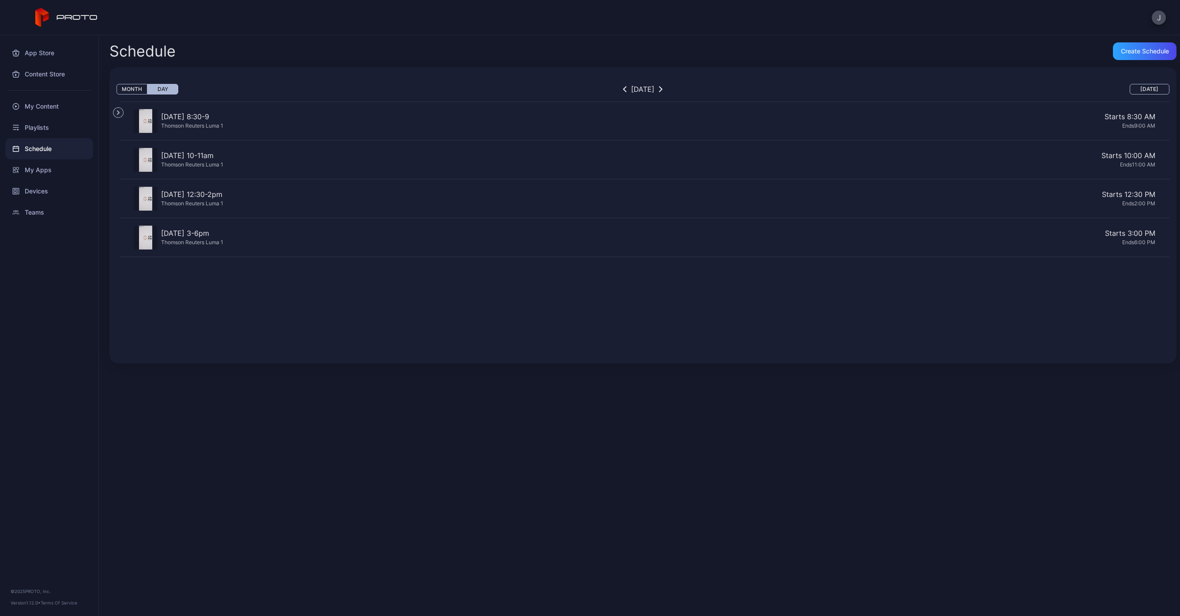
click at [119, 111] on icon "button" at bounding box center [118, 112] width 10 height 10
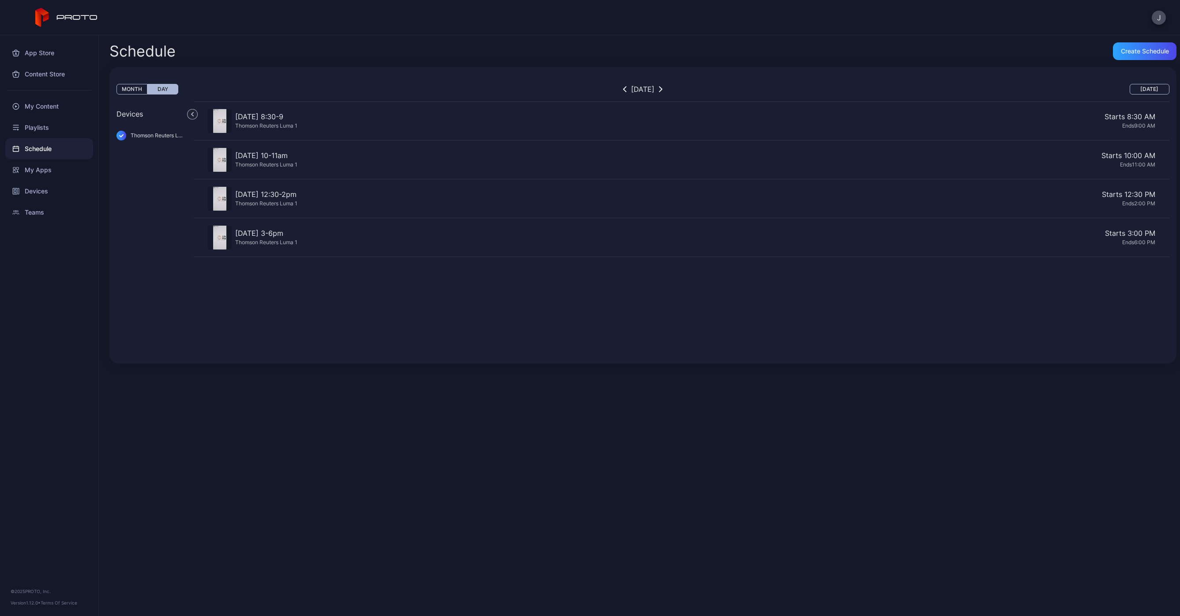
click at [190, 114] on icon "button" at bounding box center [193, 114] width 10 height 10
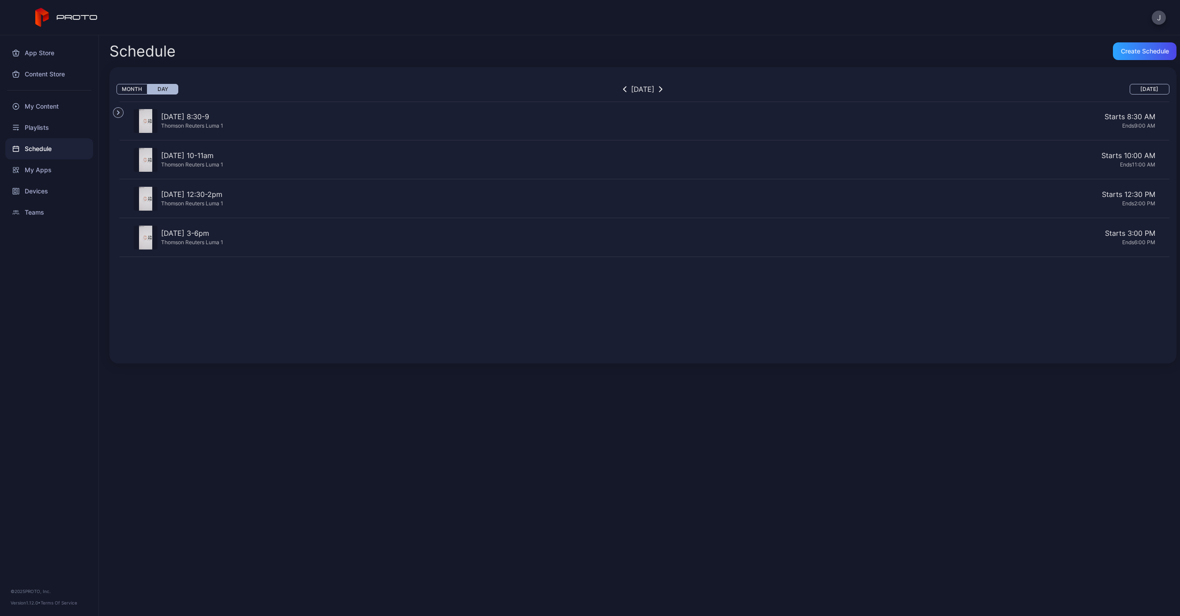
click at [32, 153] on div "Schedule" at bounding box center [49, 148] width 88 height 21
click at [33, 127] on div "Playlists" at bounding box center [49, 127] width 88 height 21
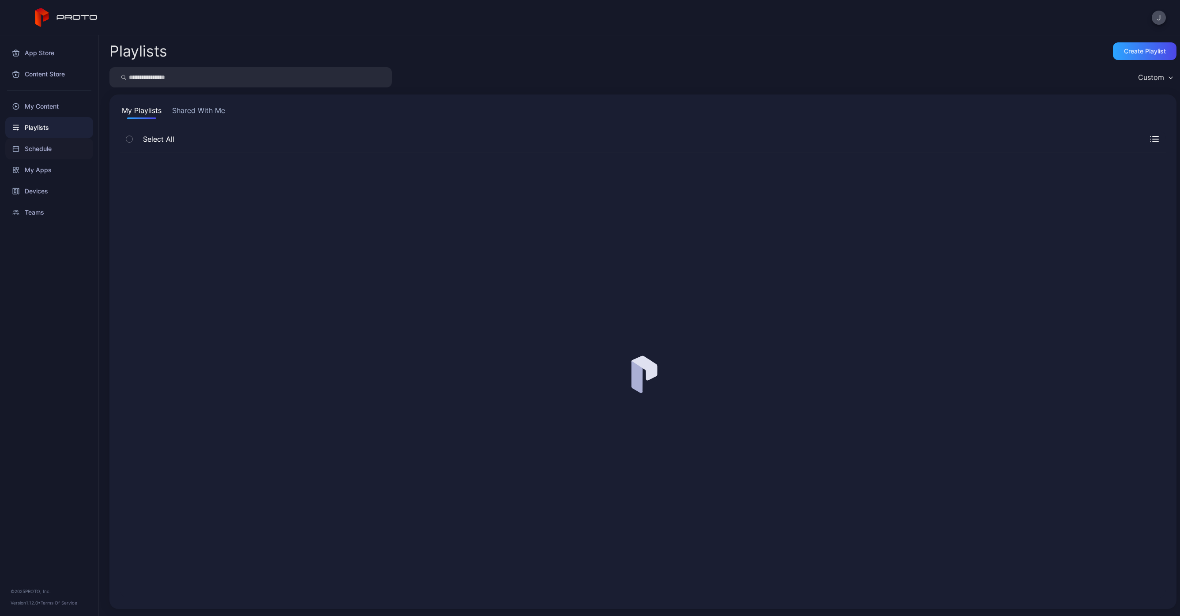
click at [44, 146] on div "Schedule" at bounding box center [49, 148] width 88 height 21
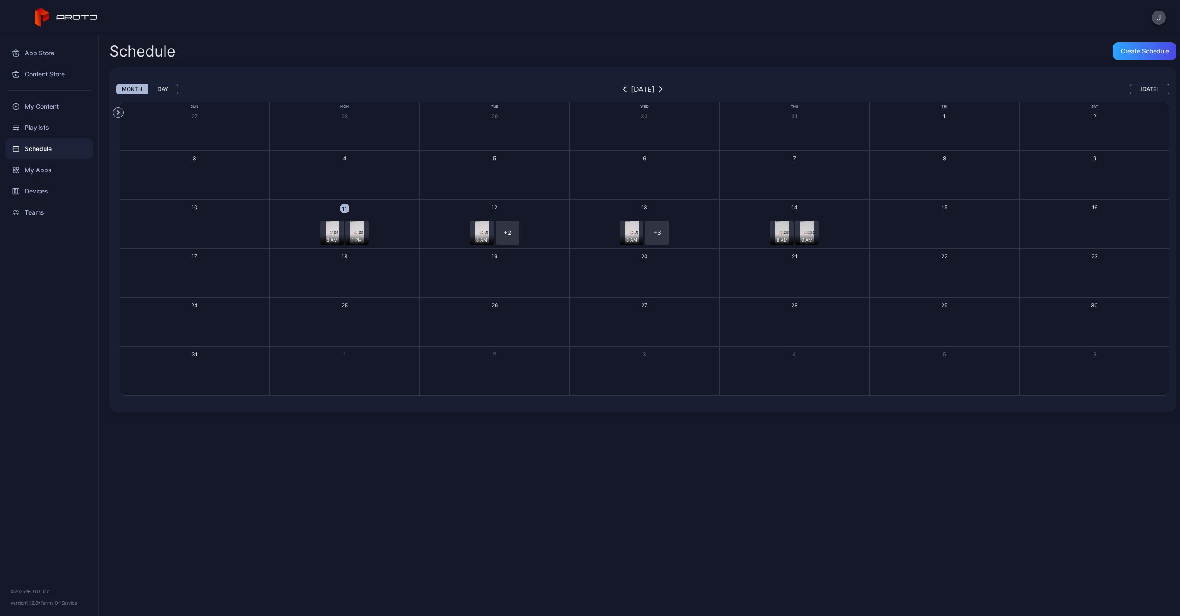
click at [846, 232] on div "8 AM 9 AM" at bounding box center [794, 233] width 147 height 24
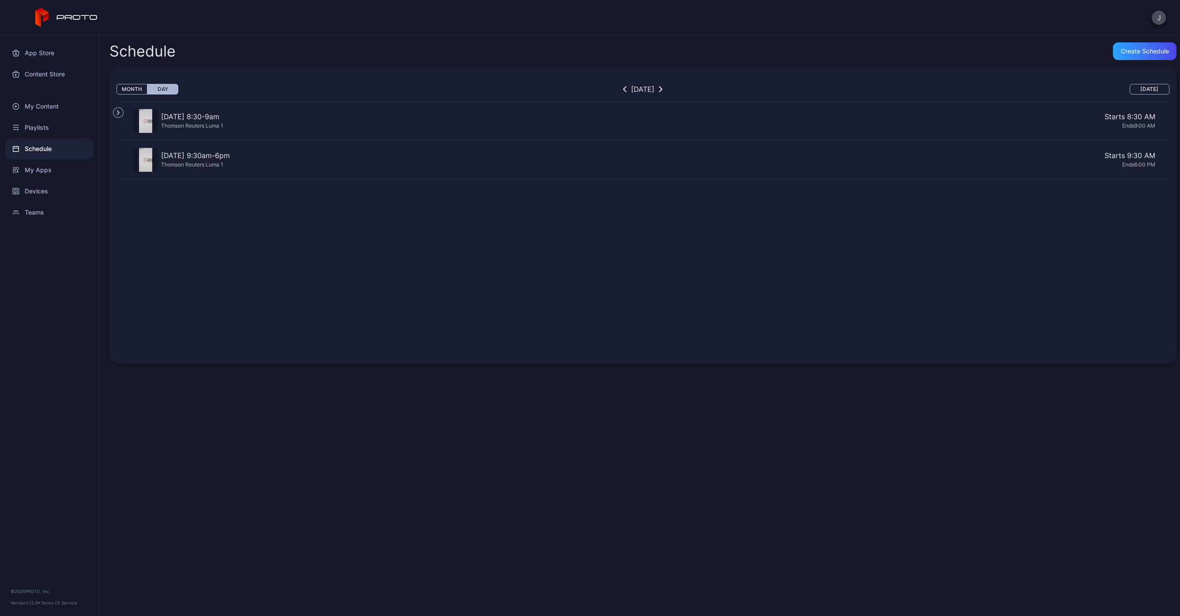
click at [42, 147] on div "Schedule" at bounding box center [49, 148] width 88 height 21
click at [65, 147] on div "Schedule" at bounding box center [49, 148] width 88 height 21
click at [130, 87] on button "Month" at bounding box center [132, 89] width 31 height 11
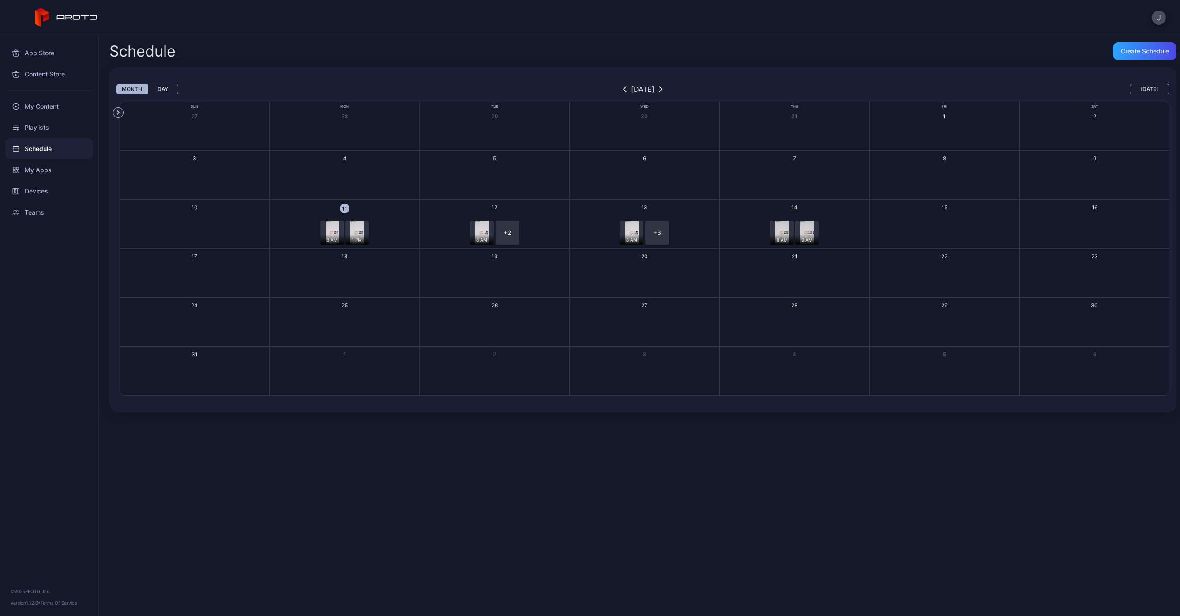
click at [539, 226] on div "8 AM + 2" at bounding box center [494, 233] width 147 height 24
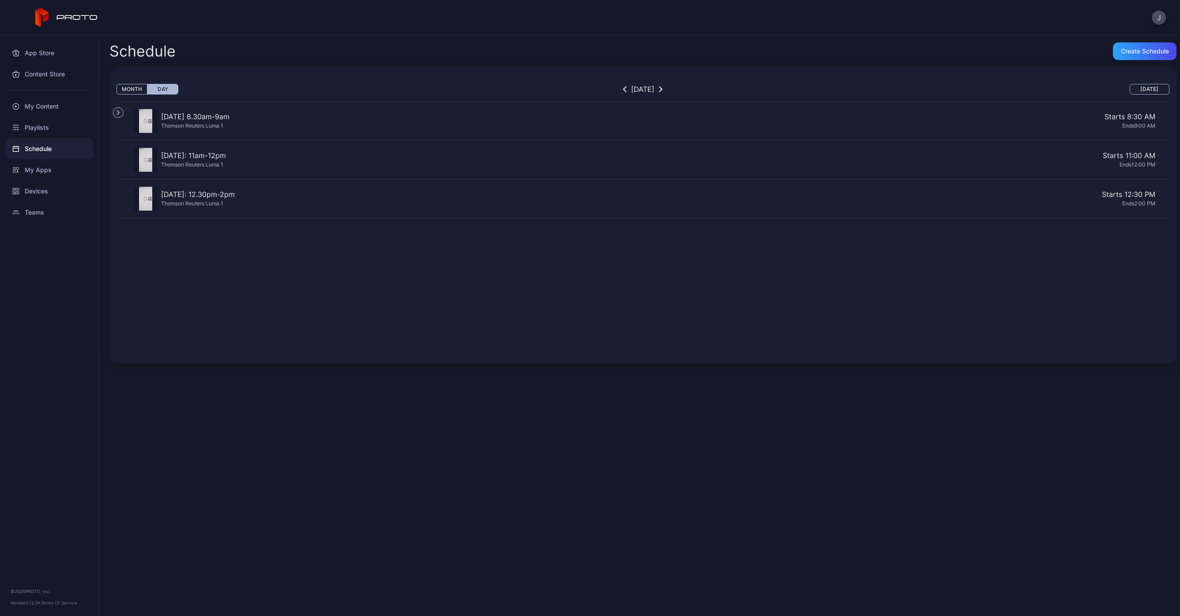
click at [28, 148] on div "Schedule" at bounding box center [49, 148] width 88 height 21
click at [33, 135] on div "Playlists" at bounding box center [49, 127] width 88 height 21
